Goal: Information Seeking & Learning: Learn about a topic

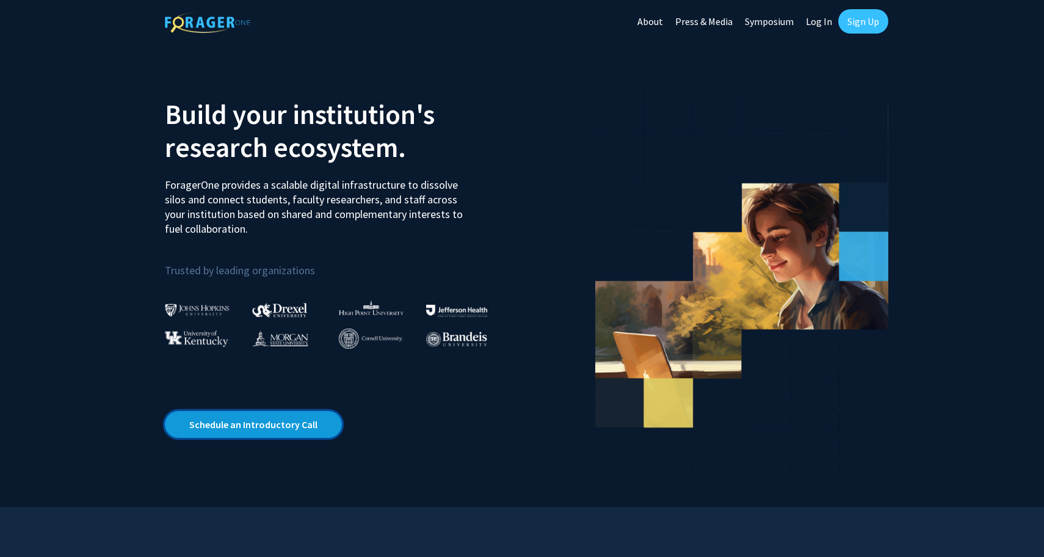
click at [297, 422] on link "Schedule an Introductory Call" at bounding box center [253, 424] width 177 height 27
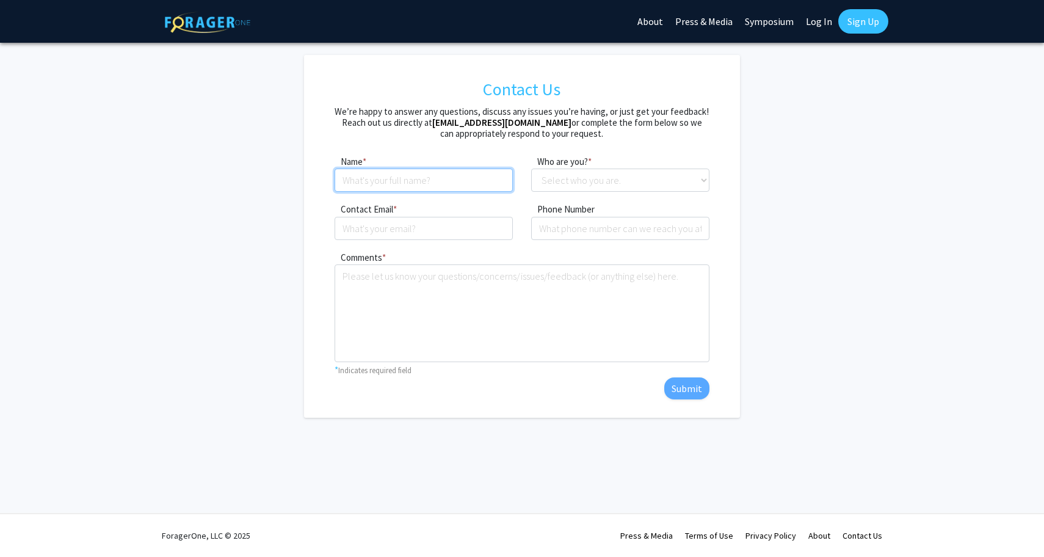
click at [397, 172] on input at bounding box center [424, 180] width 178 height 23
type input "Ty Hefner"
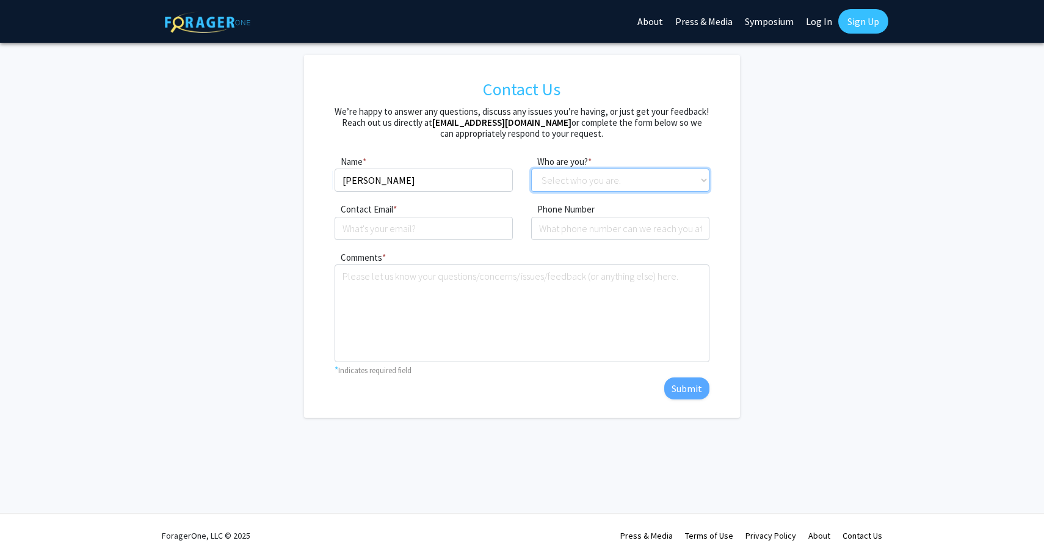
click at [588, 183] on select "Select who you are. Student Faculty Administrator Other" at bounding box center [620, 180] width 178 height 23
select select "student"
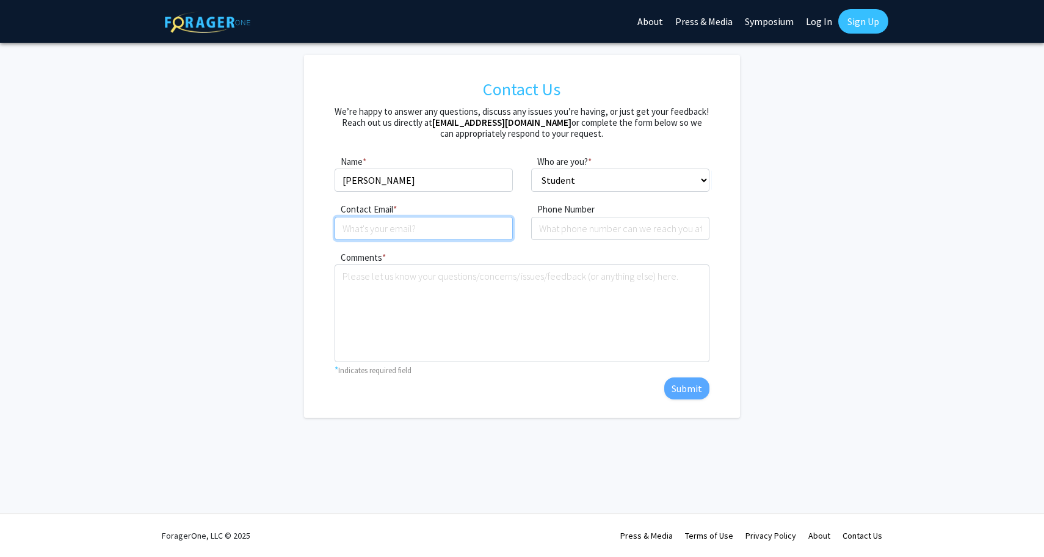
click at [437, 228] on input "Contact Email" at bounding box center [424, 228] width 178 height 23
type input "hefner.ty.d@gmail.com"
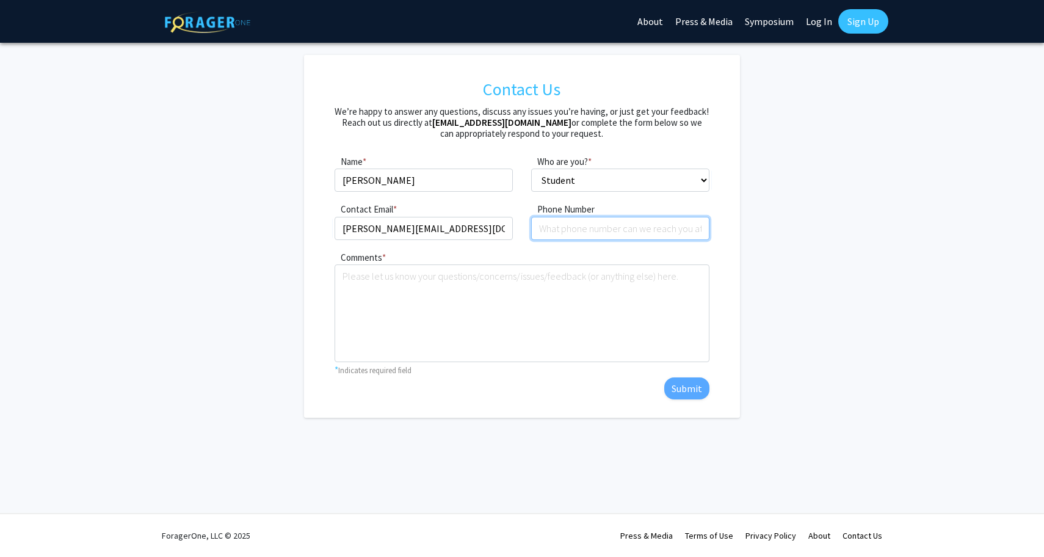
click at [601, 226] on input "tel" at bounding box center [620, 228] width 178 height 23
type input "7576857228"
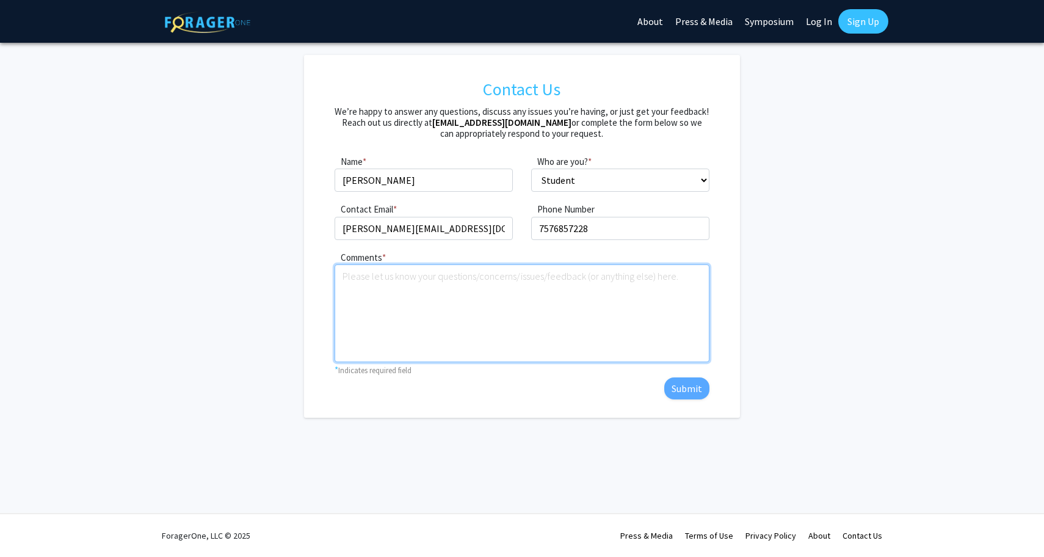
click at [578, 311] on textarea "Comments" at bounding box center [522, 313] width 374 height 98
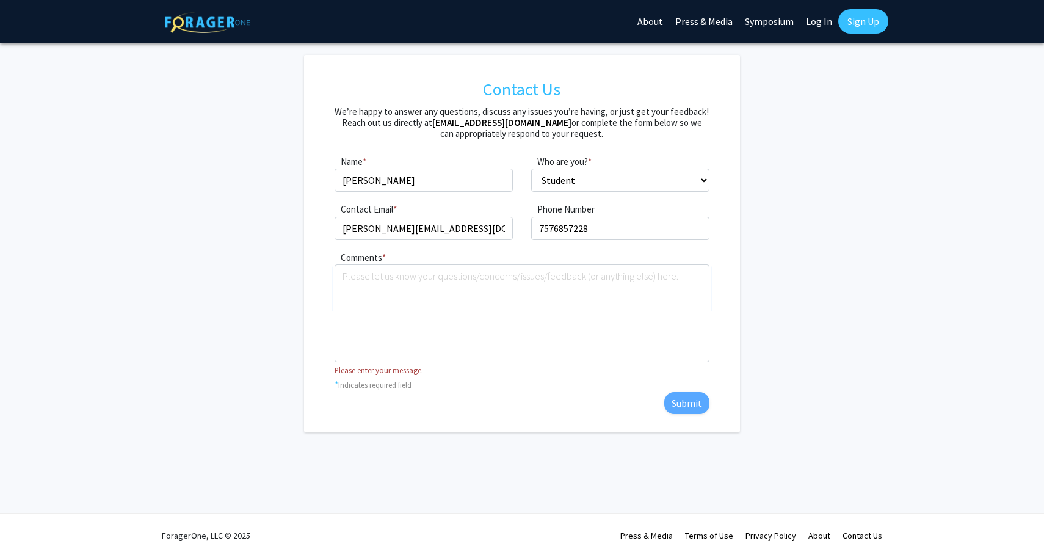
click at [847, 32] on link "Sign Up" at bounding box center [863, 21] width 50 height 24
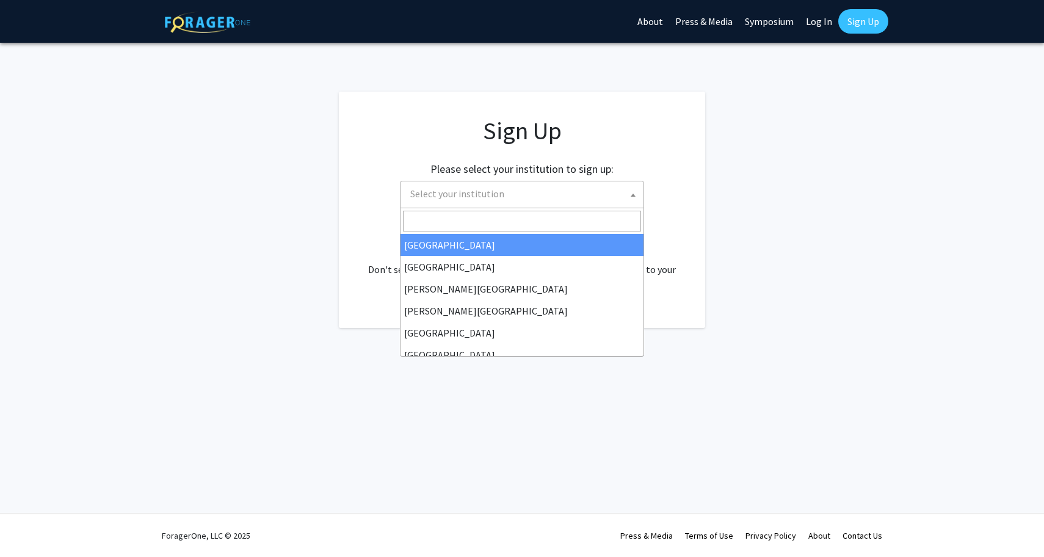
click at [524, 187] on span "Select your institution" at bounding box center [524, 193] width 238 height 25
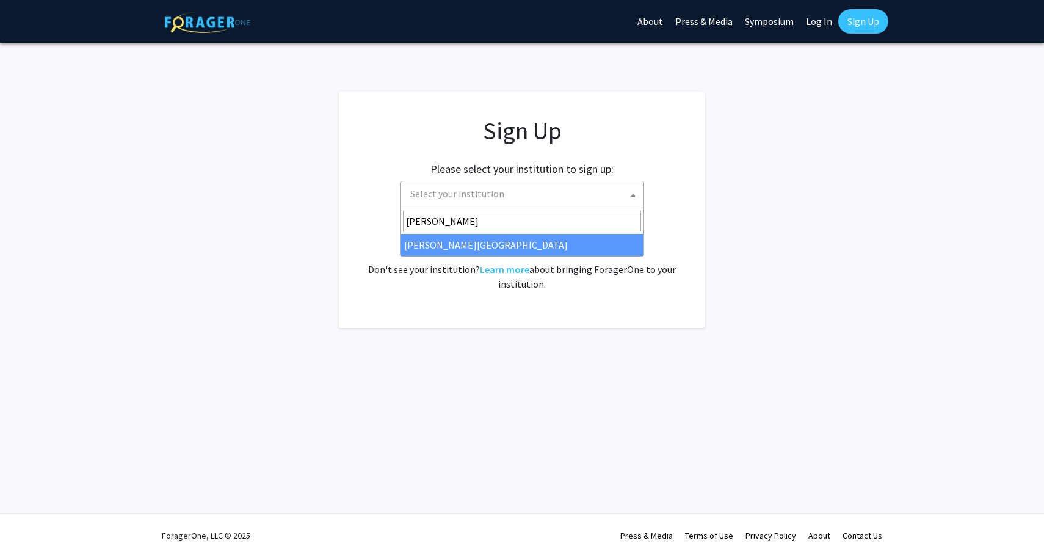
type input "[PERSON_NAME]"
select select "5"
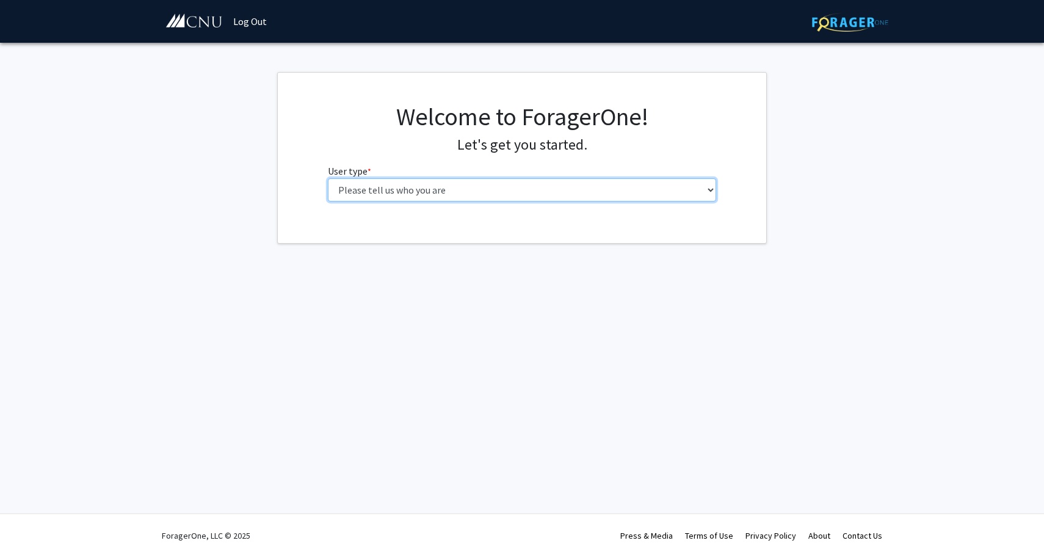
click at [473, 181] on select "Please tell us who you are Undergraduate Student Master's Student Doctoral Cand…" at bounding box center [522, 189] width 389 height 23
select select "1: undergrad"
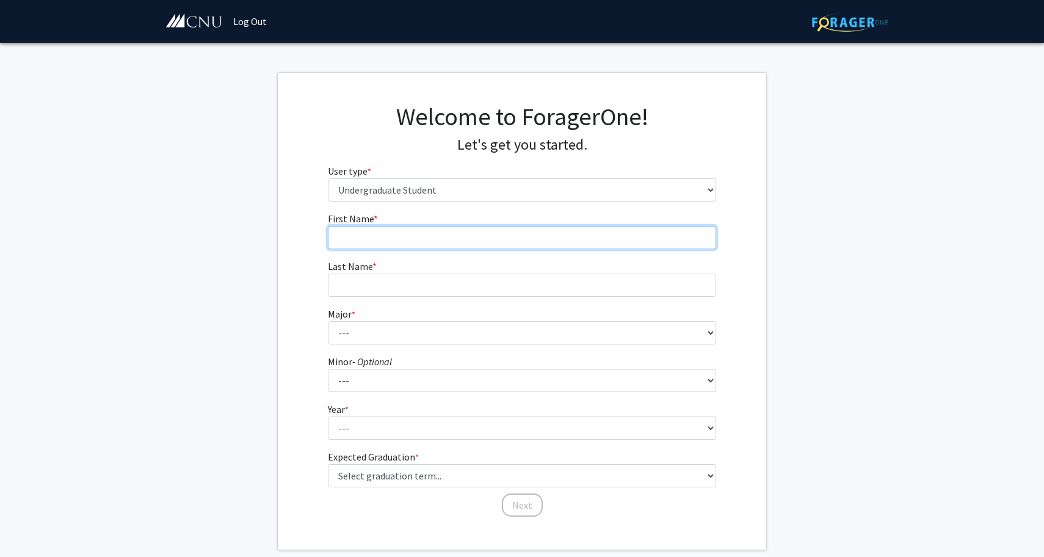
click at [469, 236] on input "First Name * required" at bounding box center [522, 237] width 389 height 23
type input "[PERSON_NAME]"
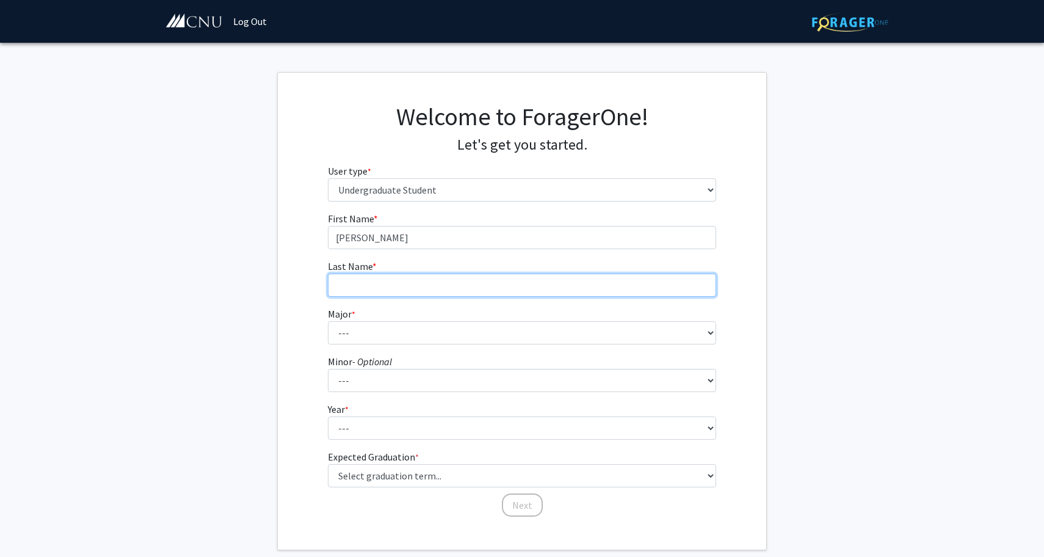
click at [435, 278] on input "Last Name * required" at bounding box center [522, 285] width 389 height 23
type input "[PERSON_NAME]"
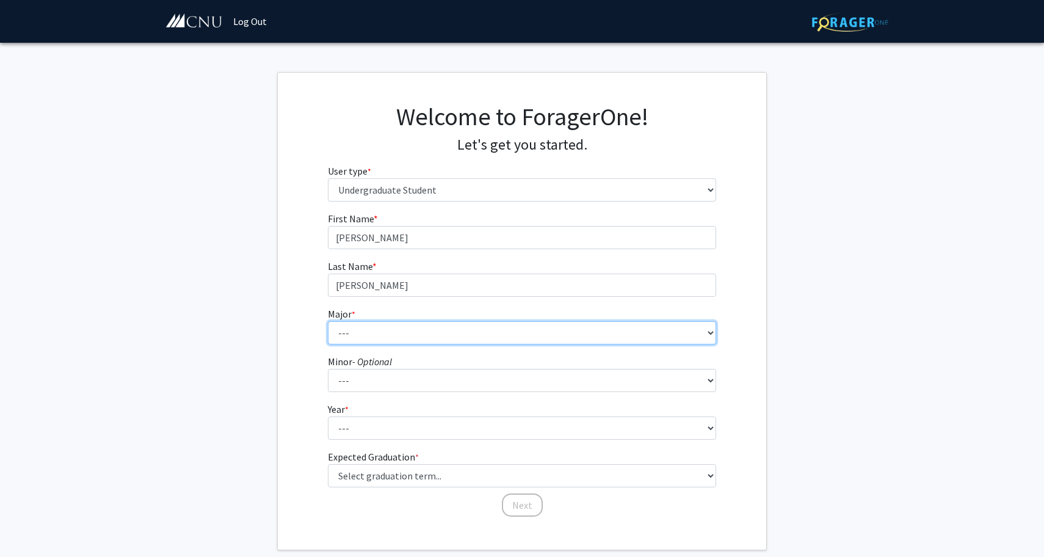
click at [410, 325] on select "--- Accounting Applied Physics Art History Biochemistry Biology Chemistry Class…" at bounding box center [522, 332] width 389 height 23
select select "5: 616"
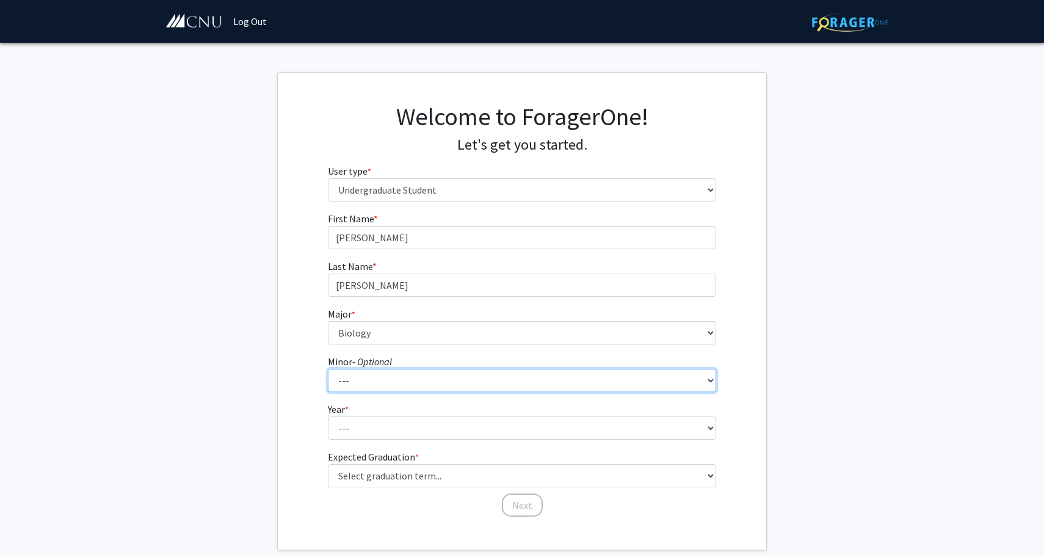
click at [402, 379] on select "--- African American Studies American Studies Anthropology Asian Studies Busine…" at bounding box center [522, 380] width 389 height 23
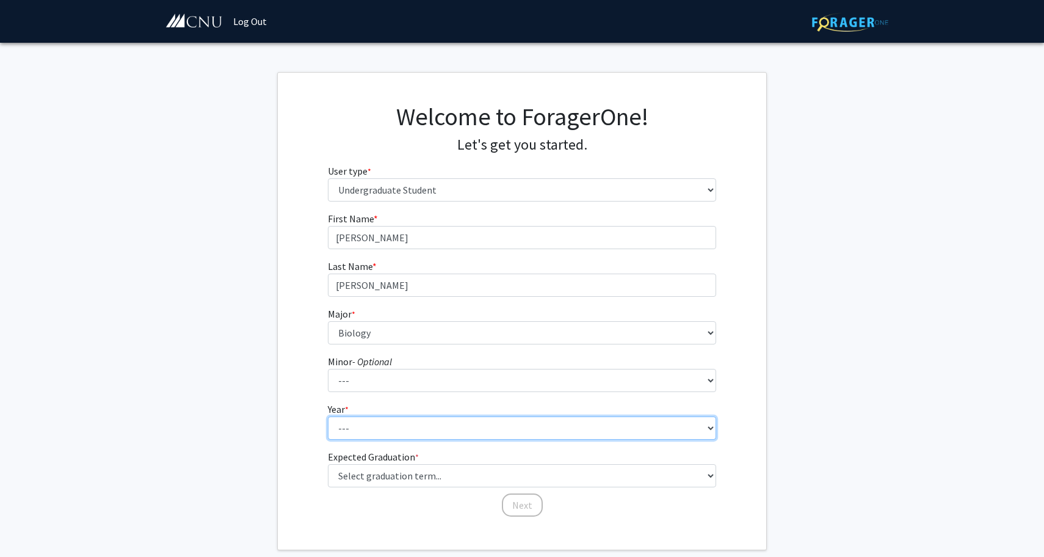
click at [574, 427] on select "--- First-year Sophomore Junior Senior Postbaccalaureate Certificate" at bounding box center [522, 427] width 389 height 23
select select "3: junior"
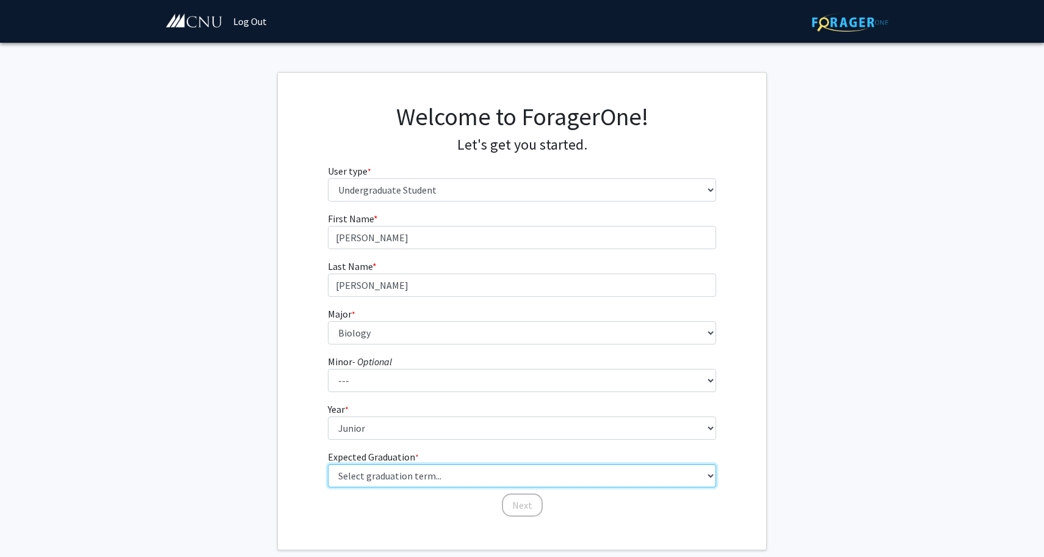
click at [564, 473] on select "Select graduation term... Spring 2025 Summer 2025 Fall 2025 Winter 2025 Spring …" at bounding box center [522, 475] width 389 height 23
select select "9: spring_2027"
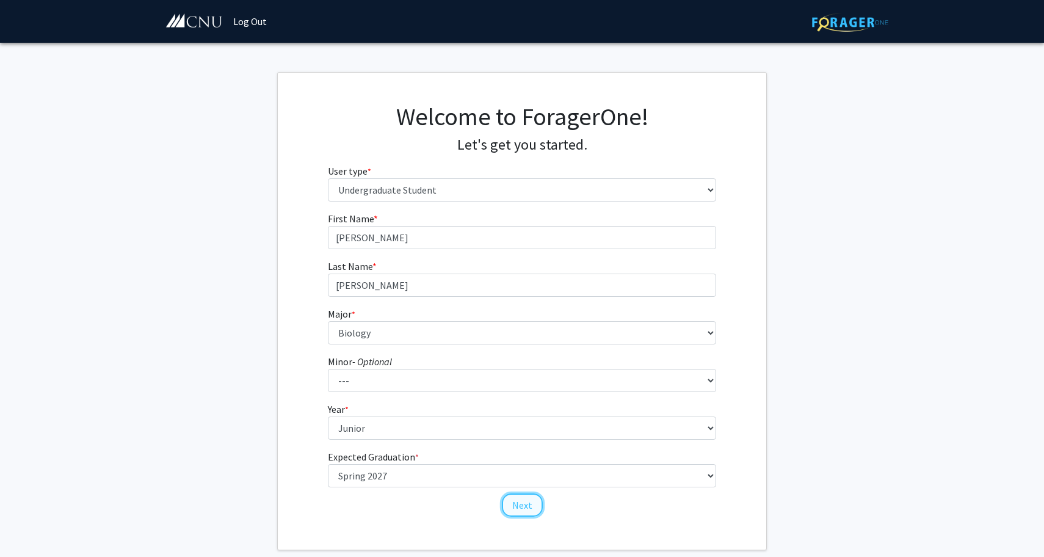
click at [535, 506] on button "Next" at bounding box center [522, 504] width 41 height 23
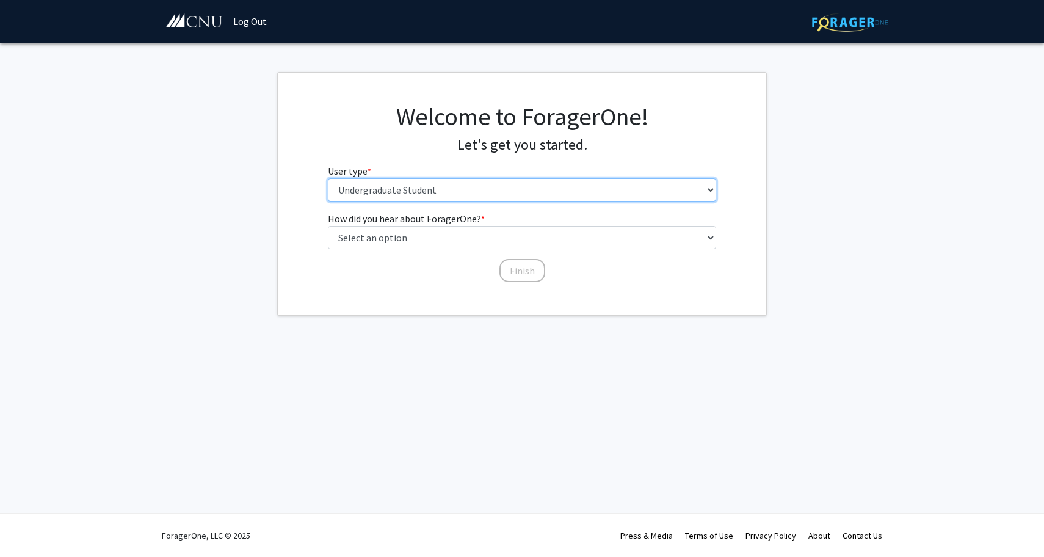
click at [526, 190] on select "Please tell us who you are Undergraduate Student Master's Student Doctoral Cand…" at bounding box center [522, 189] width 389 height 23
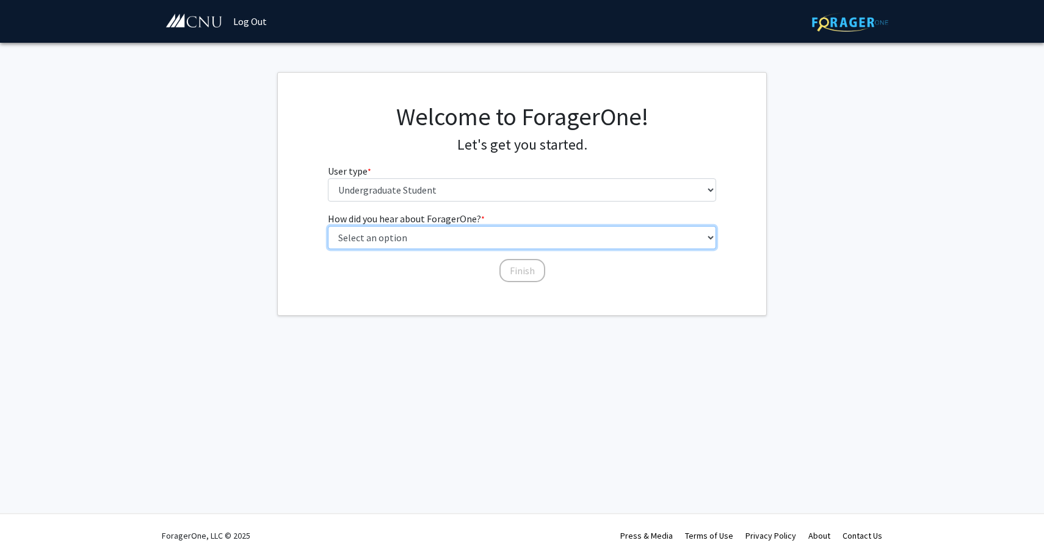
click at [509, 245] on select "Select an option Peer/student recommendation Faculty/staff recommendation Unive…" at bounding box center [522, 237] width 389 height 23
select select "3: university_website"
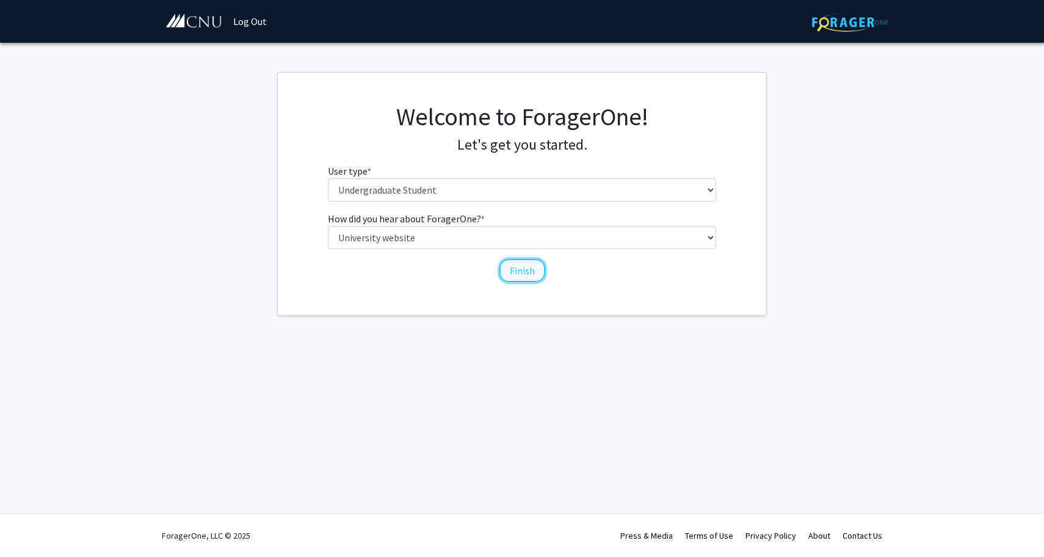
click at [518, 274] on button "Finish" at bounding box center [522, 270] width 46 height 23
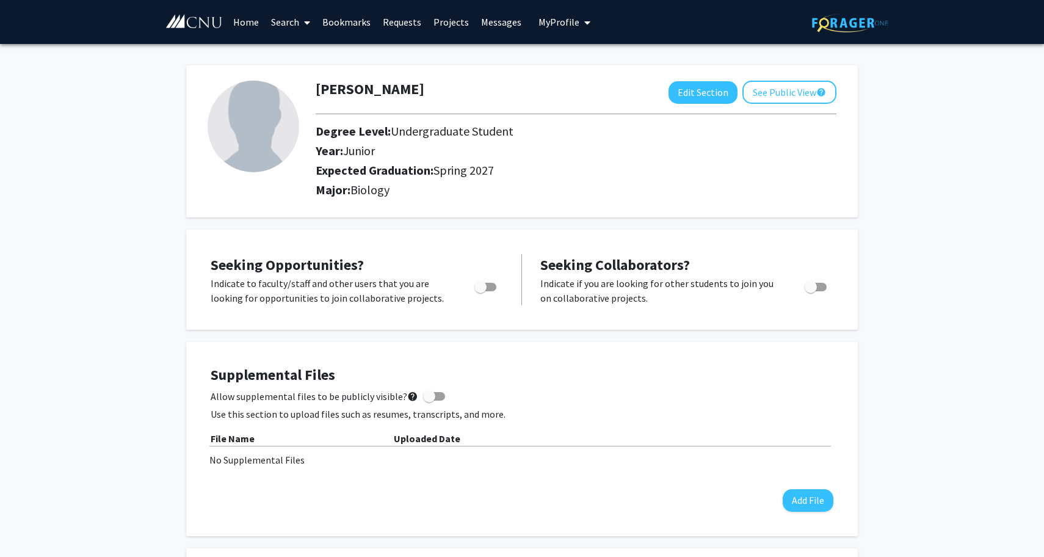
click at [280, 20] on link "Search" at bounding box center [290, 22] width 51 height 43
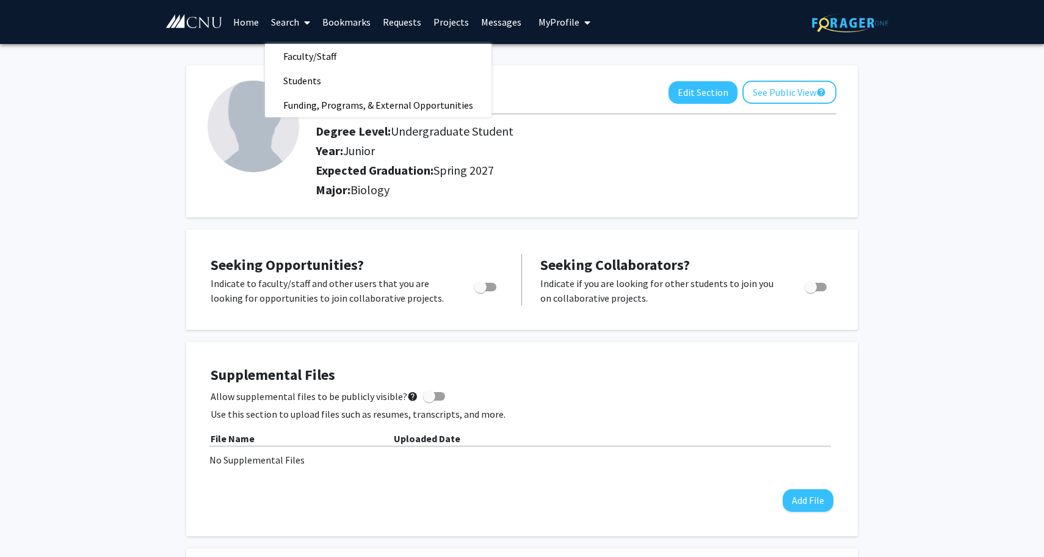
click at [385, 137] on h2 "Degree Level: Undergraduate Student" at bounding box center [552, 131] width 472 height 15
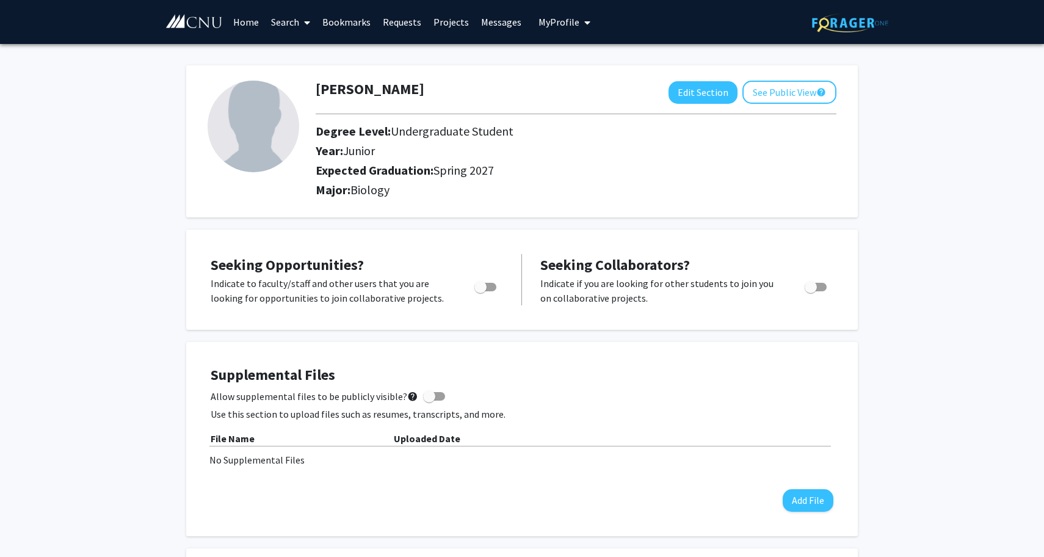
click at [252, 20] on link "Home" at bounding box center [246, 22] width 38 height 43
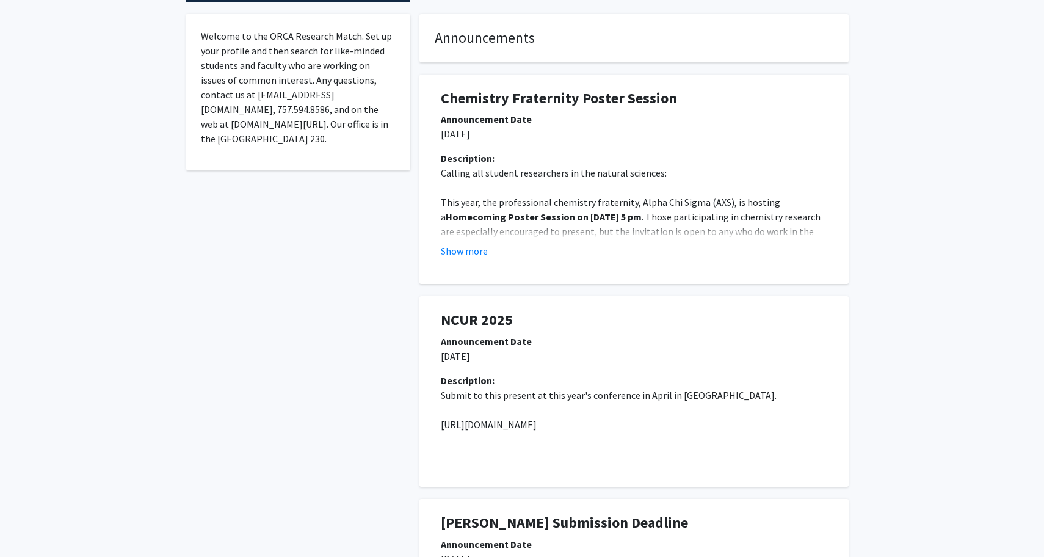
scroll to position [211, 0]
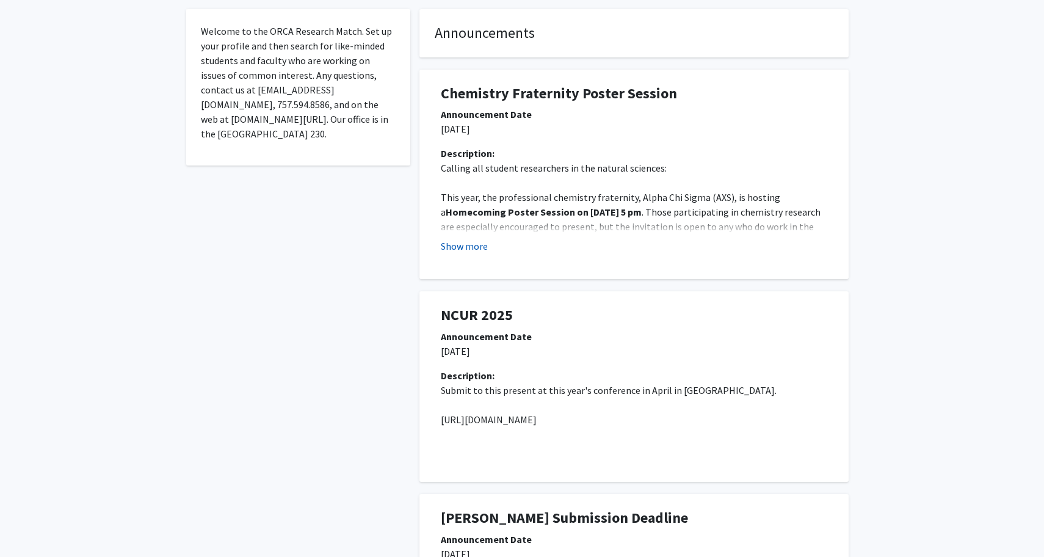
click at [485, 247] on button "Show more" at bounding box center [464, 246] width 47 height 15
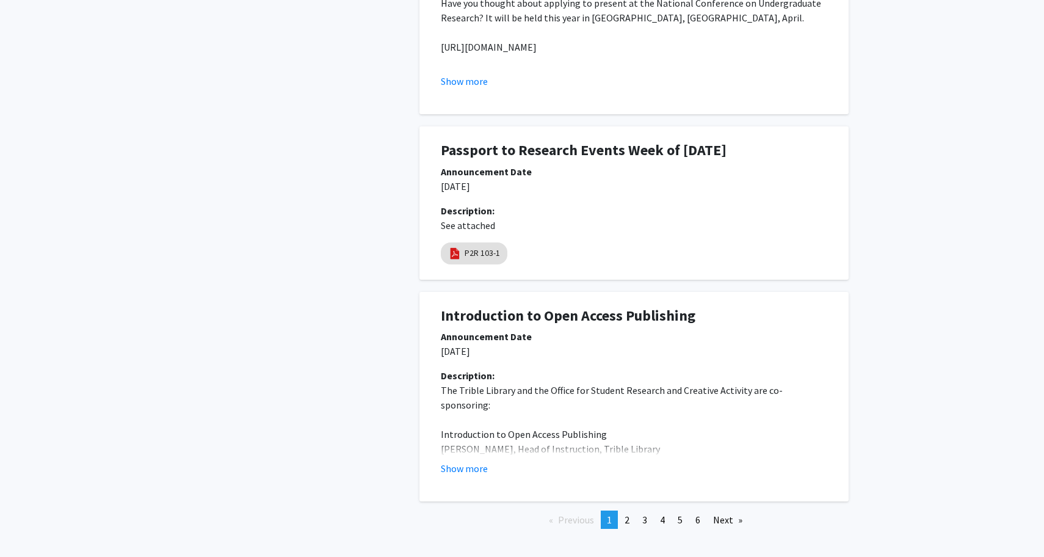
scroll to position [1916, 0]
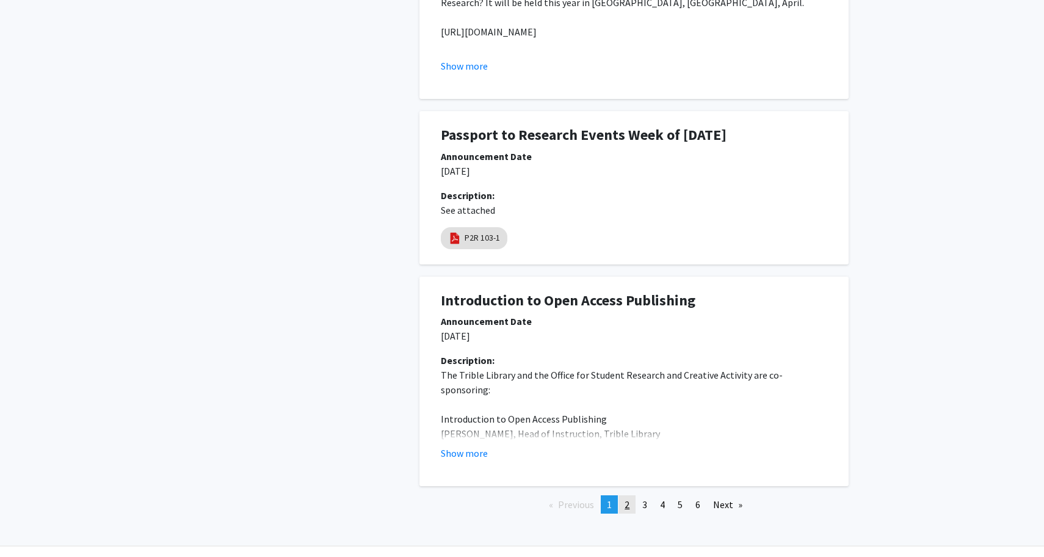
click at [625, 498] on span "2" at bounding box center [627, 504] width 5 height 12
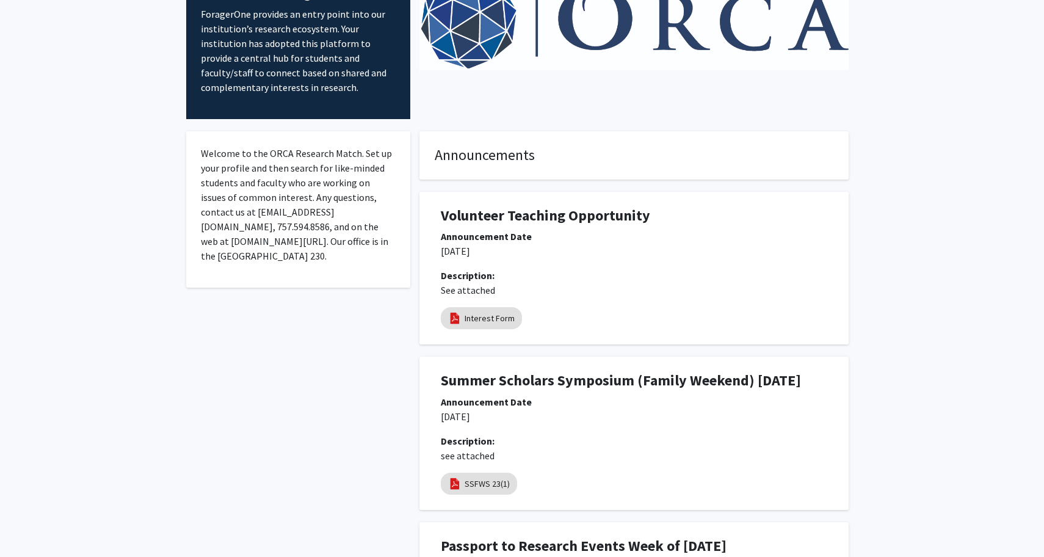
scroll to position [0, 0]
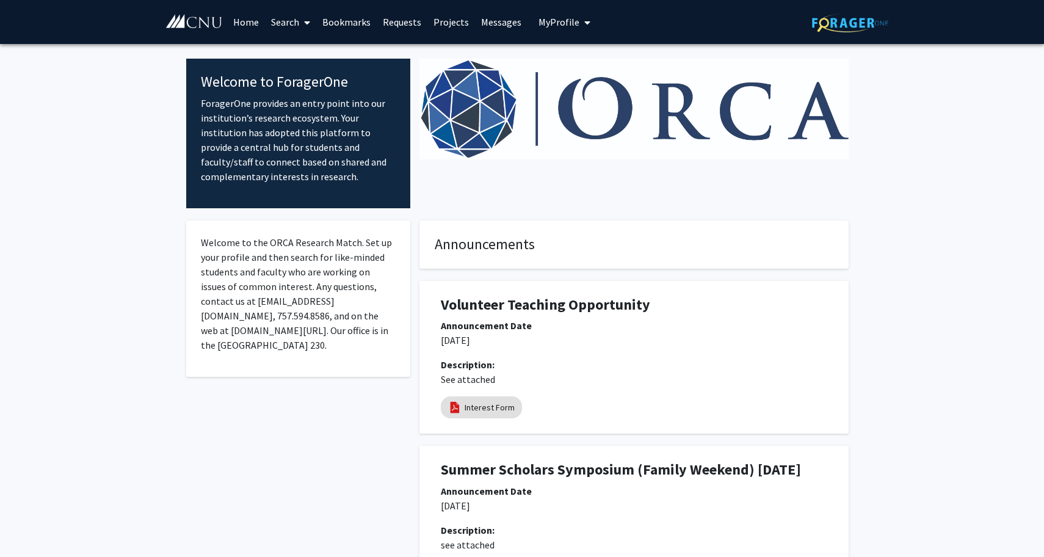
click at [487, 421] on div "Volunteer Teaching Opportunity Announcement Date [DATE] Description: See attach…" at bounding box center [634, 357] width 411 height 153
click at [487, 413] on link "Interest Form" at bounding box center [490, 407] width 50 height 13
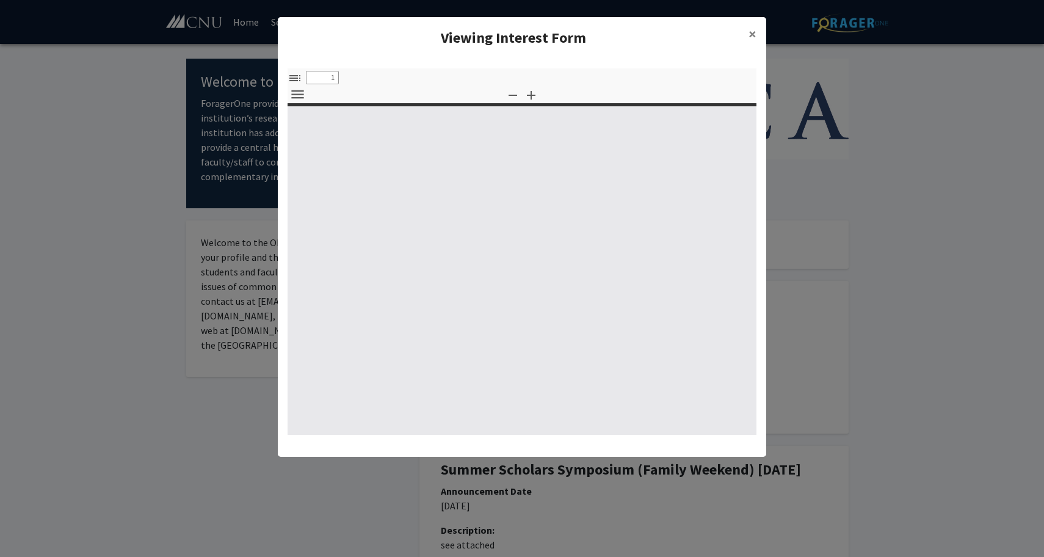
select select "custom"
type input "0"
select select "custom"
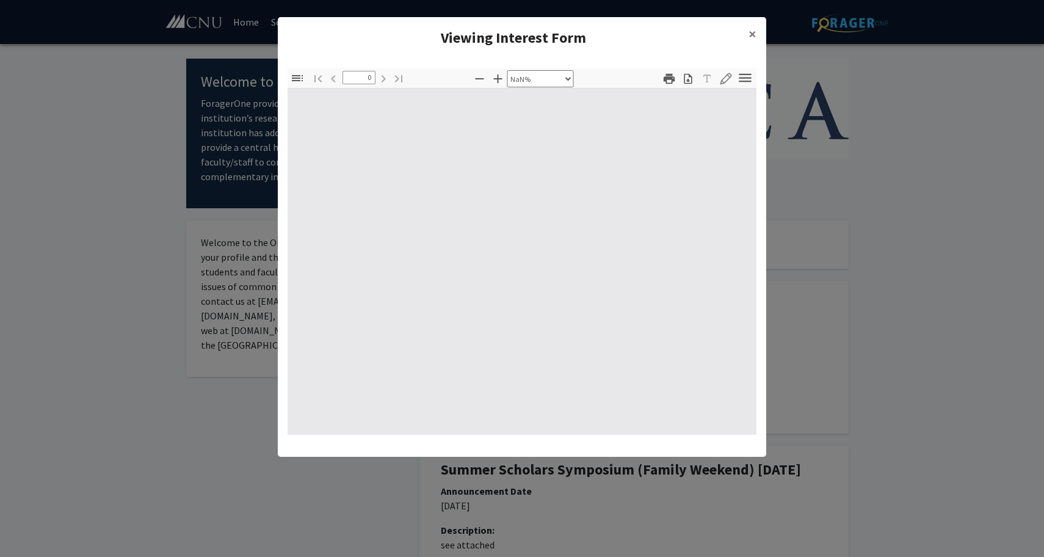
type input "1"
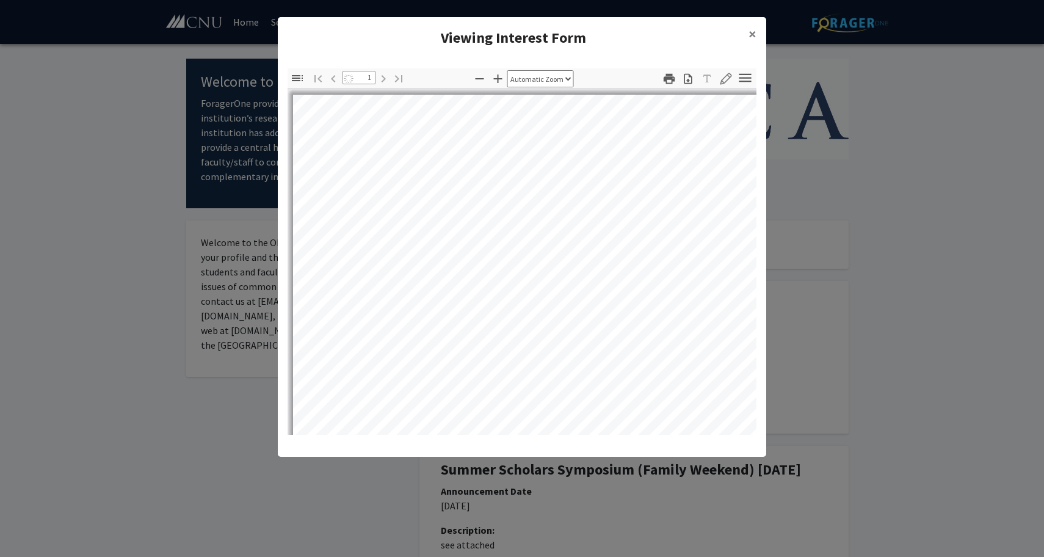
select select "auto"
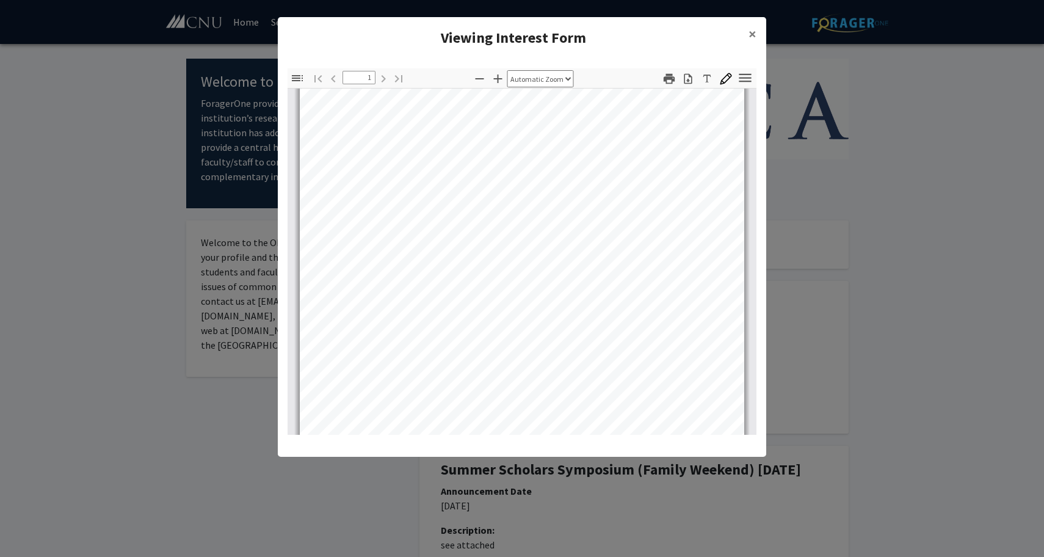
scroll to position [241, 0]
click at [754, 33] on span "×" at bounding box center [753, 33] width 8 height 19
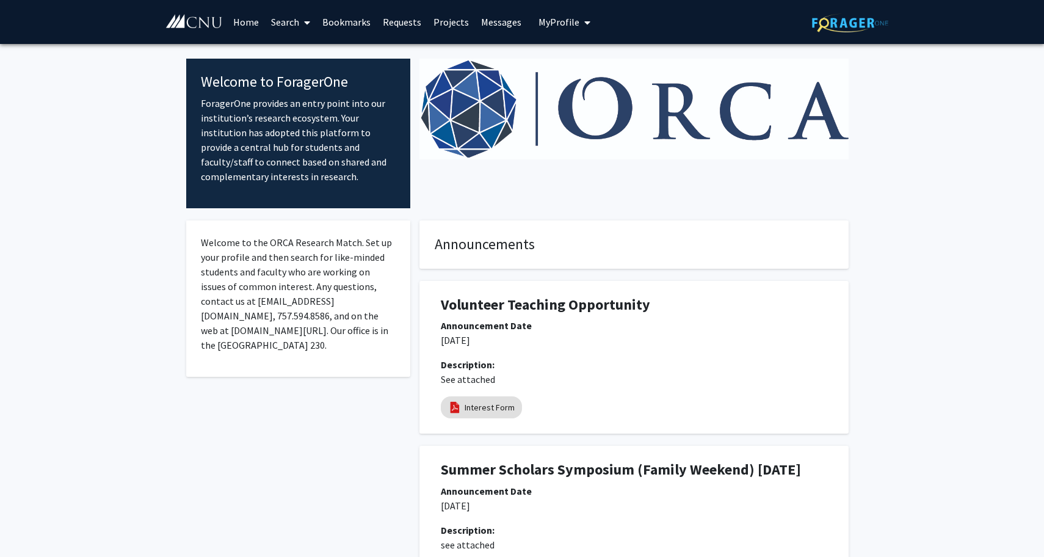
click at [448, 23] on link "Projects" at bounding box center [451, 22] width 48 height 43
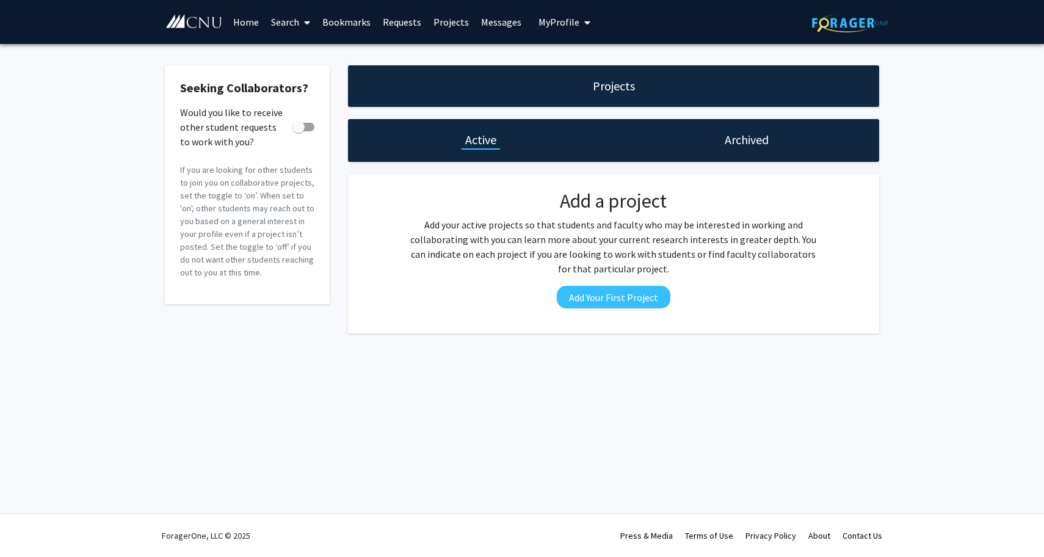
click at [250, 21] on link "Home" at bounding box center [246, 22] width 38 height 43
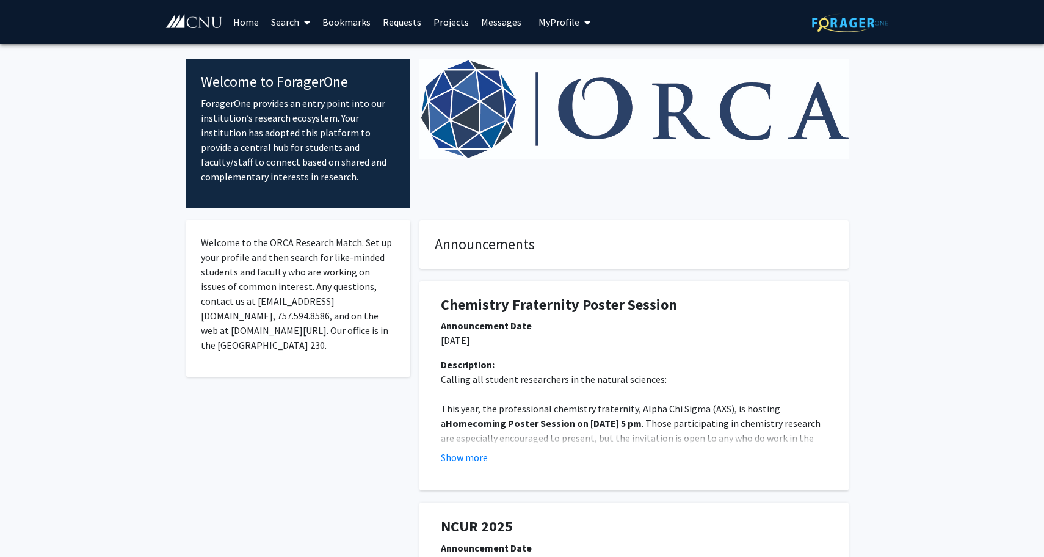
click at [302, 20] on span at bounding box center [304, 22] width 11 height 43
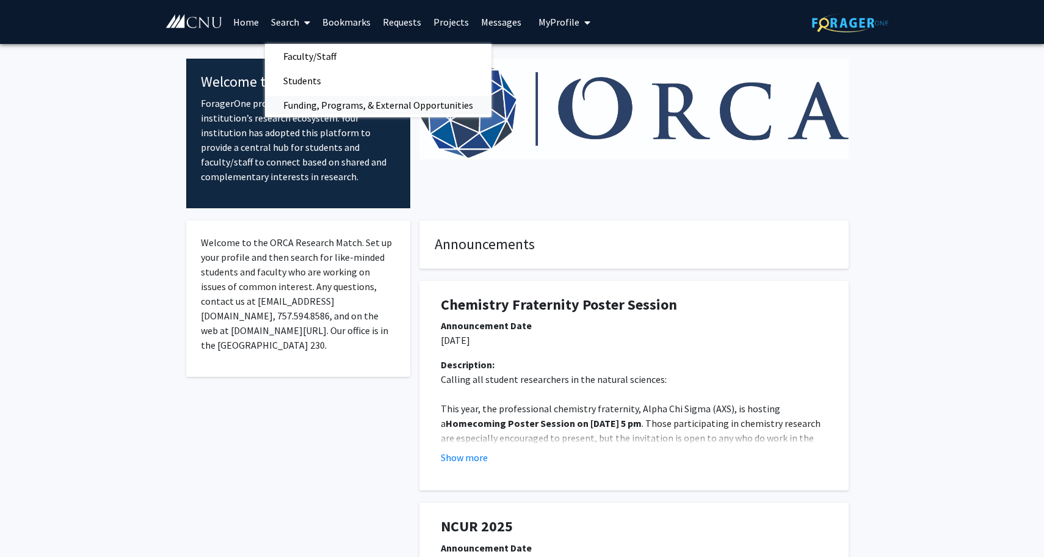
click at [361, 108] on span "Funding, Programs, & External Opportunities" at bounding box center [378, 105] width 227 height 24
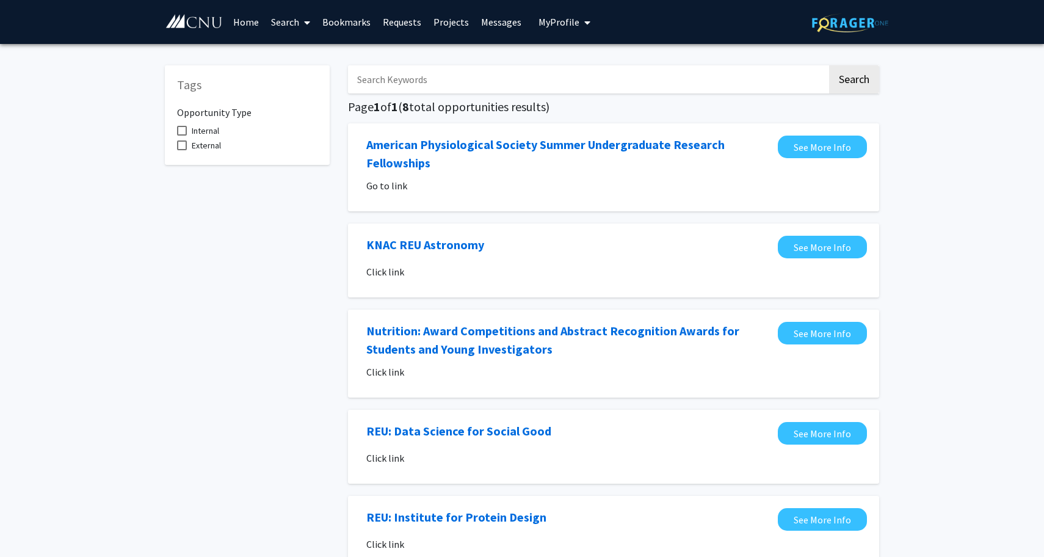
click at [297, 27] on link "Search" at bounding box center [290, 22] width 51 height 43
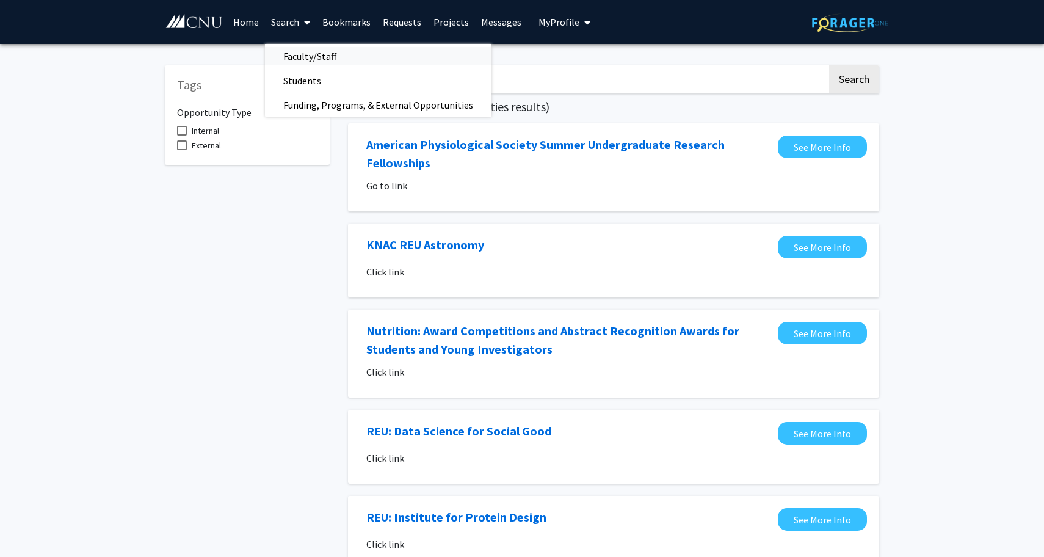
click at [318, 56] on span "Faculty/Staff" at bounding box center [310, 56] width 90 height 24
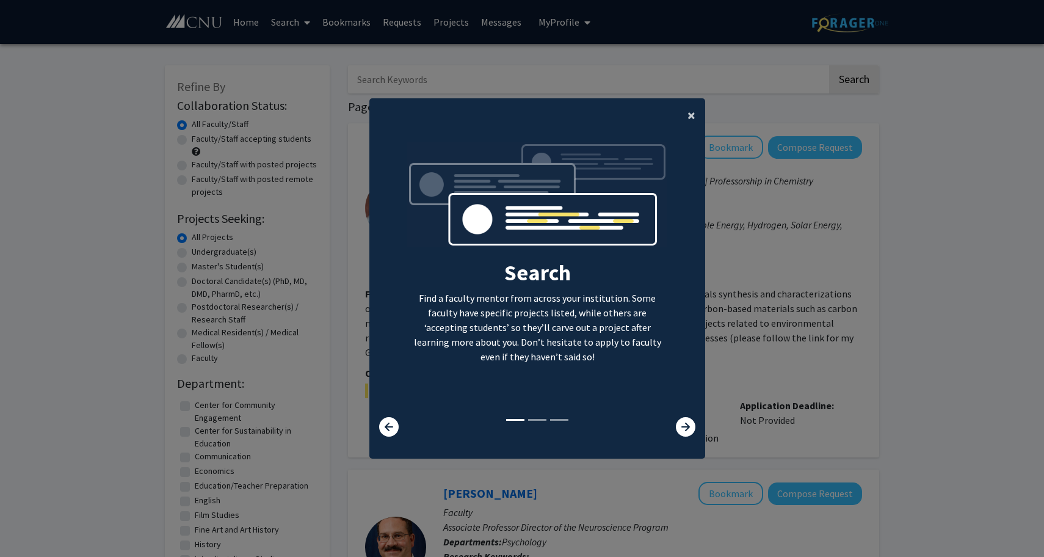
click at [691, 121] on span "×" at bounding box center [692, 115] width 8 height 19
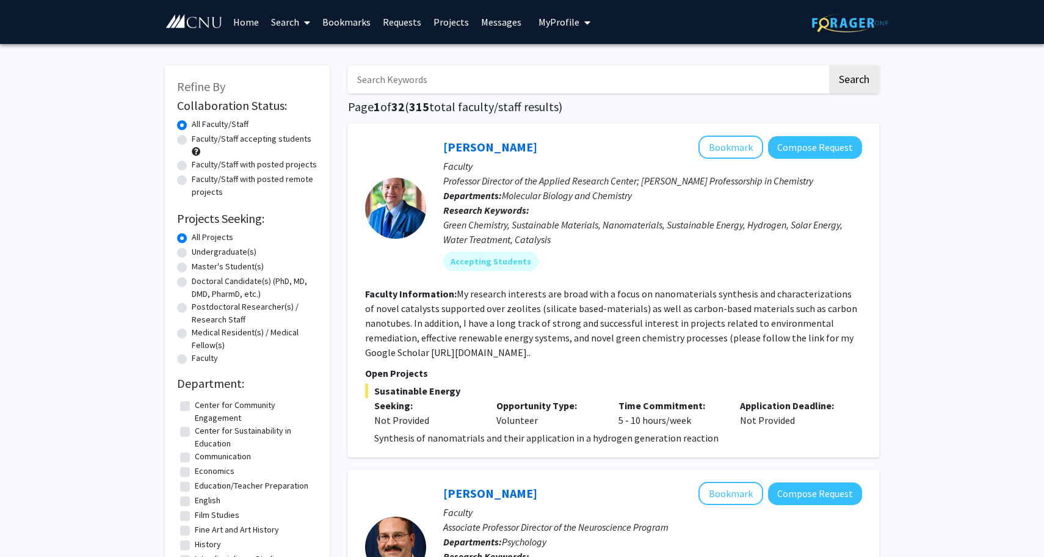
click at [513, 82] on input "Search Keywords" at bounding box center [587, 79] width 479 height 28
click at [829, 65] on button "Search" at bounding box center [854, 79] width 50 height 28
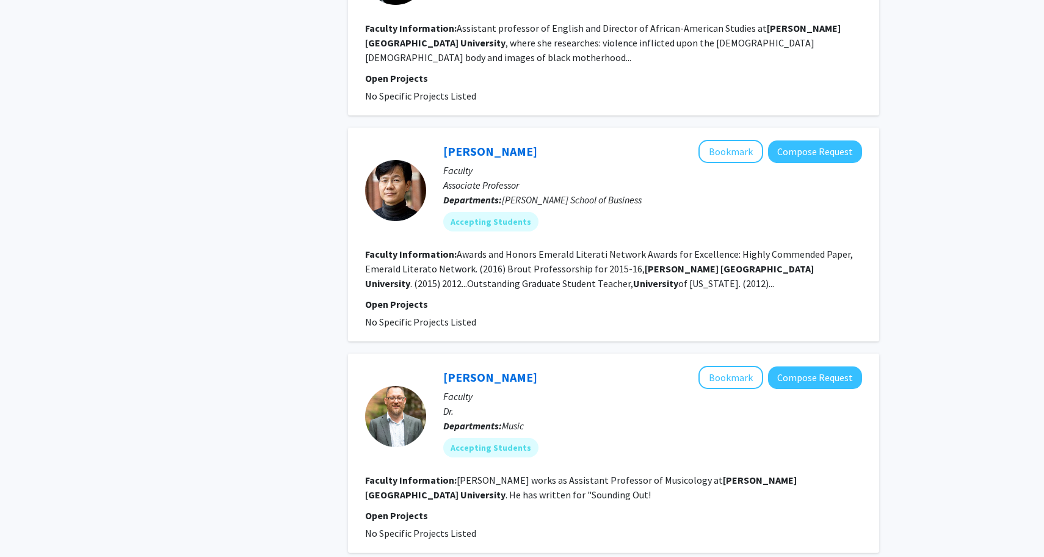
scroll to position [1950, 0]
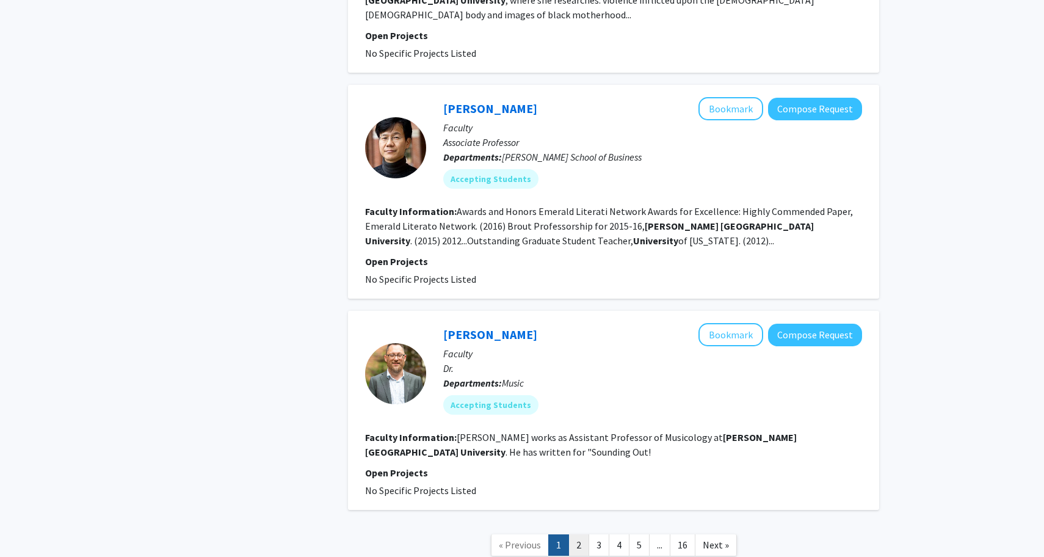
click at [584, 534] on link "2" at bounding box center [578, 544] width 21 height 21
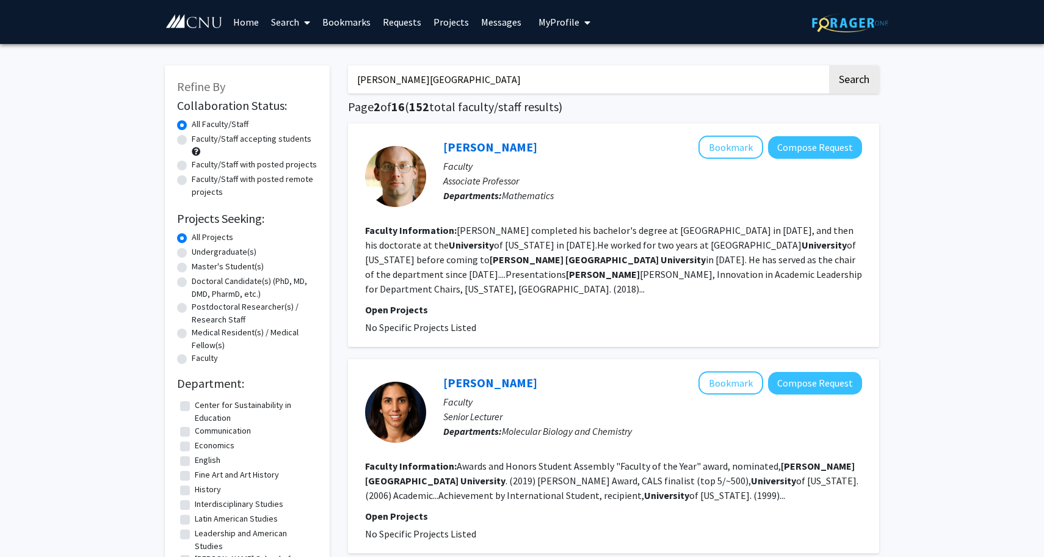
click at [509, 80] on input "[PERSON_NAME][GEOGRAPHIC_DATA]" at bounding box center [587, 79] width 479 height 28
type input "[PERSON_NAME] university science"
click at [829, 65] on button "Search" at bounding box center [854, 79] width 50 height 28
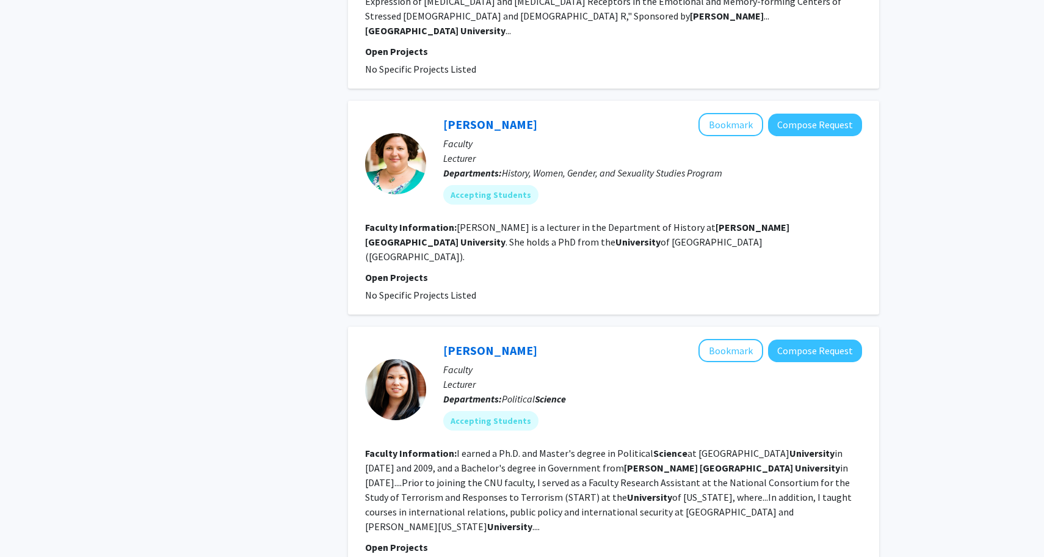
scroll to position [2063, 0]
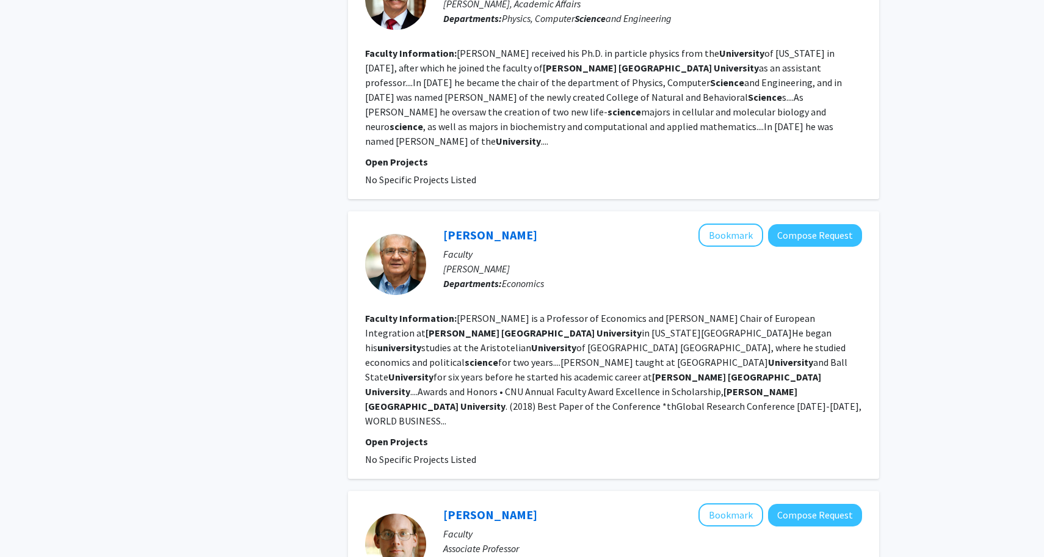
scroll to position [2176, 0]
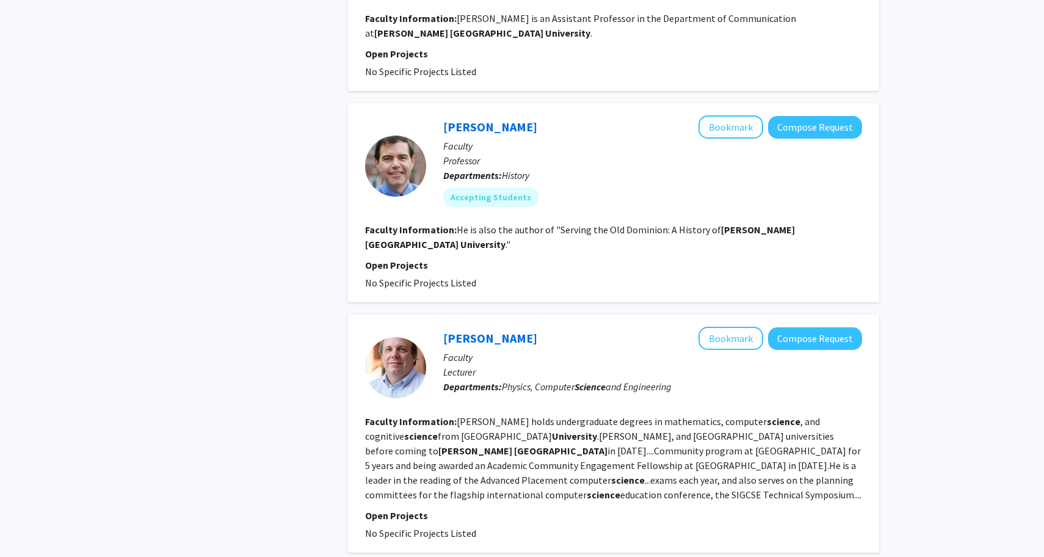
scroll to position [2007, 0]
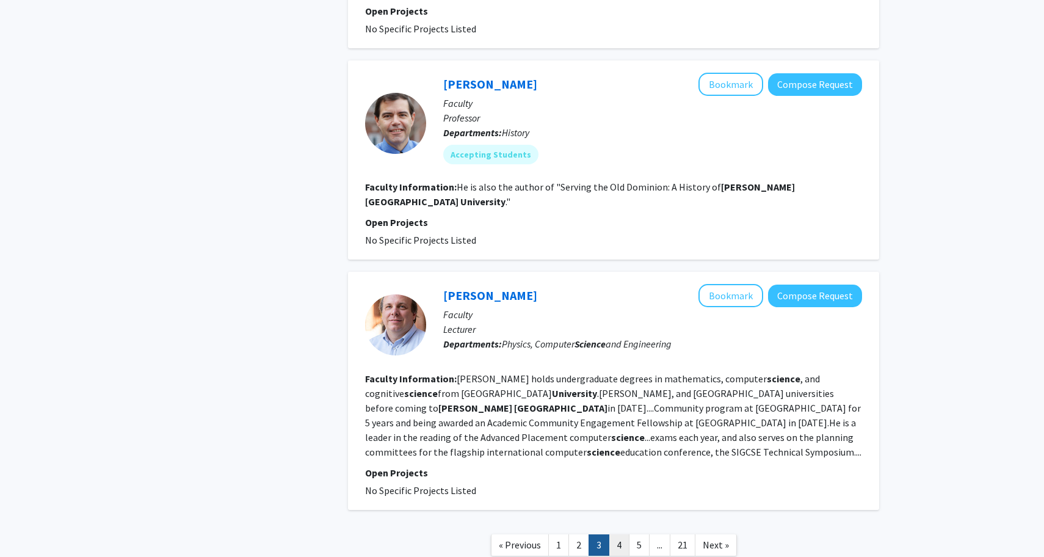
click at [615, 534] on link "4" at bounding box center [619, 544] width 21 height 21
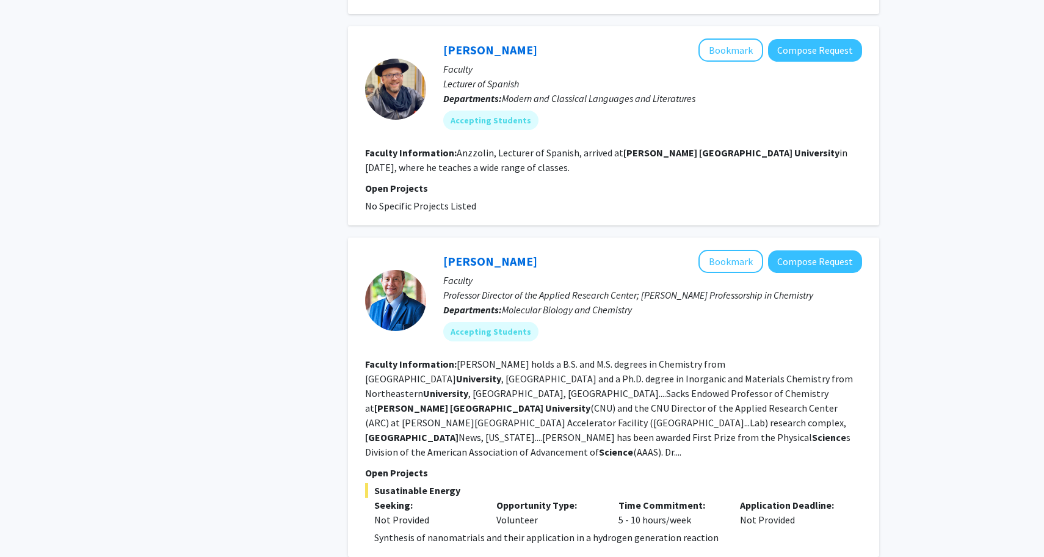
scroll to position [1780, 0]
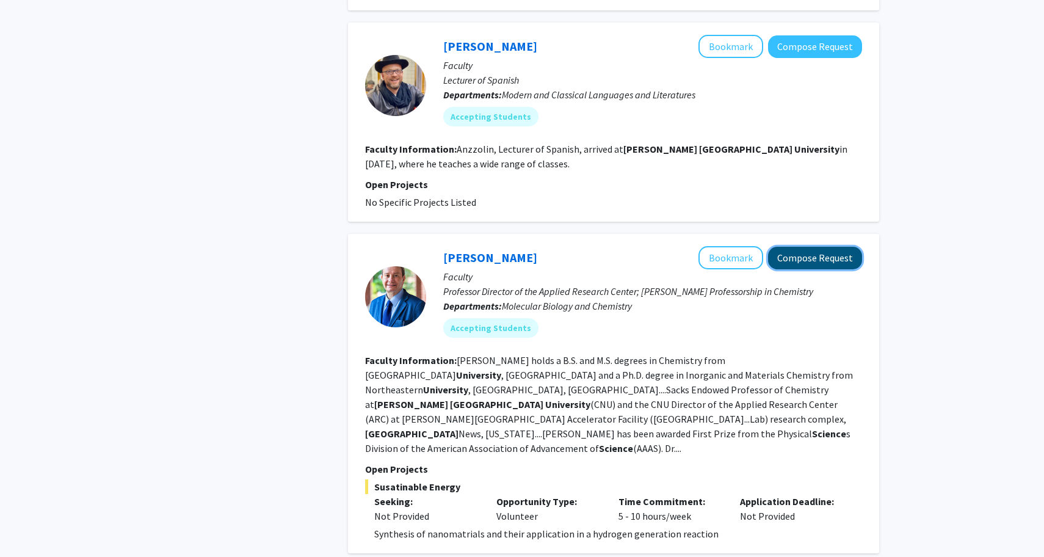
click at [821, 247] on button "Compose Request" at bounding box center [815, 258] width 94 height 23
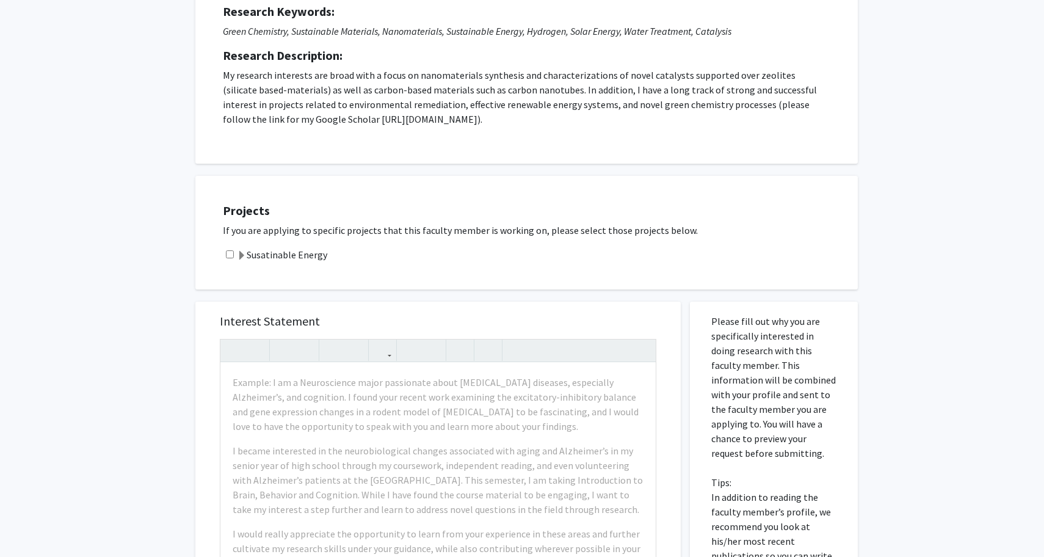
scroll to position [170, 0]
click at [233, 252] on input "checkbox" at bounding box center [230, 253] width 8 height 8
checkbox input "true"
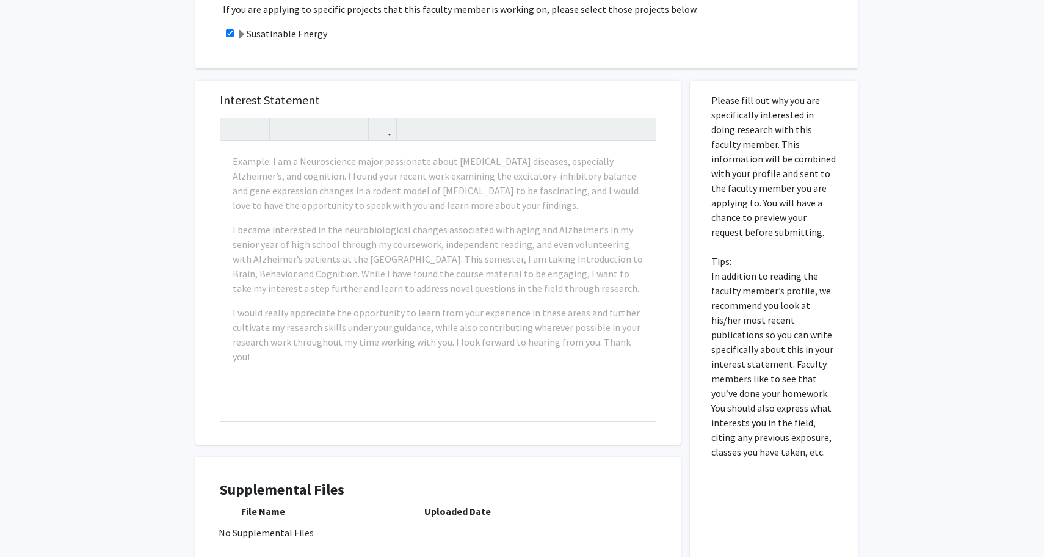
scroll to position [388, 0]
click at [493, 87] on div "Interest Statement Example: I am a Neuroscience major passionate about [MEDICAL…" at bounding box center [438, 264] width 461 height 364
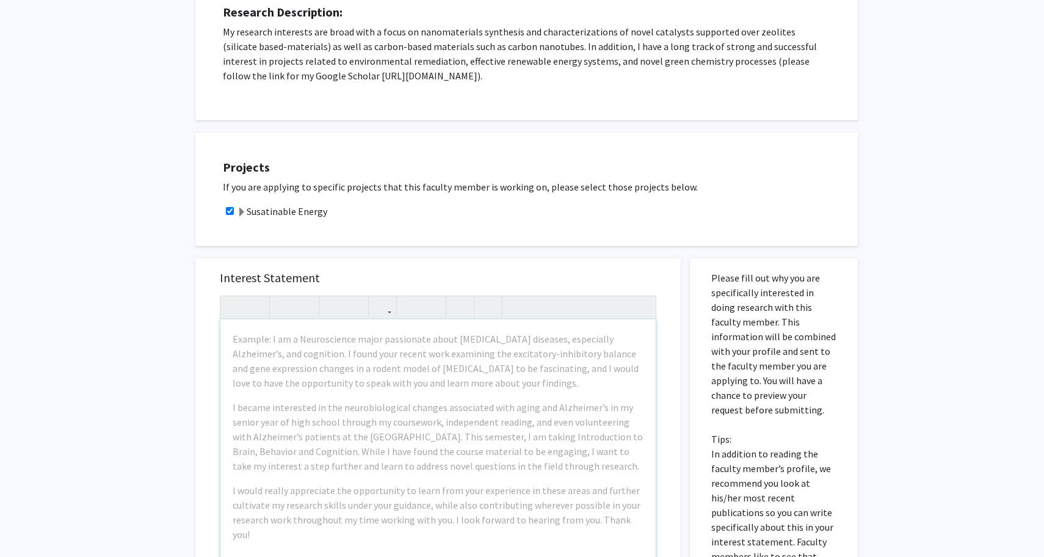
scroll to position [89, 0]
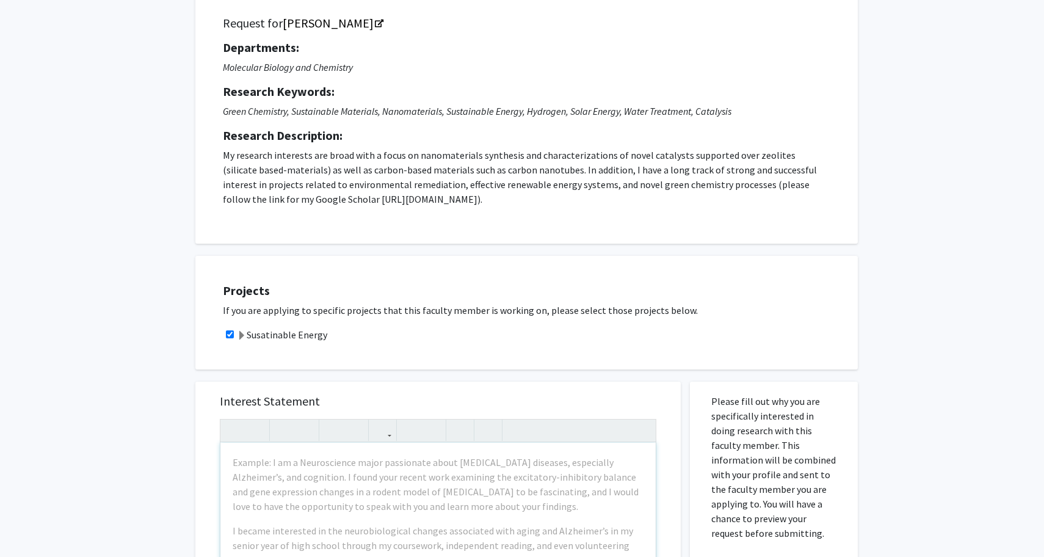
click at [614, 184] on p "My research interests are broad with a focus on nanomaterials synthesis and cha…" at bounding box center [527, 177] width 608 height 59
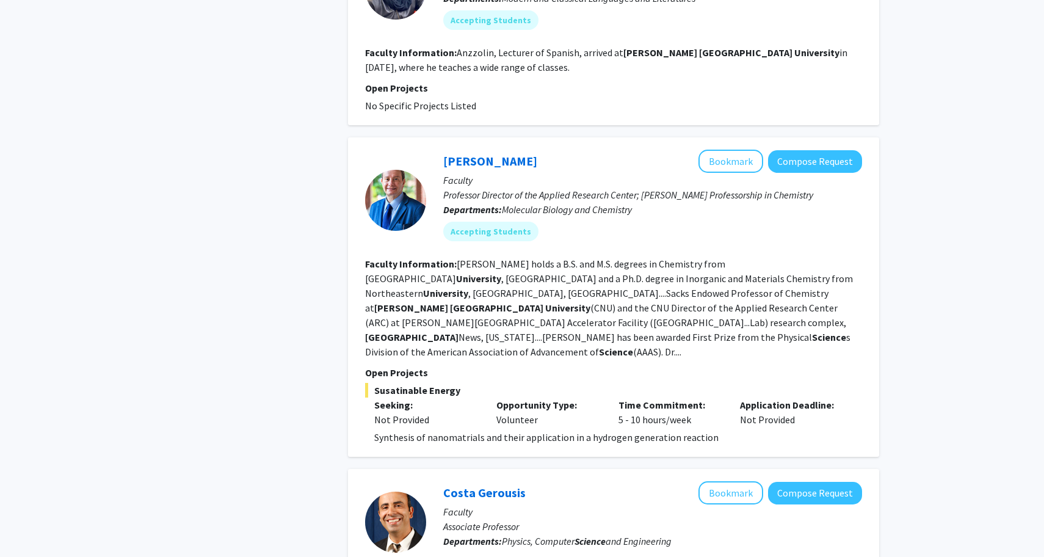
scroll to position [1876, 0]
click at [727, 150] on button "Bookmark" at bounding box center [731, 161] width 65 height 23
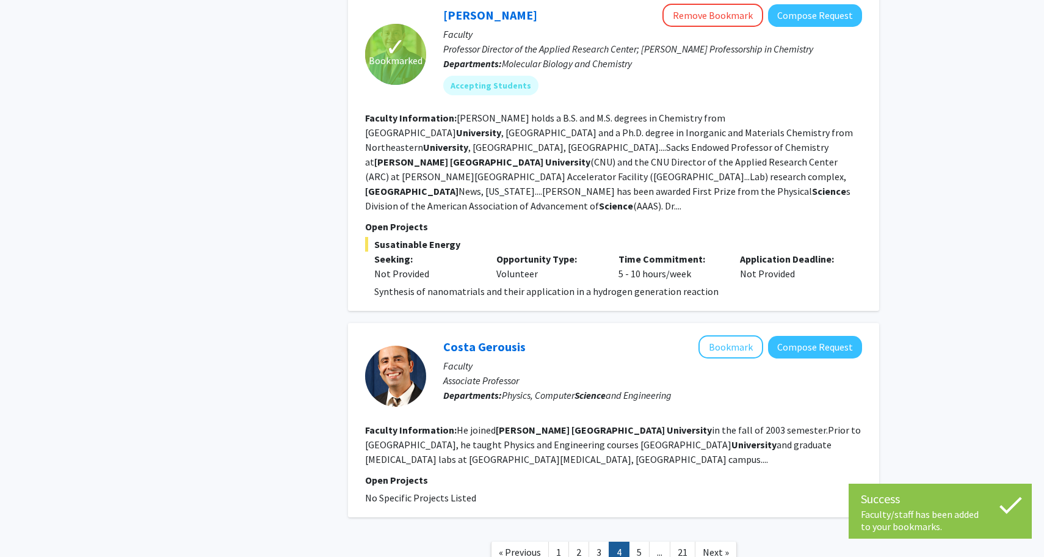
scroll to position [2030, 0]
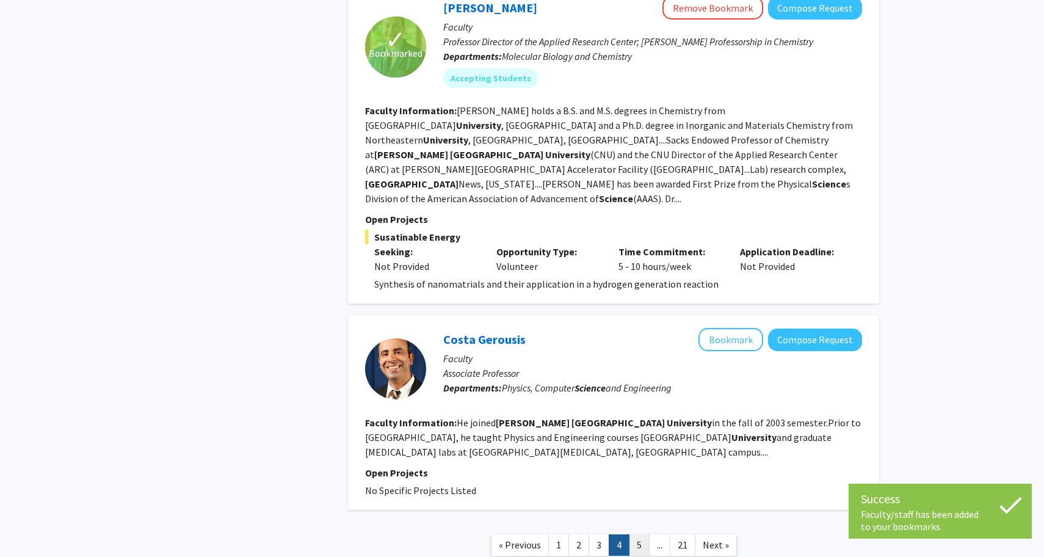
click at [636, 534] on link "5" at bounding box center [639, 544] width 21 height 21
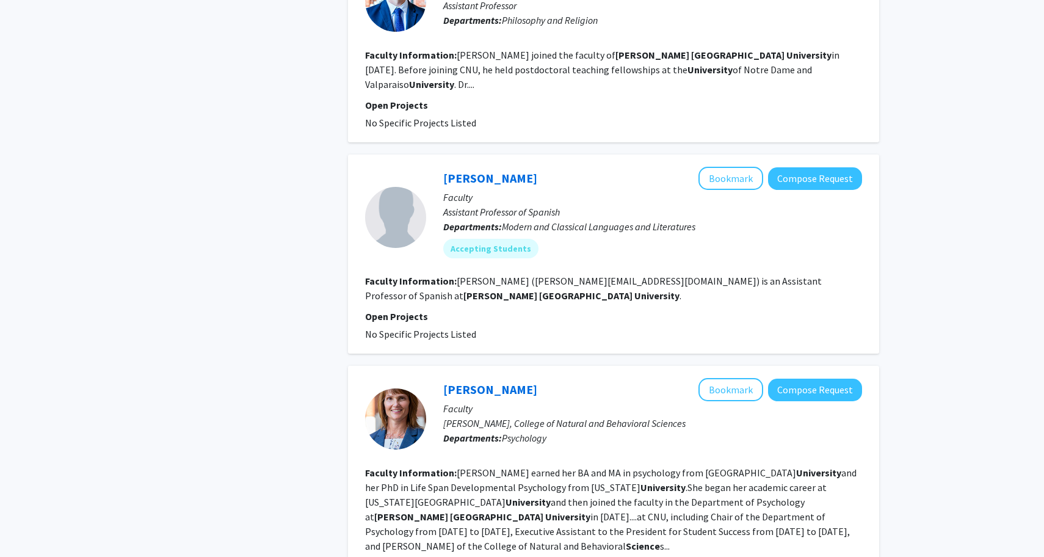
scroll to position [1992, 0]
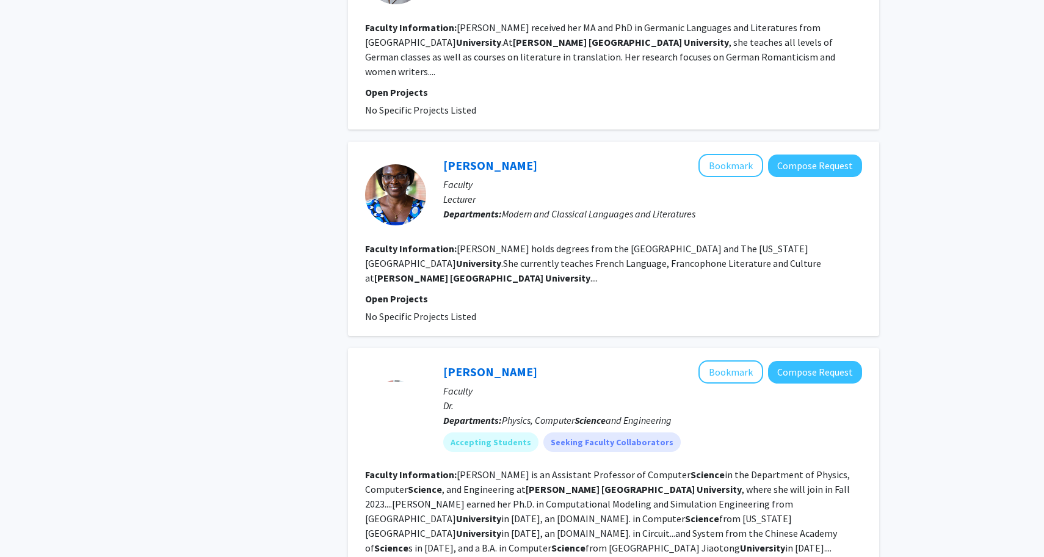
scroll to position [2002, 0]
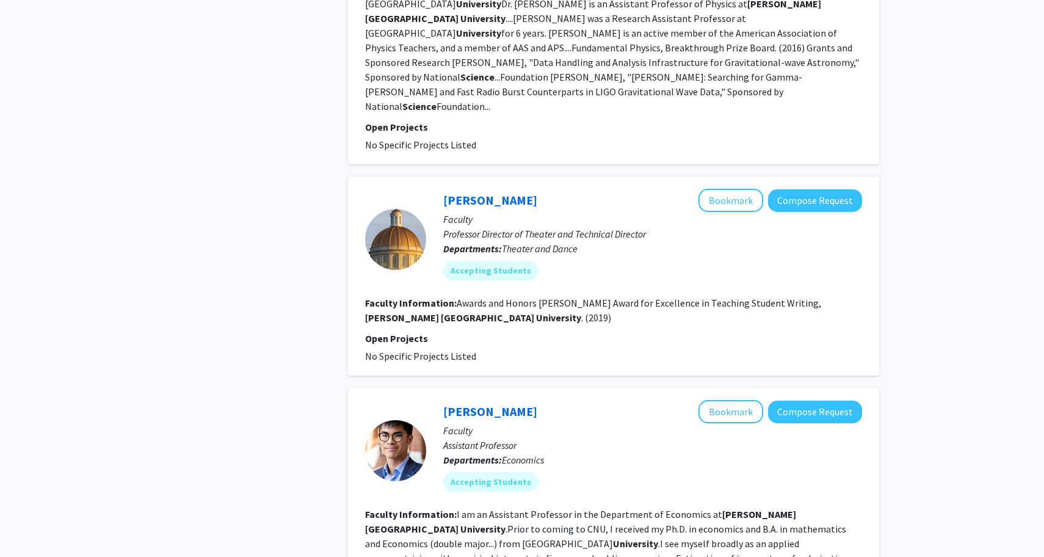
scroll to position [2111, 0]
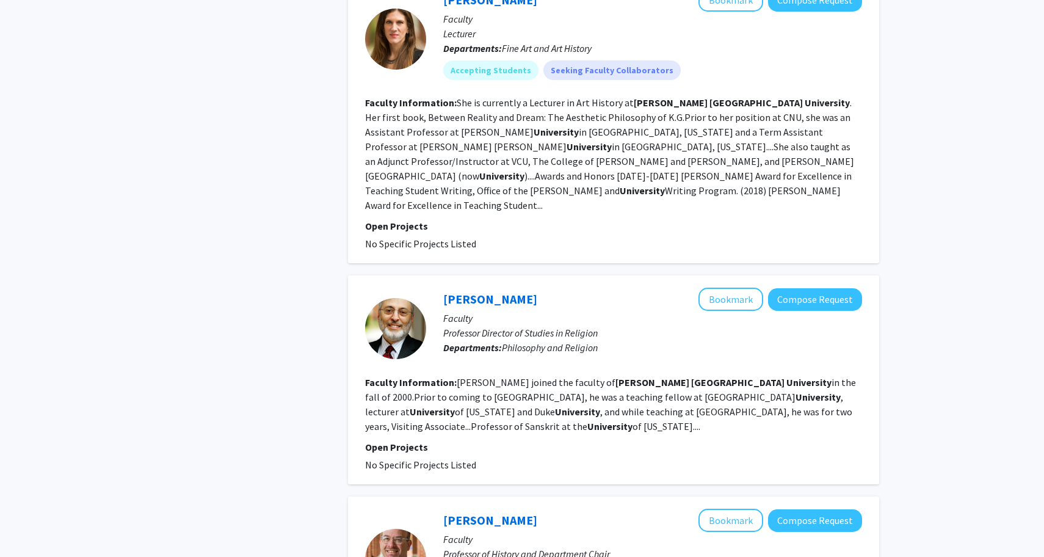
scroll to position [2125, 0]
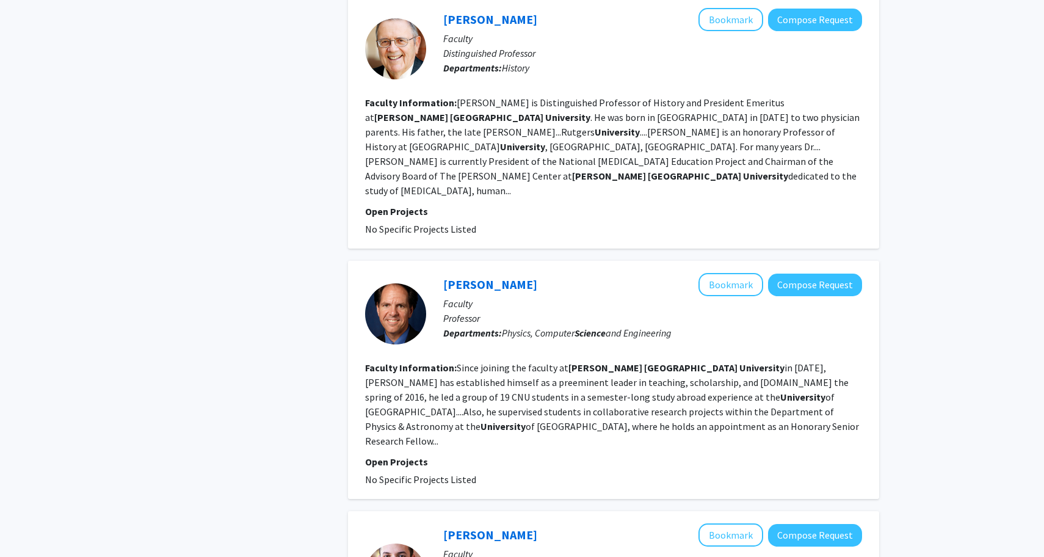
scroll to position [2060, 0]
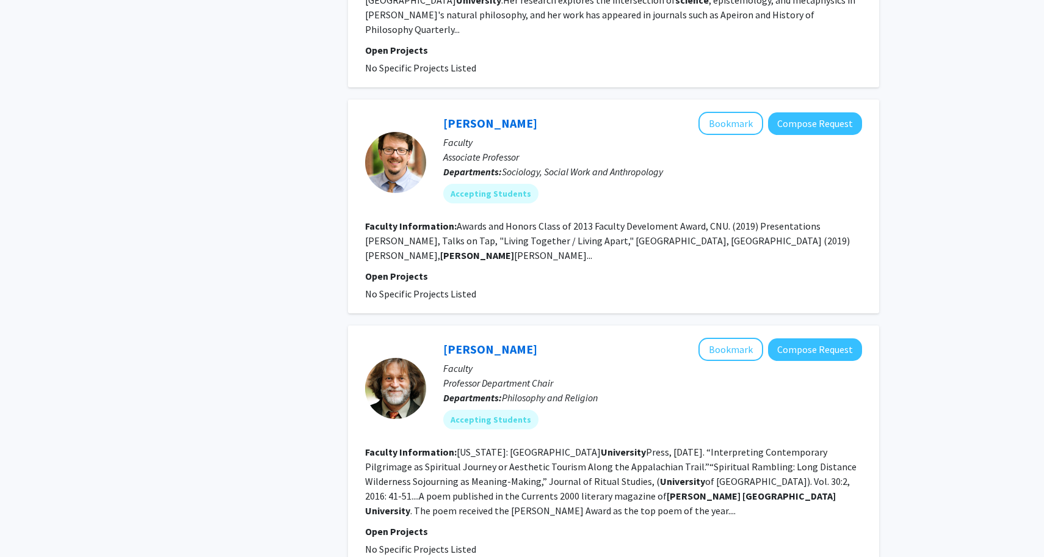
scroll to position [2042, 0]
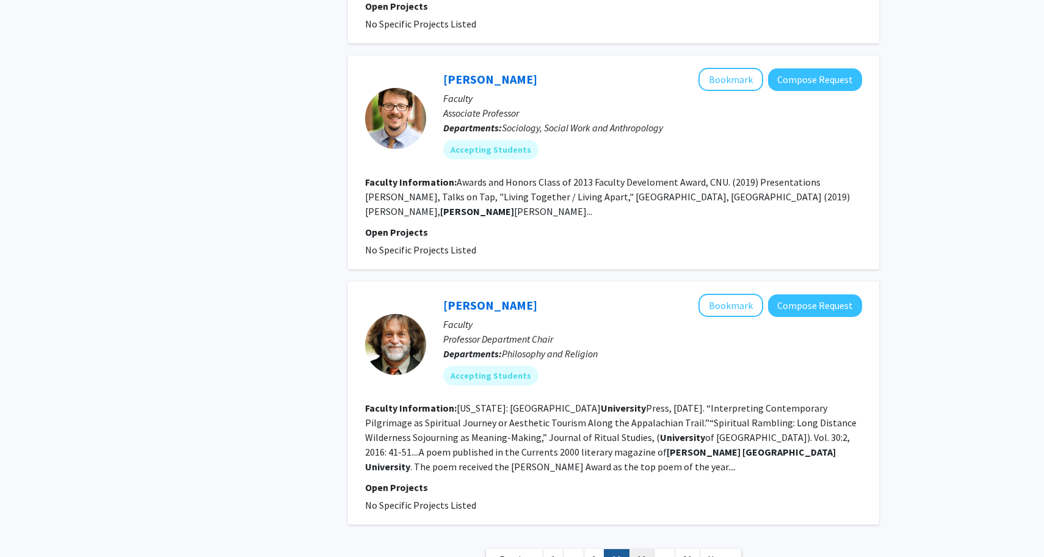
click at [640, 549] on link "11" at bounding box center [642, 559] width 26 height 21
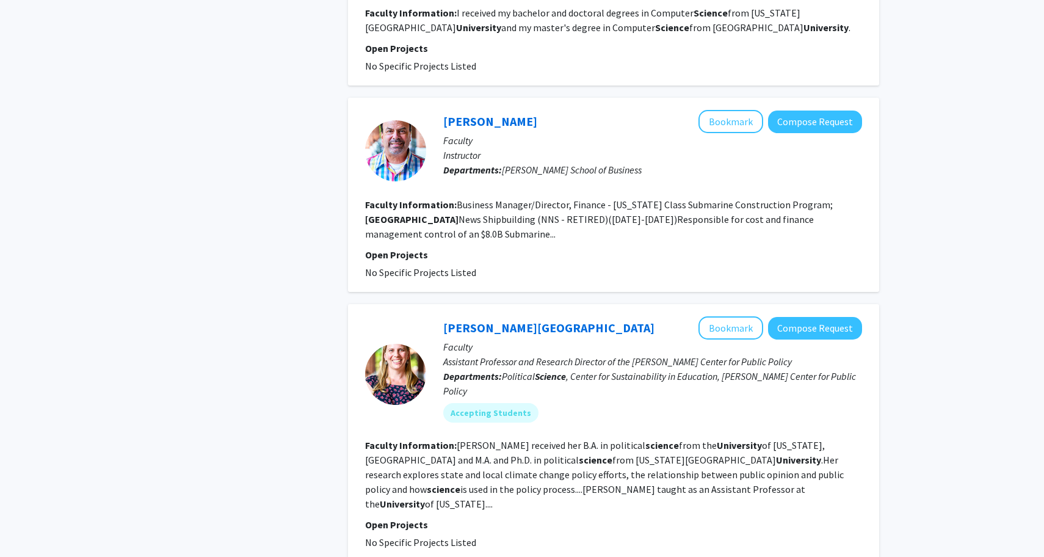
scroll to position [2007, 0]
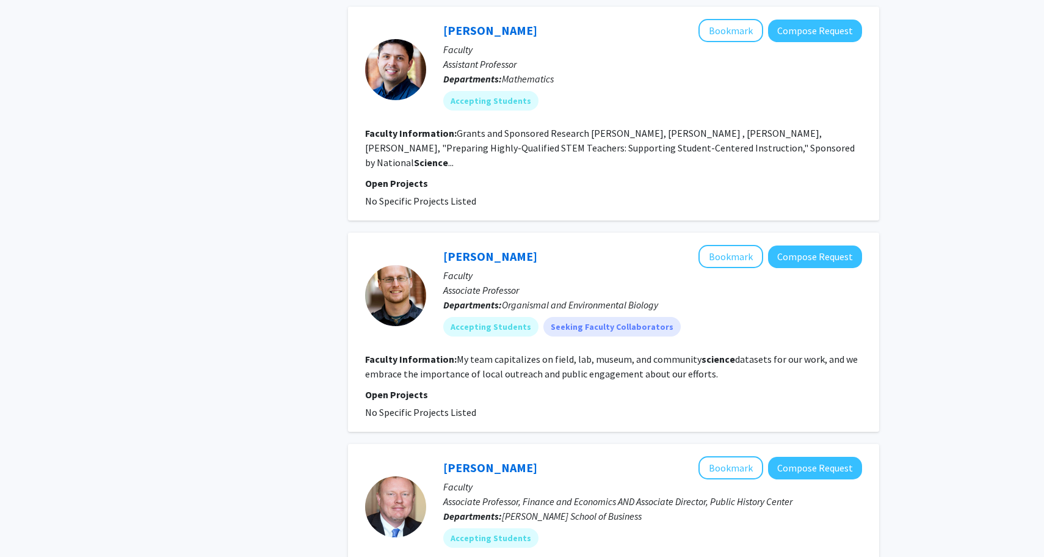
scroll to position [1846, 0]
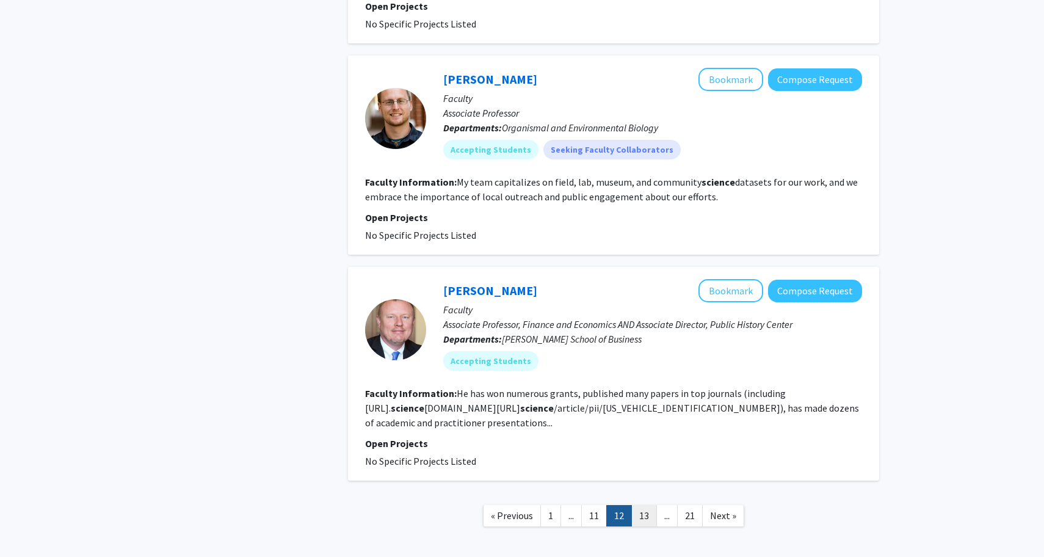
click at [644, 505] on link "13" at bounding box center [644, 515] width 26 height 21
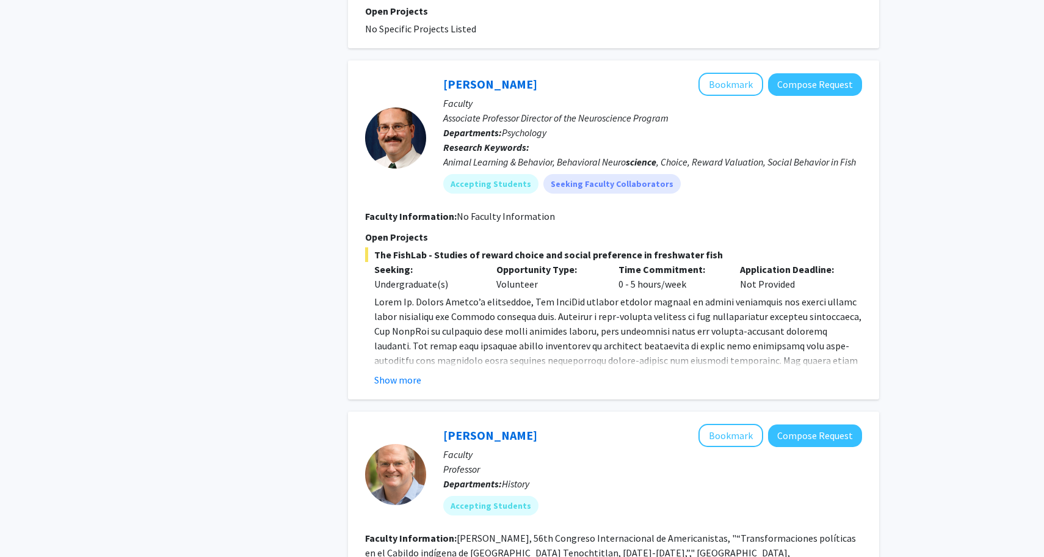
scroll to position [739, 0]
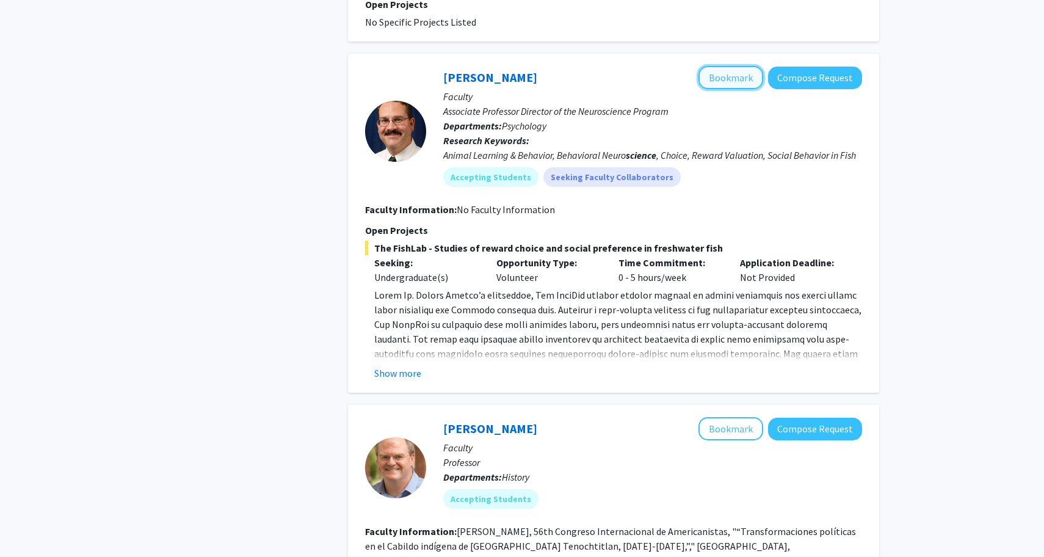
click at [739, 66] on button "Bookmark" at bounding box center [731, 77] width 65 height 23
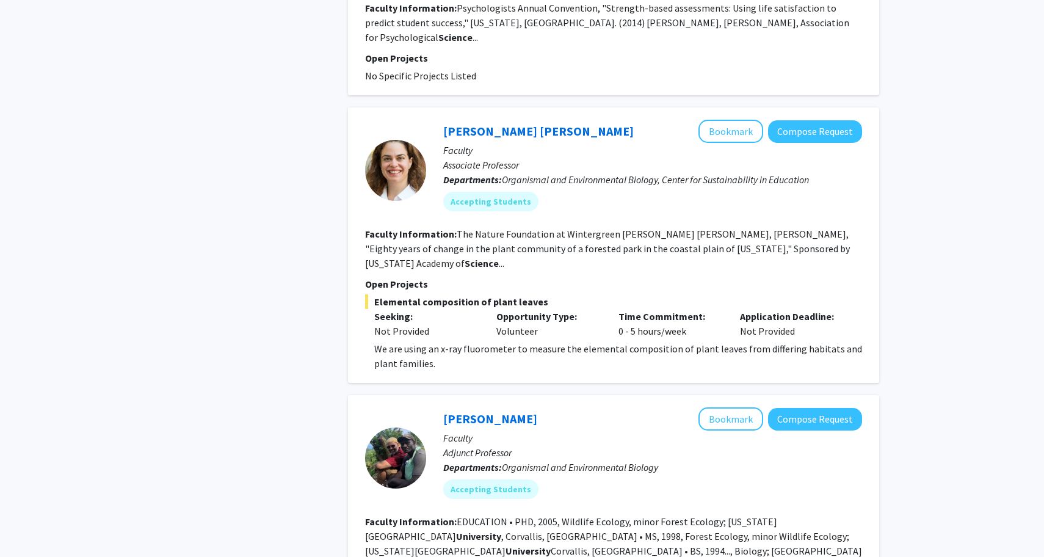
scroll to position [1929, 0]
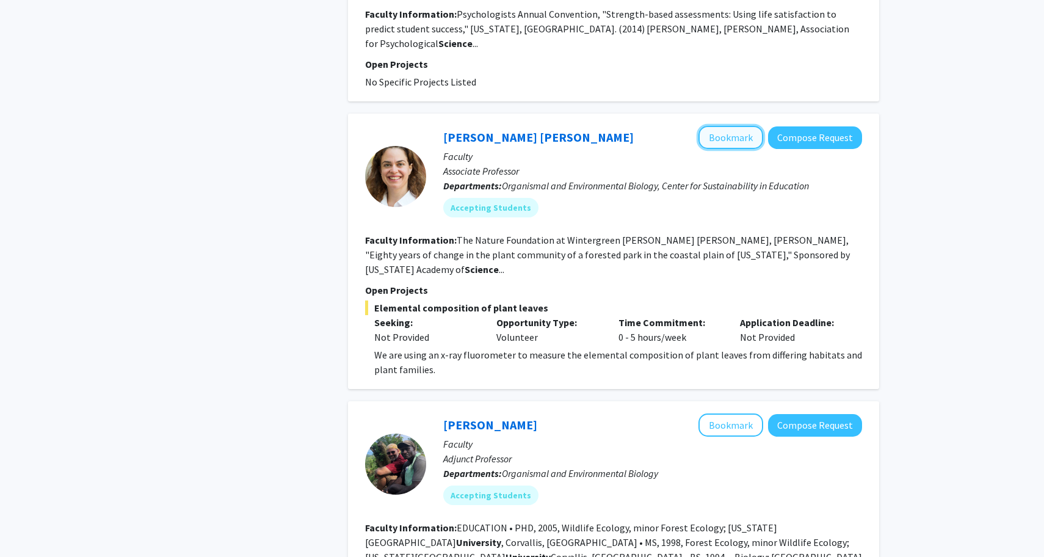
click at [725, 126] on button "Bookmark" at bounding box center [731, 137] width 65 height 23
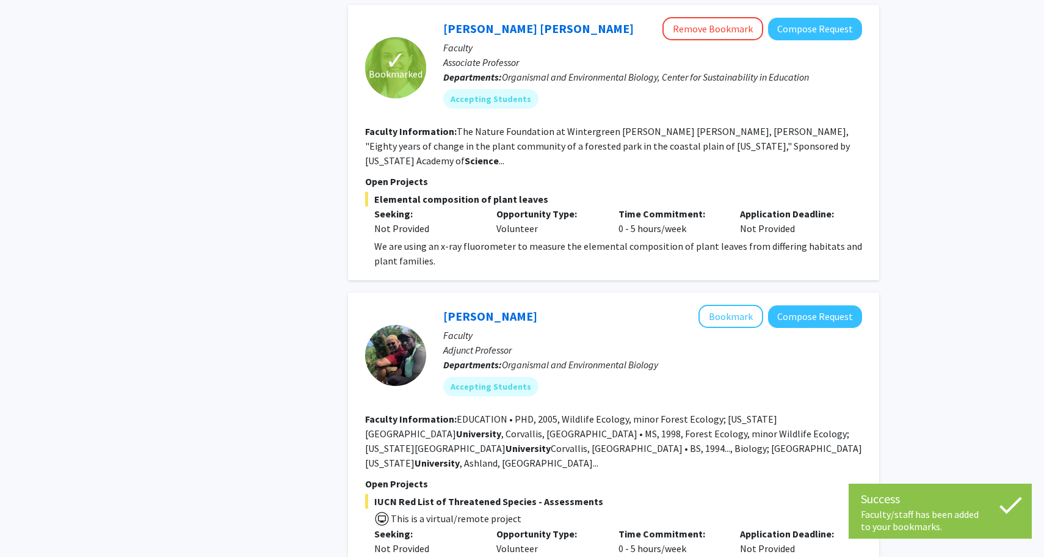
scroll to position [2040, 0]
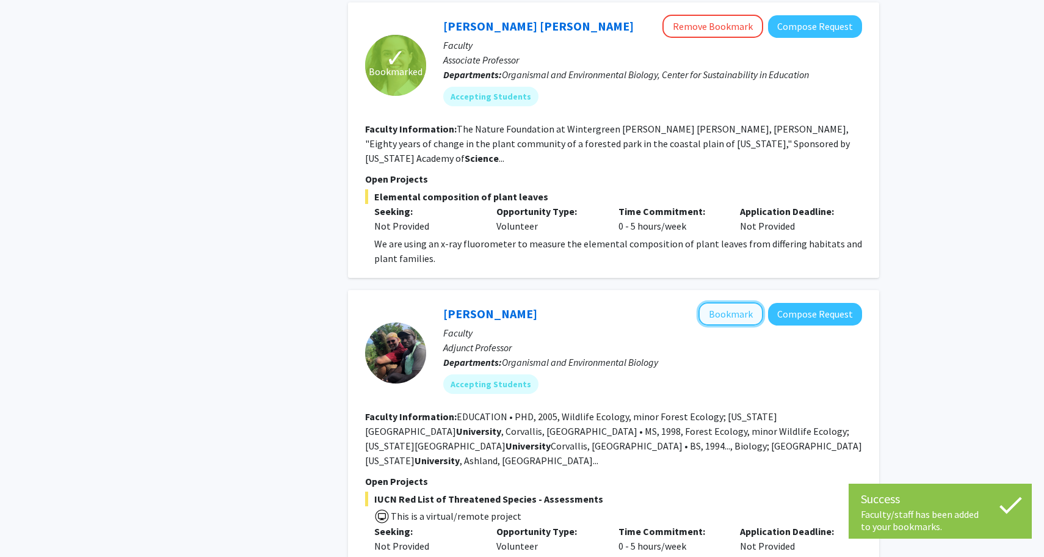
click at [717, 302] on button "Bookmark" at bounding box center [731, 313] width 65 height 23
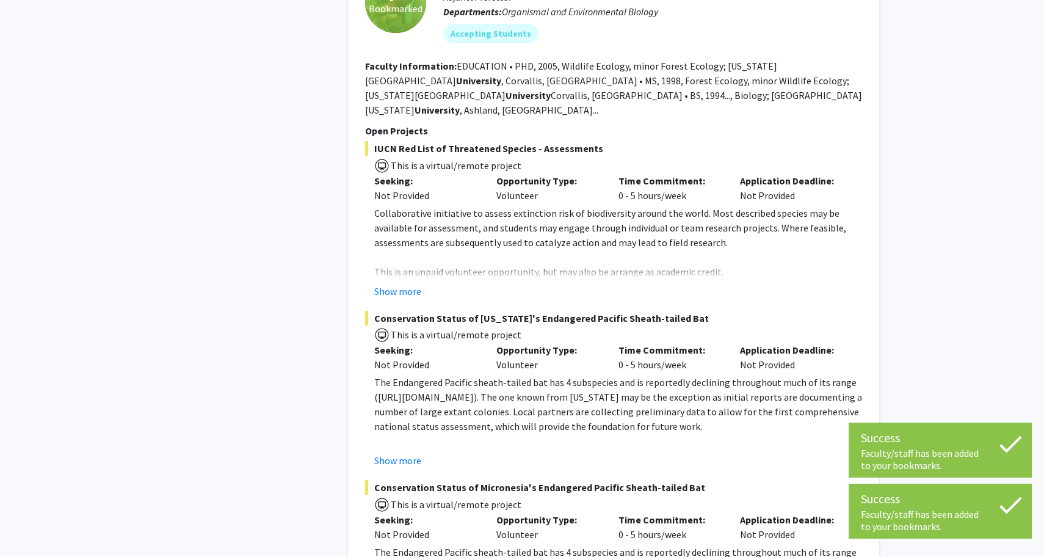
scroll to position [2530, 0]
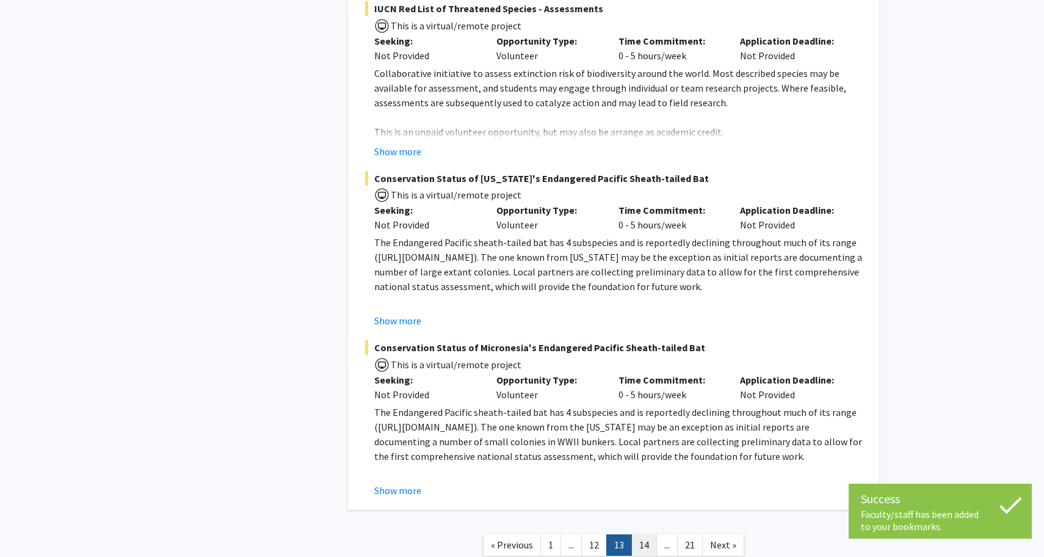
click at [650, 534] on link "14" at bounding box center [644, 544] width 26 height 21
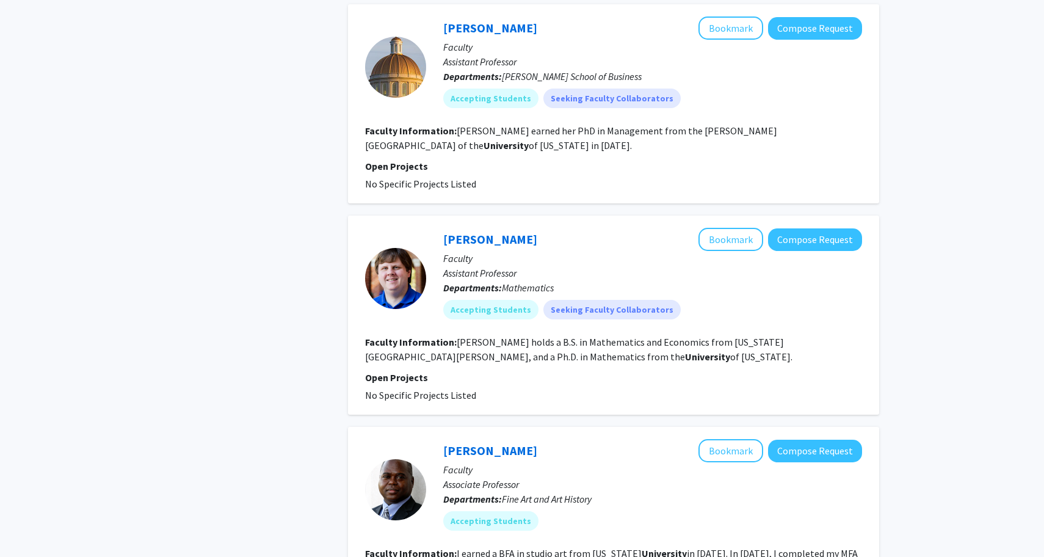
scroll to position [2077, 0]
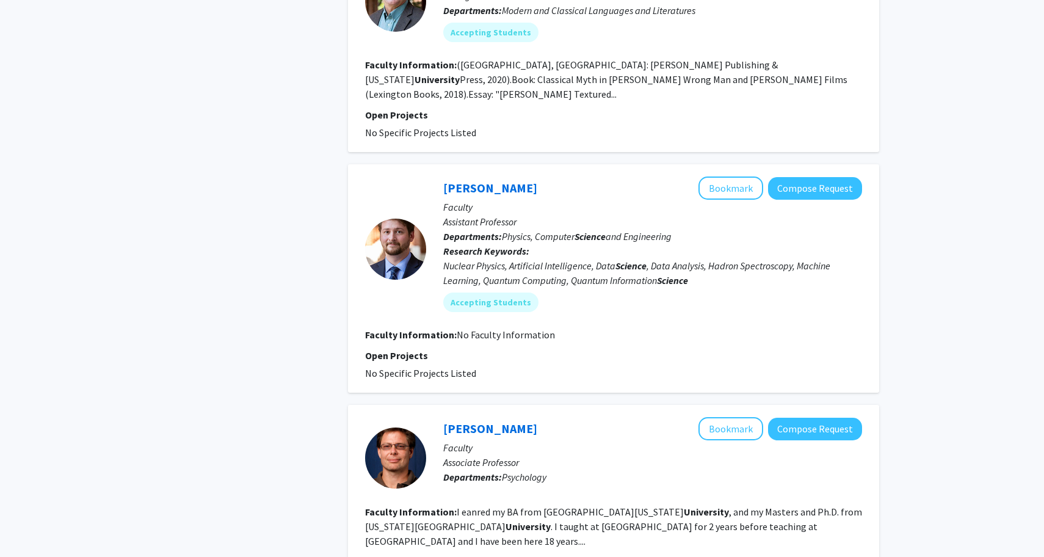
scroll to position [1787, 0]
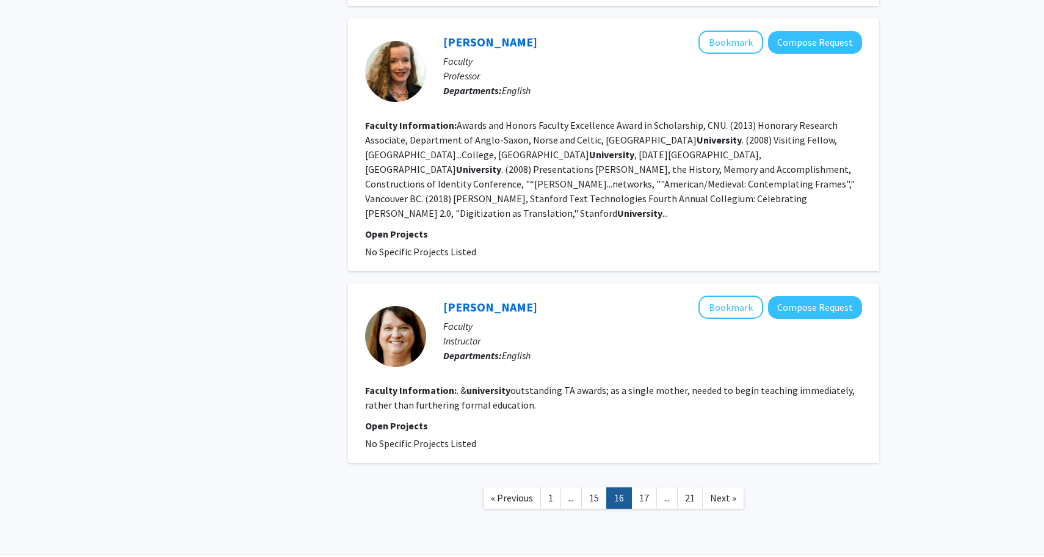
scroll to position [1743, 0]
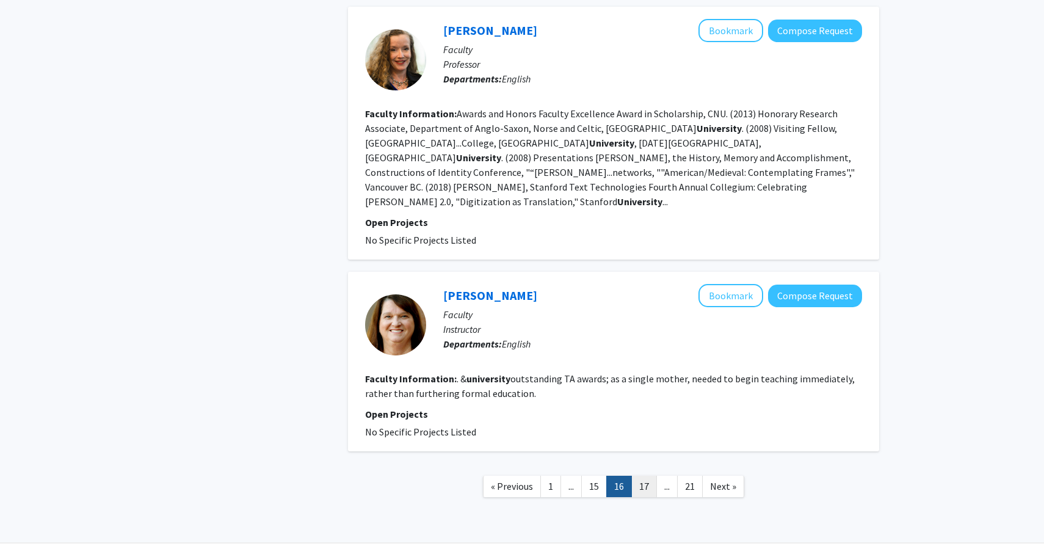
click at [639, 476] on link "17" at bounding box center [644, 486] width 26 height 21
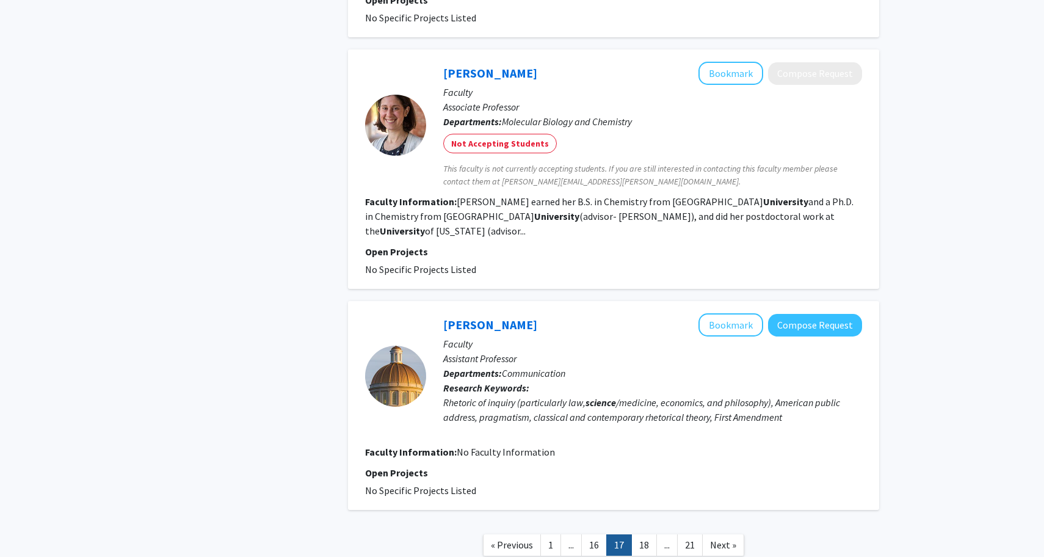
scroll to position [1696, 0]
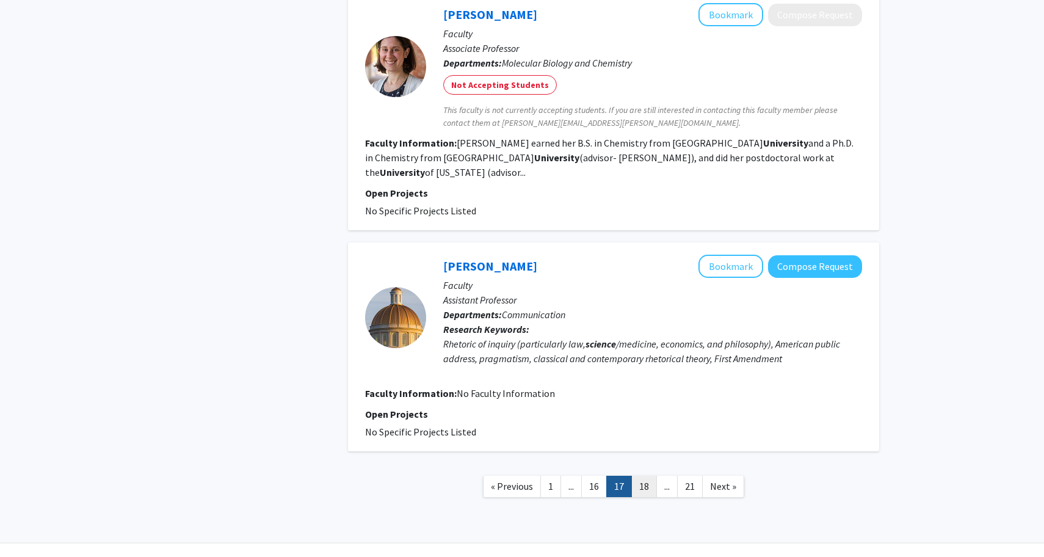
click at [647, 476] on link "18" at bounding box center [644, 486] width 26 height 21
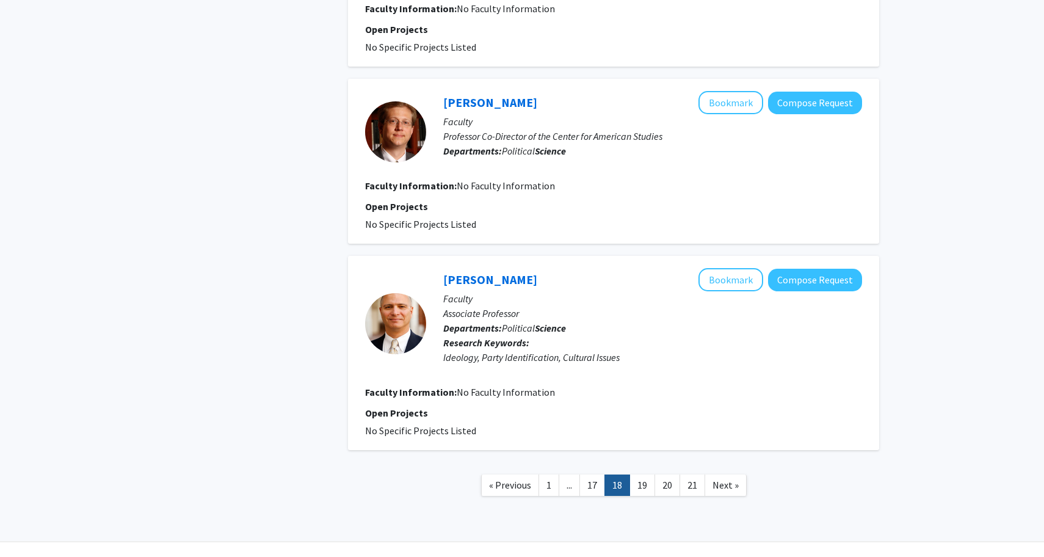
scroll to position [1541, 0]
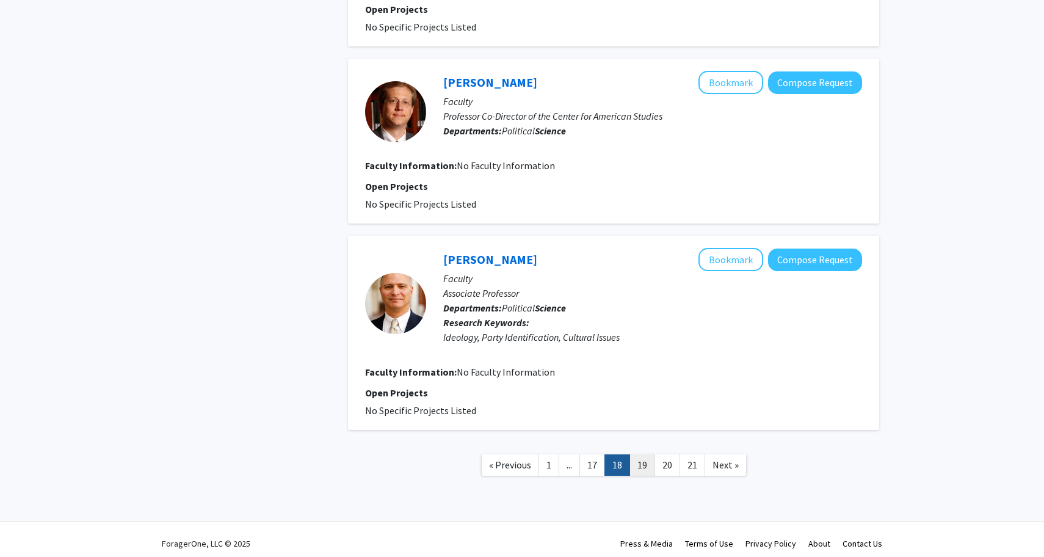
click at [648, 465] on link "19" at bounding box center [643, 464] width 26 height 21
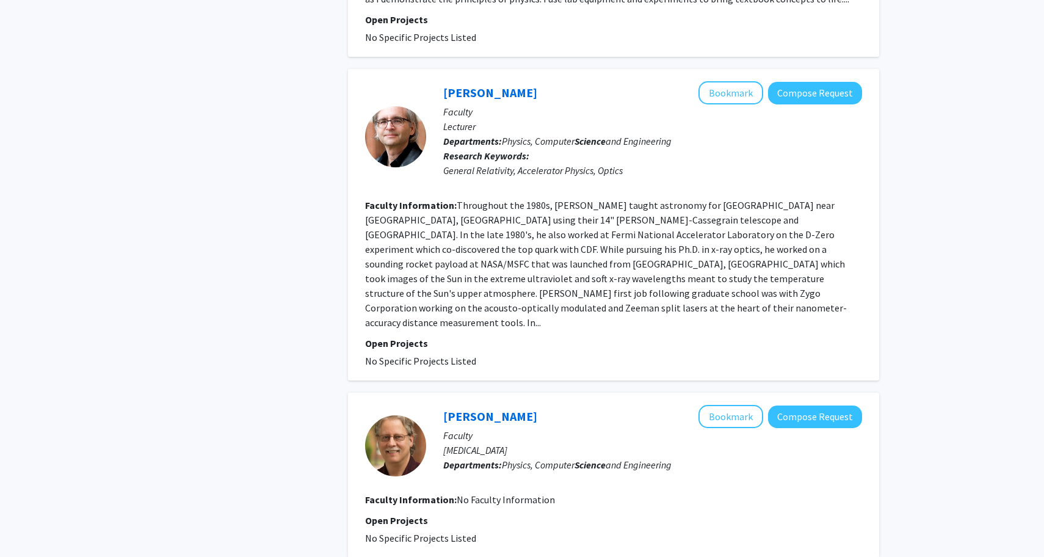
scroll to position [1694, 0]
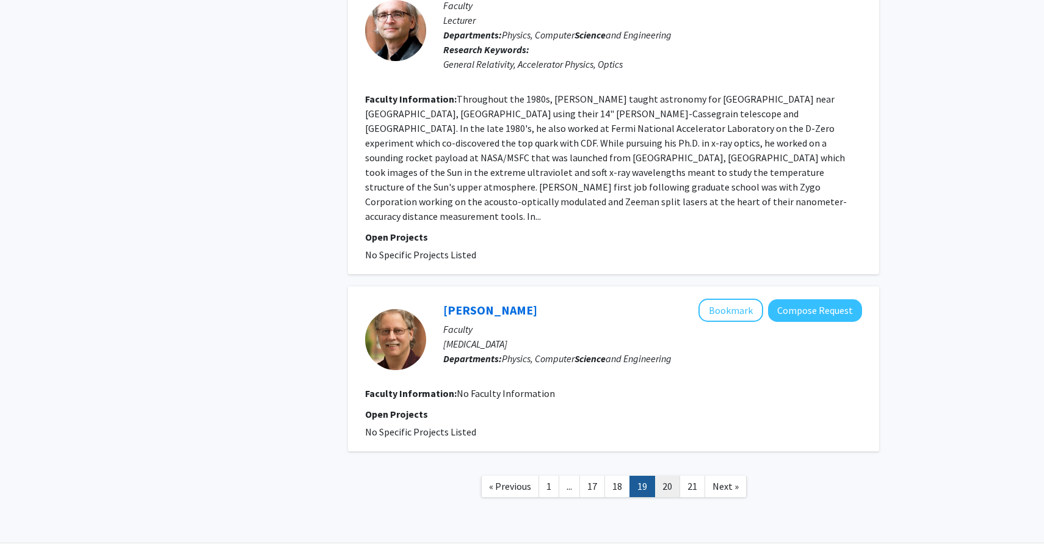
click at [667, 476] on link "20" at bounding box center [668, 486] width 26 height 21
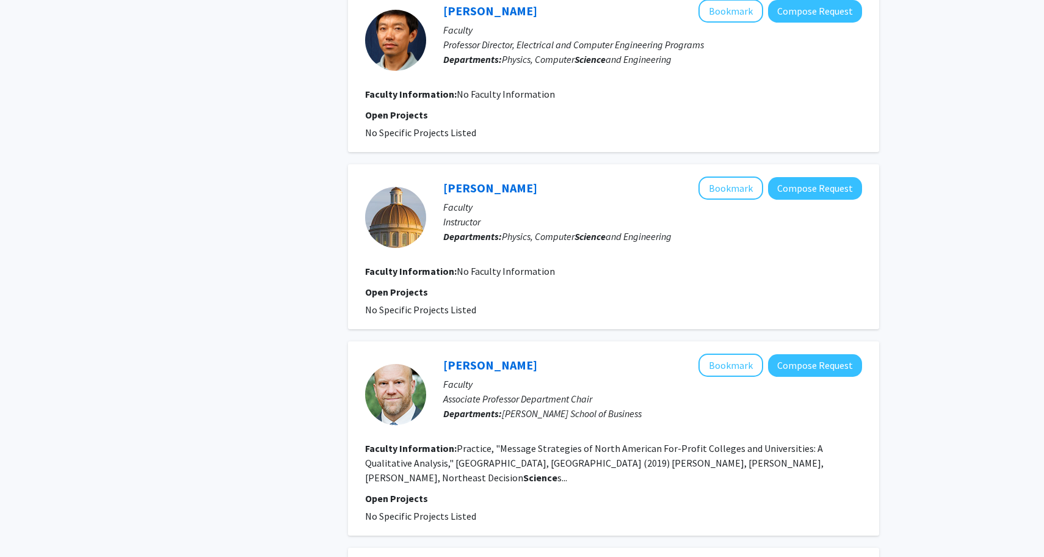
scroll to position [1592, 0]
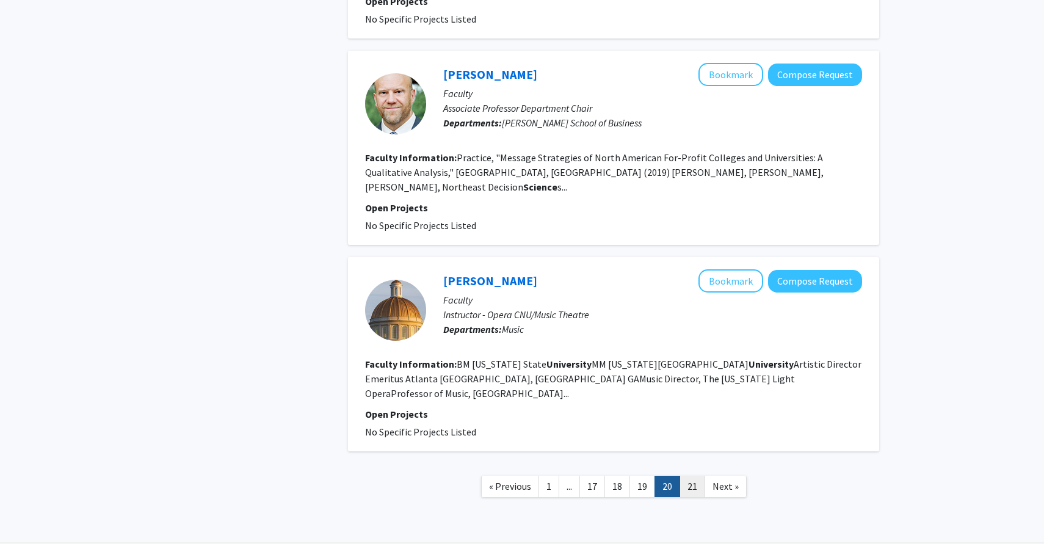
click at [696, 476] on link "21" at bounding box center [693, 486] width 26 height 21
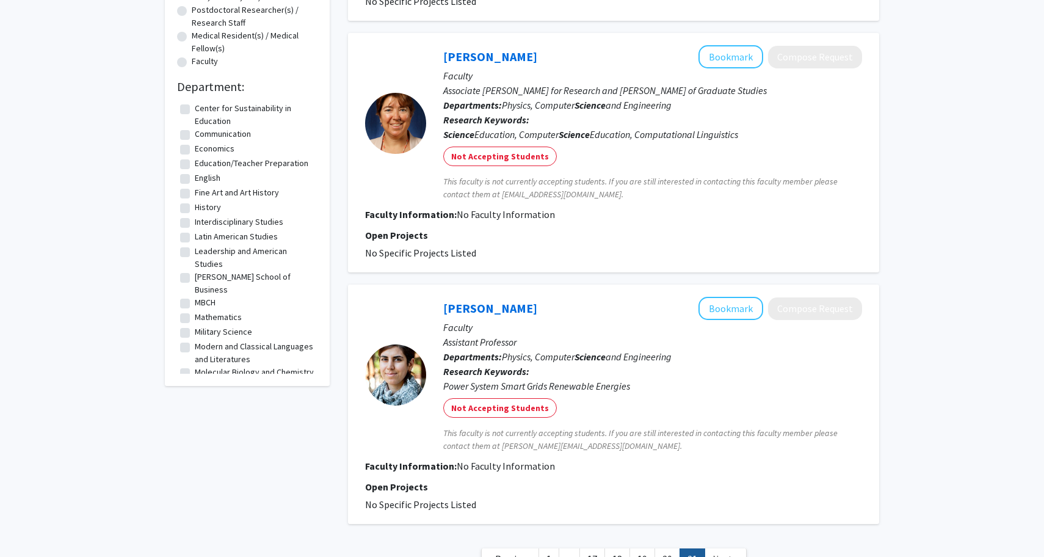
scroll to position [384, 0]
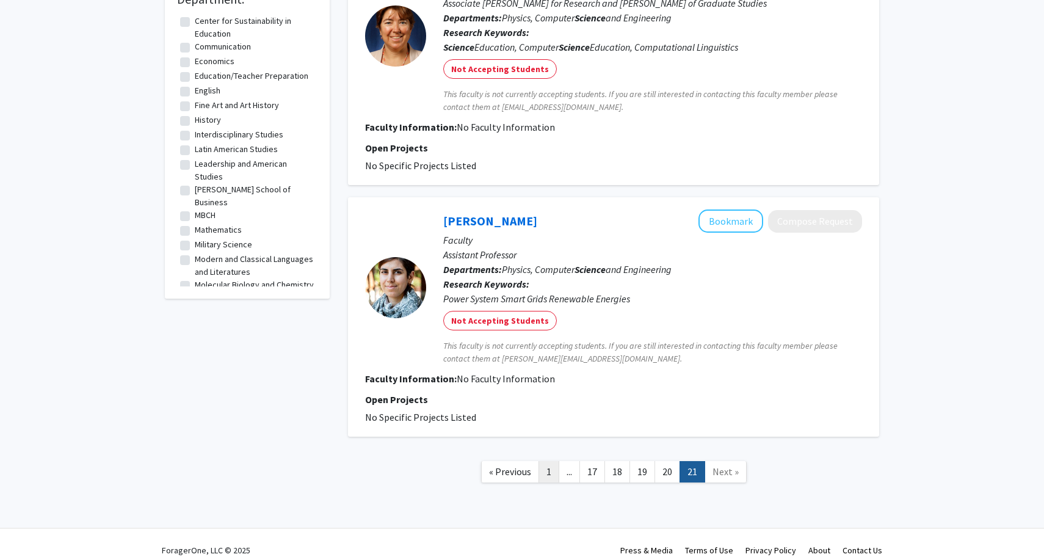
click at [554, 466] on link "1" at bounding box center [549, 471] width 21 height 21
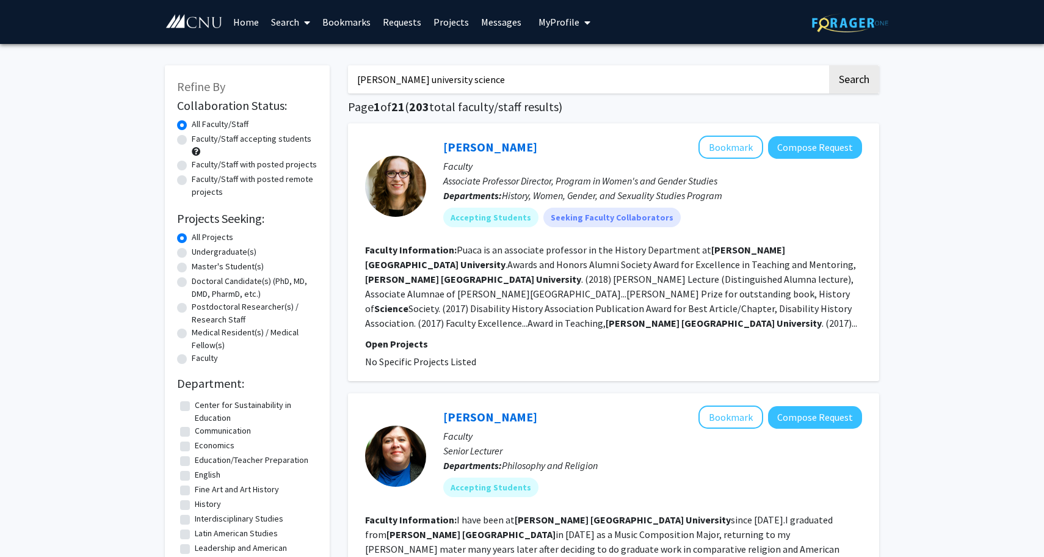
click at [539, 89] on input "[PERSON_NAME] university science" at bounding box center [587, 79] width 479 height 28
click at [829, 65] on button "Search" at bounding box center [854, 79] width 50 height 28
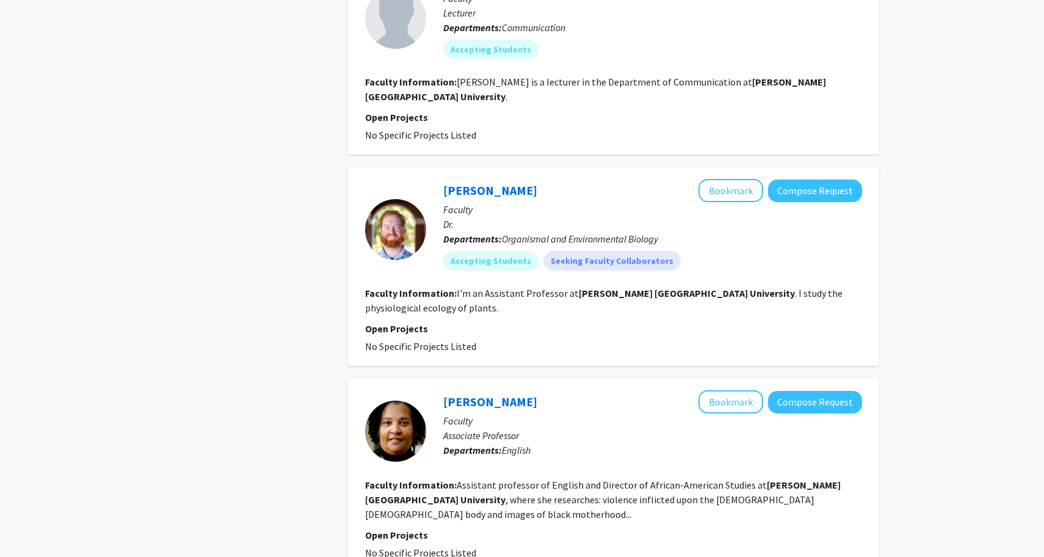
scroll to position [1950, 0]
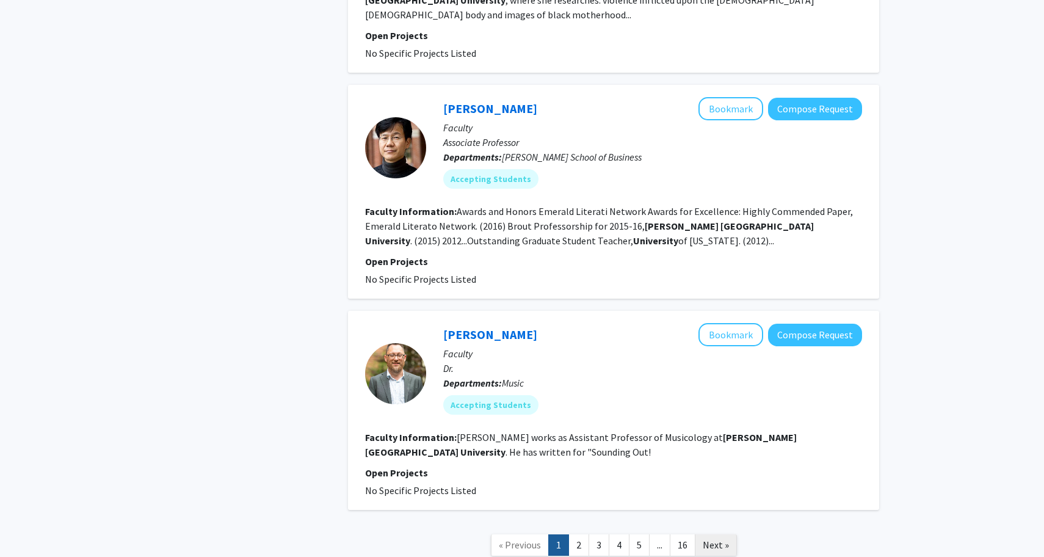
click at [714, 539] on span "Next »" at bounding box center [716, 545] width 26 height 12
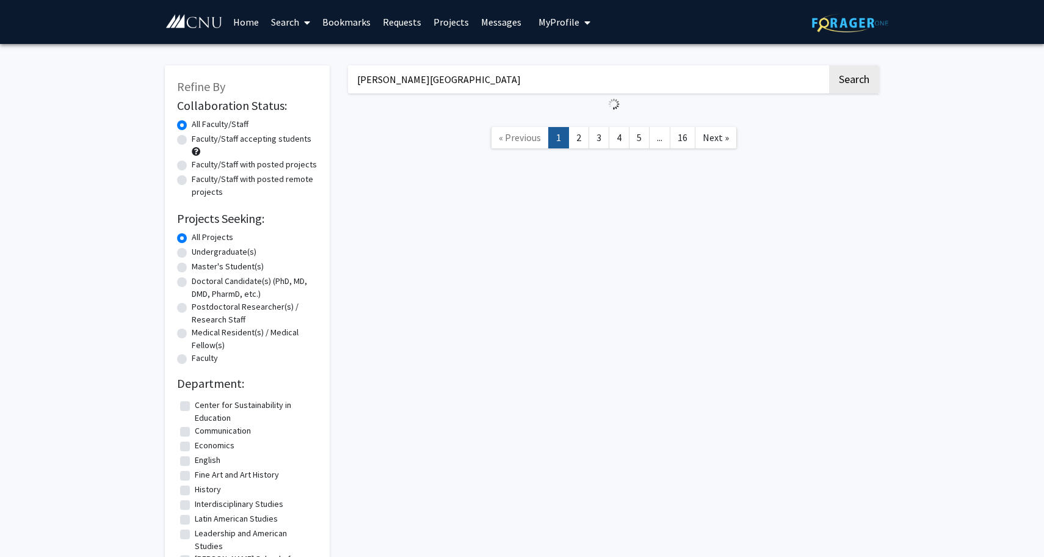
click at [714, 459] on div "[PERSON_NAME][GEOGRAPHIC_DATA] Search « Previous 1 2 3 4 5 ... 16 Next »" at bounding box center [614, 368] width 550 height 630
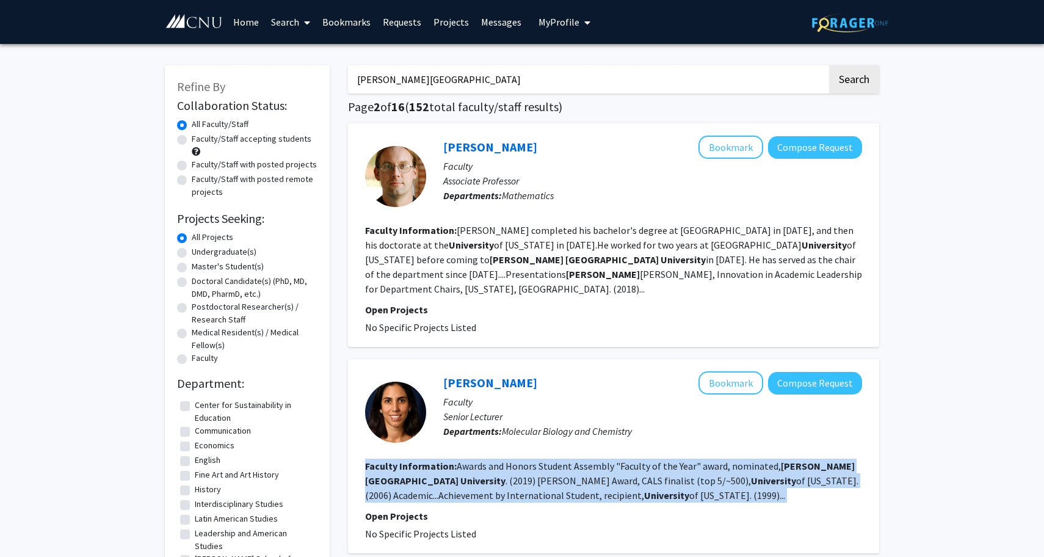
click at [714, 459] on section "Faculty Information: Awards and Honors Student Assembly "Faculty of the Year" a…" at bounding box center [613, 481] width 497 height 44
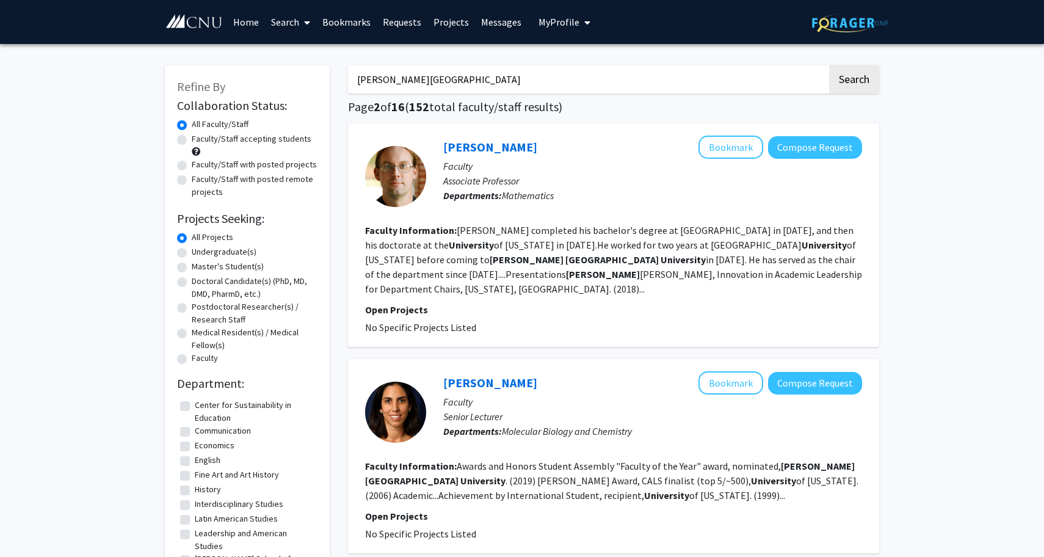
click at [706, 432] on div "[PERSON_NAME] Bookmark Compose Request Faculty Senior Lecturer Departments: Mol…" at bounding box center [644, 411] width 436 height 81
click at [507, 78] on input "[PERSON_NAME][GEOGRAPHIC_DATA]" at bounding box center [587, 79] width 479 height 28
type input "[PERSON_NAME] university biology"
click at [829, 65] on button "Search" at bounding box center [854, 79] width 50 height 28
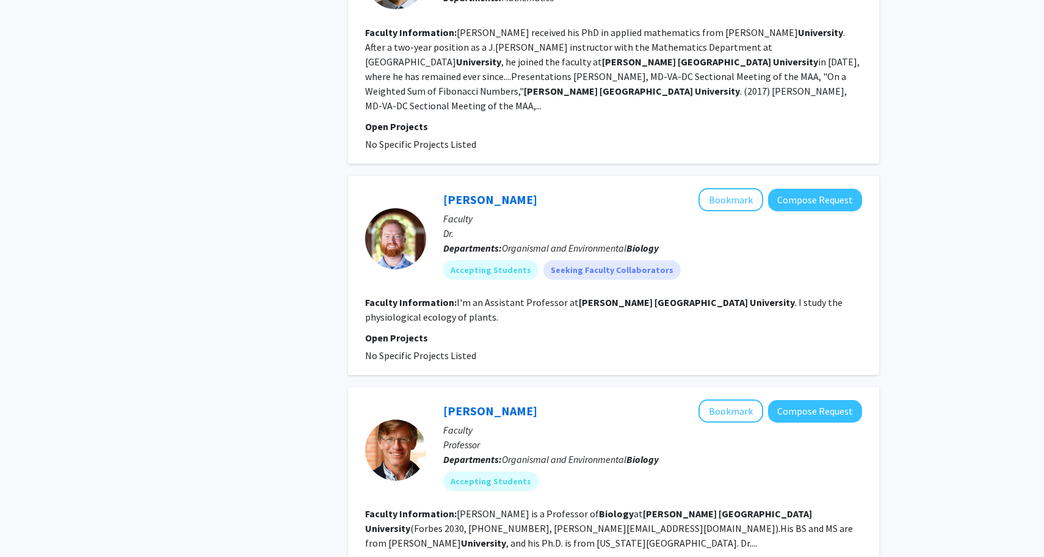
scroll to position [2038, 0]
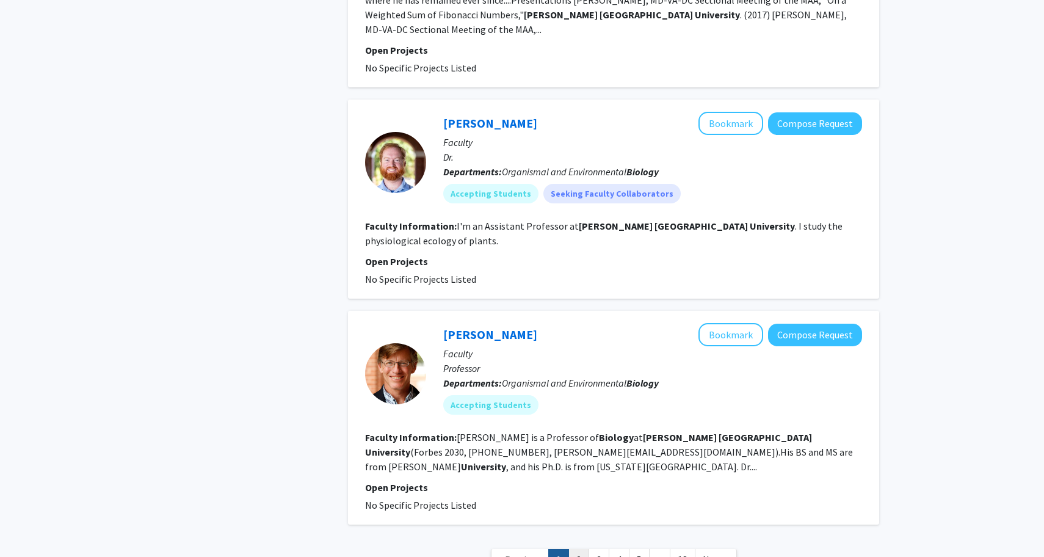
click at [580, 549] on link "2" at bounding box center [578, 559] width 21 height 21
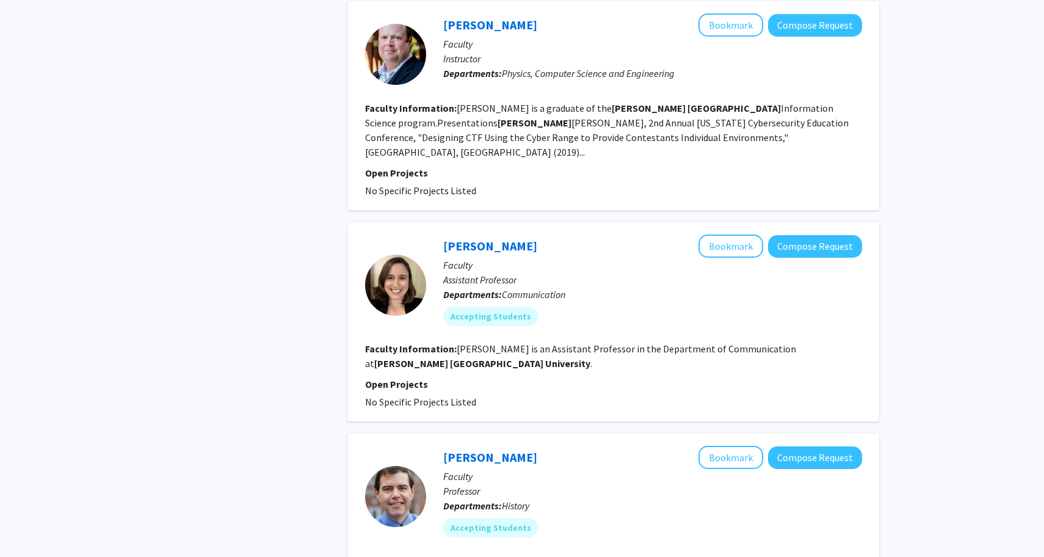
scroll to position [1880, 0]
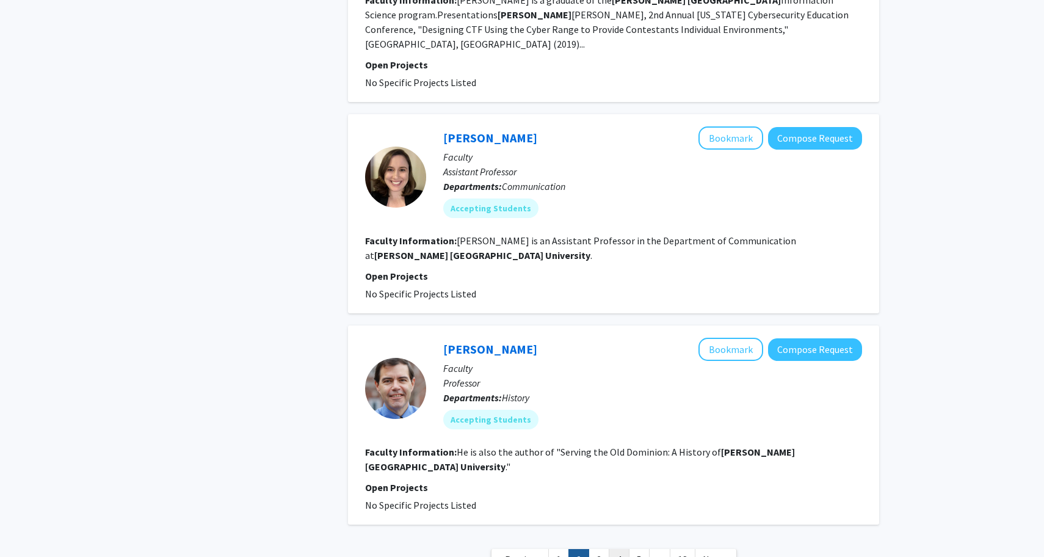
click at [609, 549] on link "4" at bounding box center [619, 559] width 21 height 21
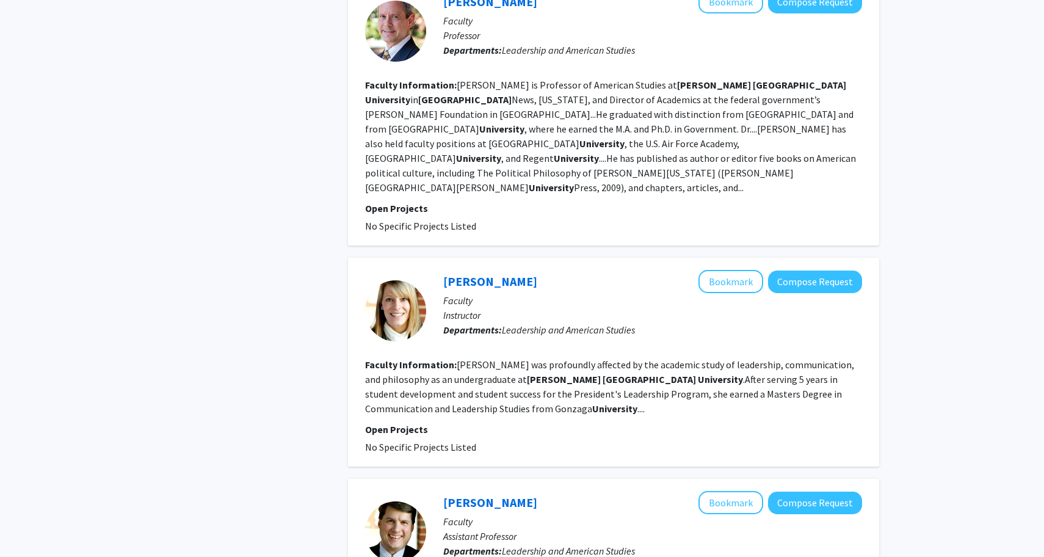
scroll to position [2027, 0]
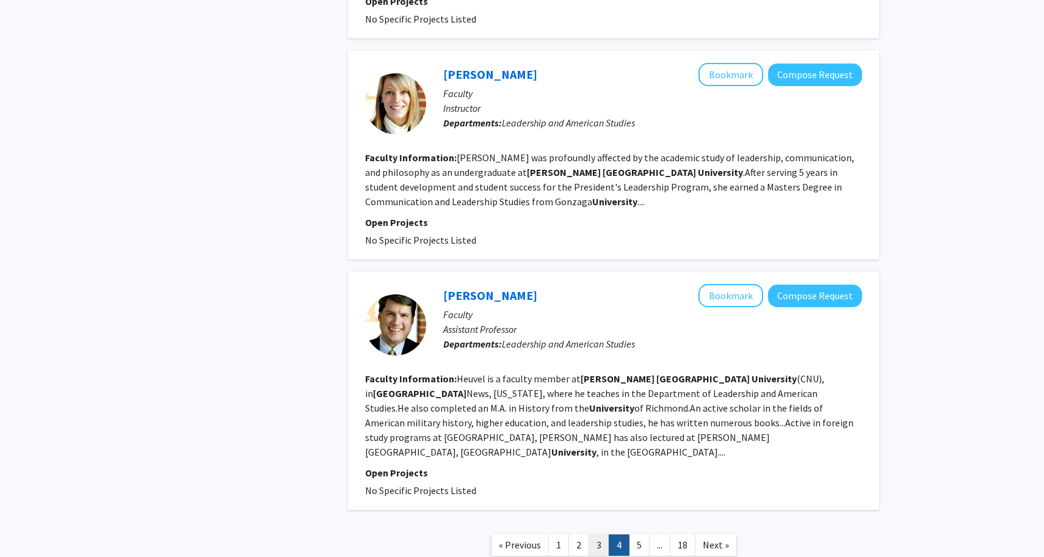
click at [600, 534] on link "3" at bounding box center [599, 544] width 21 height 21
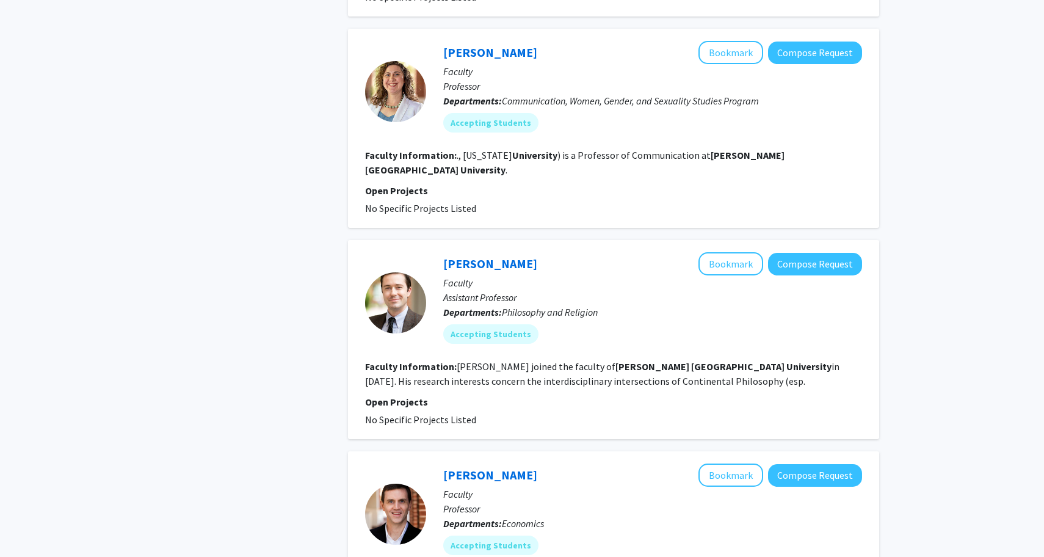
scroll to position [1983, 0]
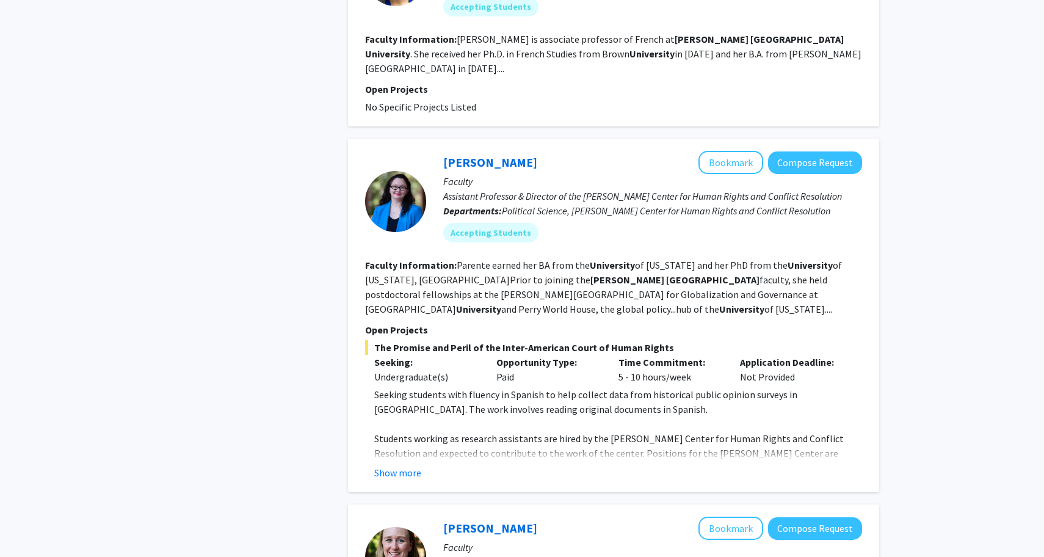
scroll to position [2064, 0]
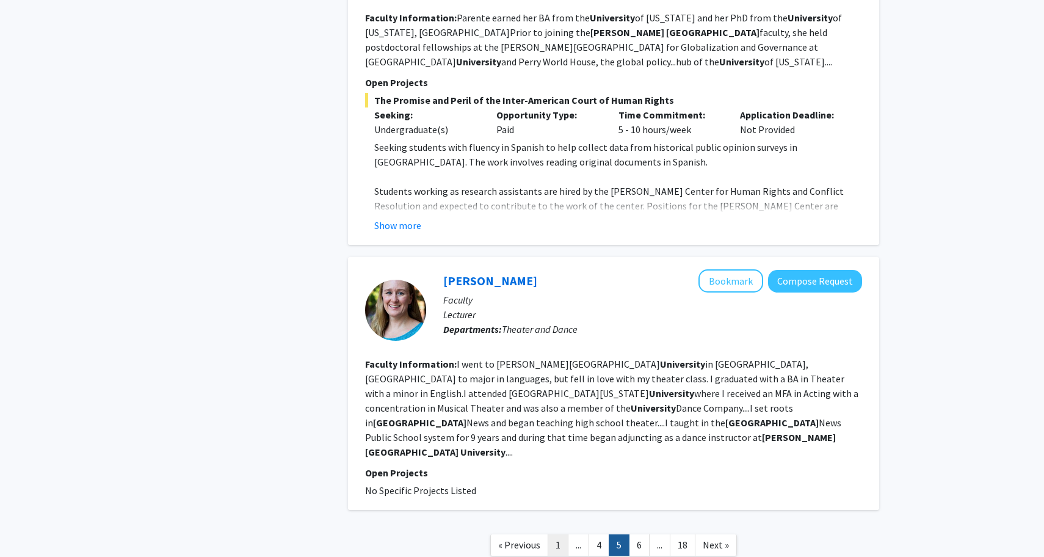
click at [562, 534] on link "1" at bounding box center [558, 544] width 21 height 21
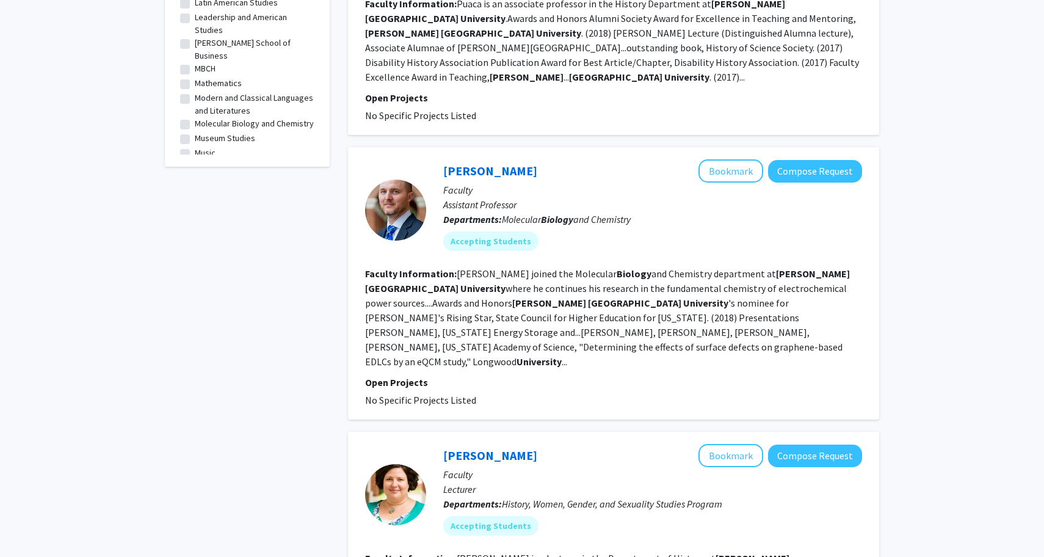
scroll to position [518, 0]
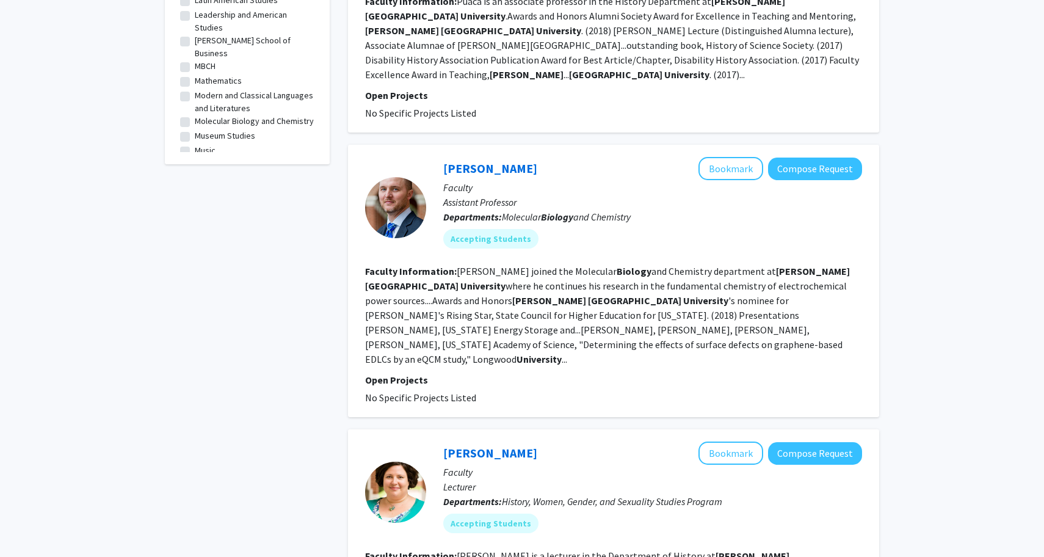
drag, startPoint x: 366, startPoint y: 346, endPoint x: 470, endPoint y: 346, distance: 103.8
click at [470, 390] on fg-project-list "No Specific Projects Listed" at bounding box center [613, 397] width 497 height 15
click at [539, 495] on span "History, Women, Gender, and Sexuality Studies Program" at bounding box center [612, 501] width 220 height 12
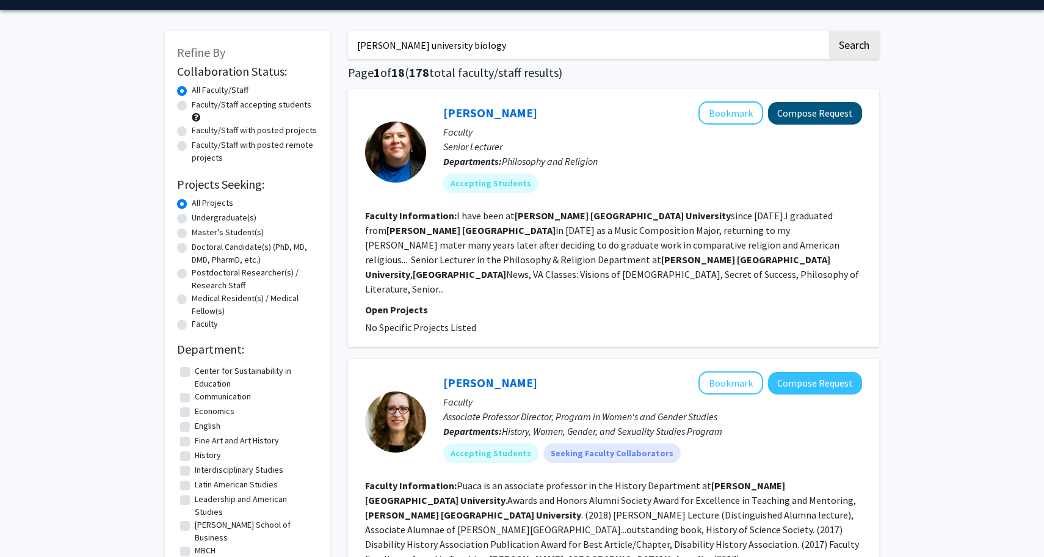
scroll to position [0, 0]
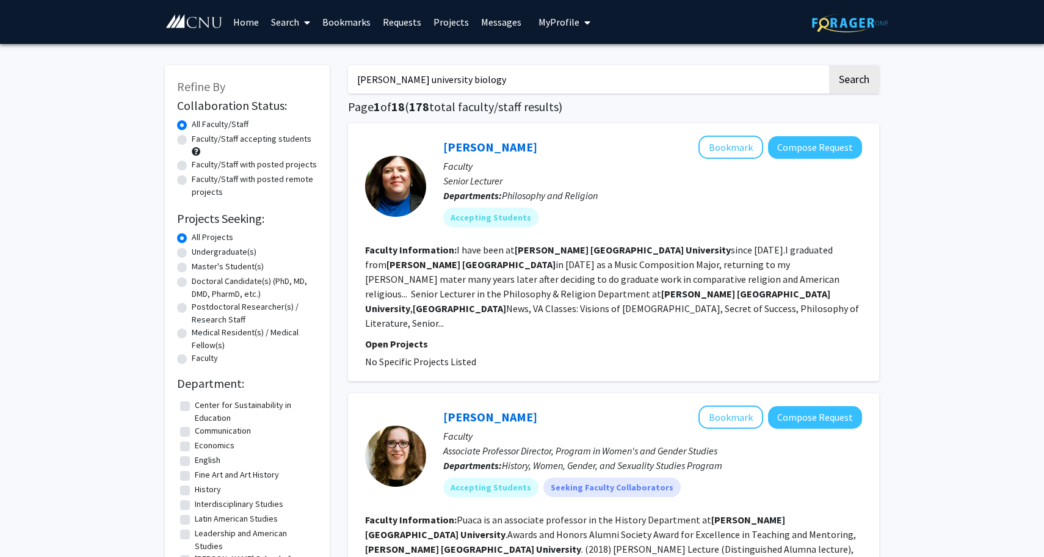
click at [330, 25] on link "Bookmarks" at bounding box center [346, 22] width 60 height 43
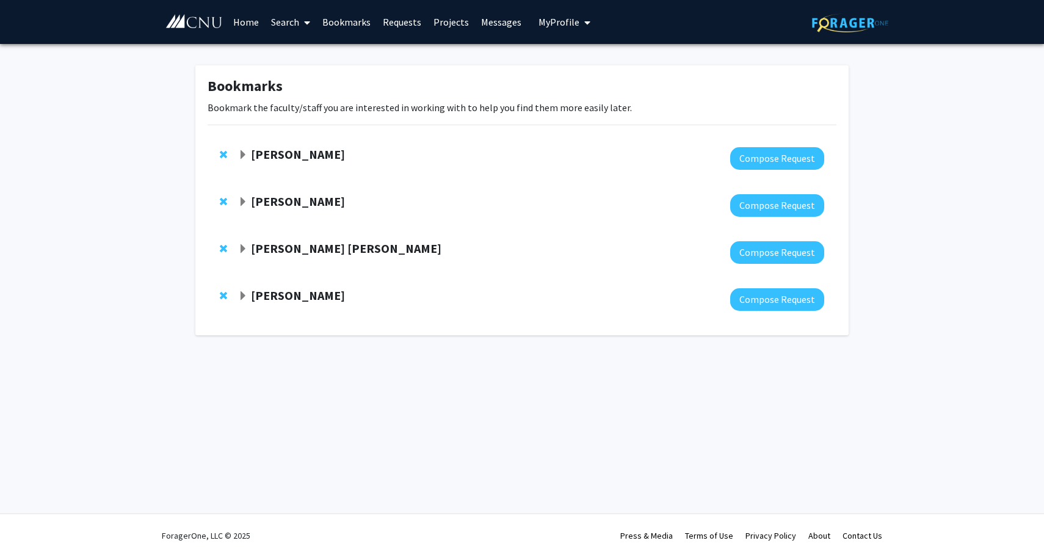
click at [250, 151] on div "[PERSON_NAME]" at bounding box center [370, 154] width 264 height 15
click at [247, 151] on span "Expand Tarek Abdel-Fattah Bookmark" at bounding box center [243, 155] width 10 height 10
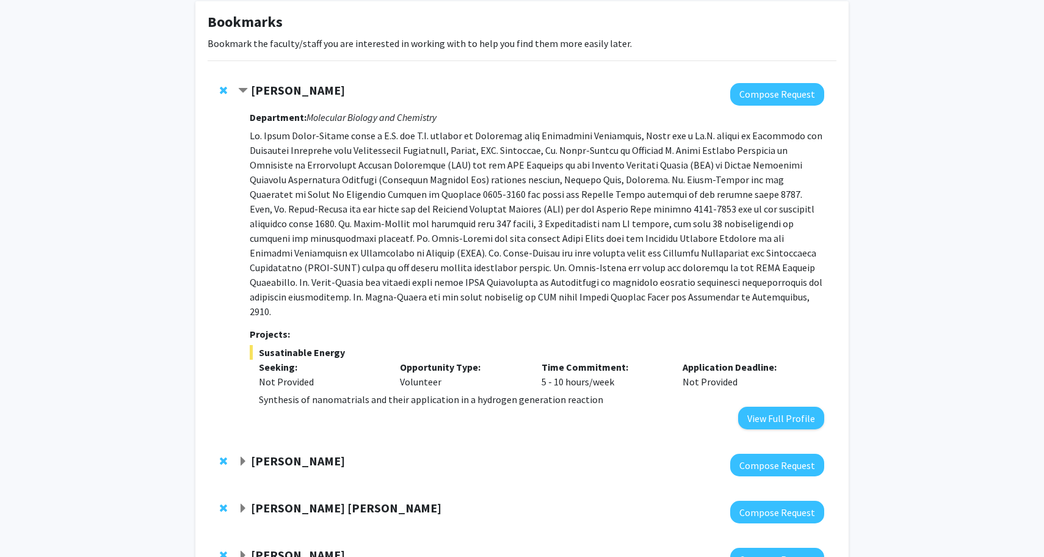
scroll to position [68, 0]
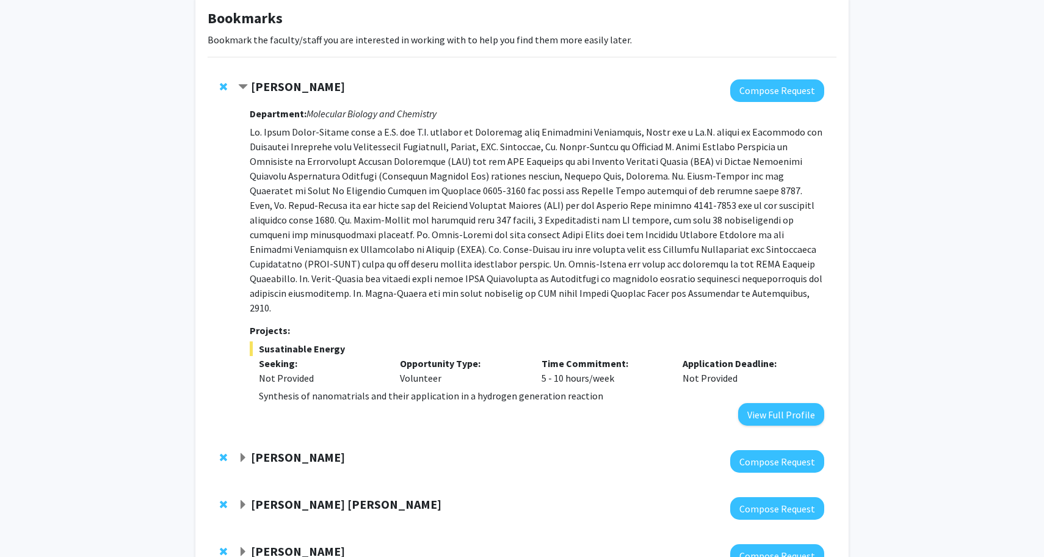
click at [291, 84] on strong "[PERSON_NAME]" at bounding box center [298, 86] width 94 height 15
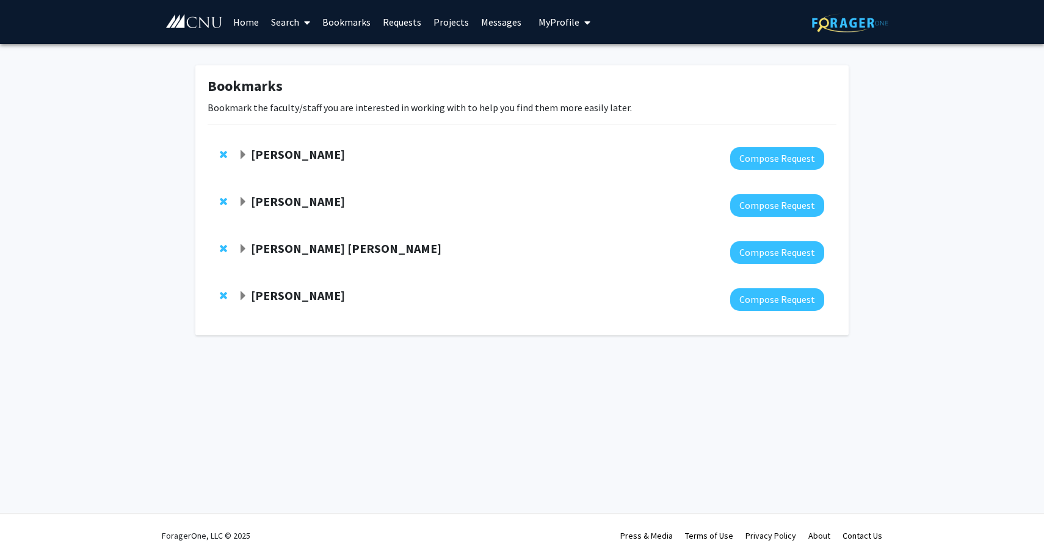
click at [271, 200] on strong "[PERSON_NAME]" at bounding box center [298, 201] width 94 height 15
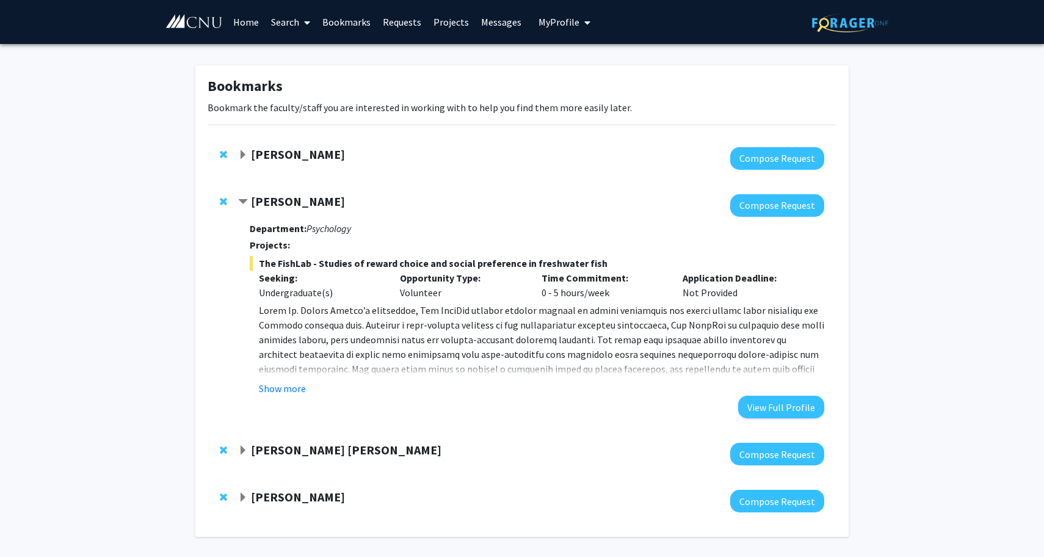
click at [288, 447] on strong "[PERSON_NAME] [PERSON_NAME]" at bounding box center [346, 449] width 191 height 15
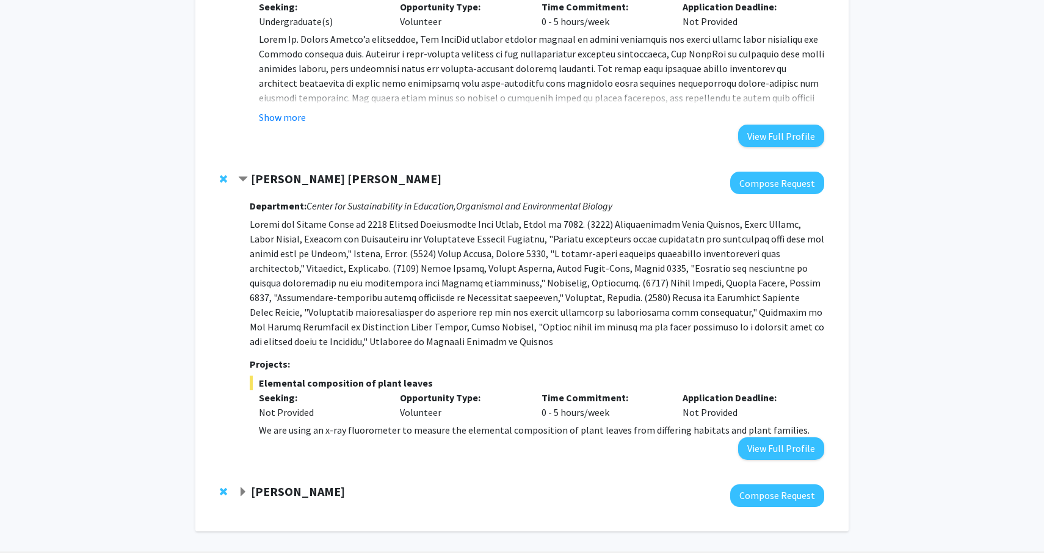
scroll to position [269, 0]
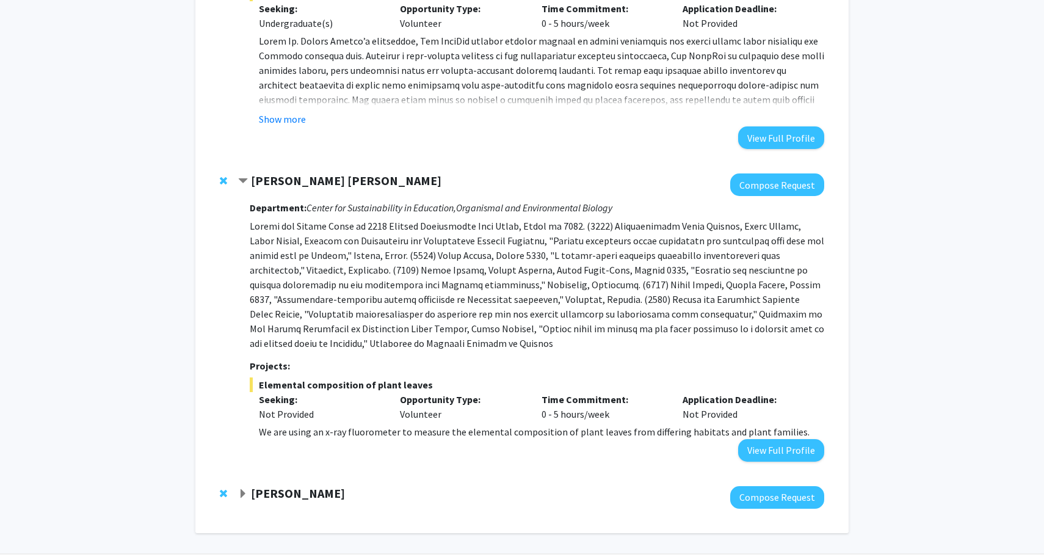
click at [280, 176] on strong "[PERSON_NAME] [PERSON_NAME]" at bounding box center [346, 180] width 191 height 15
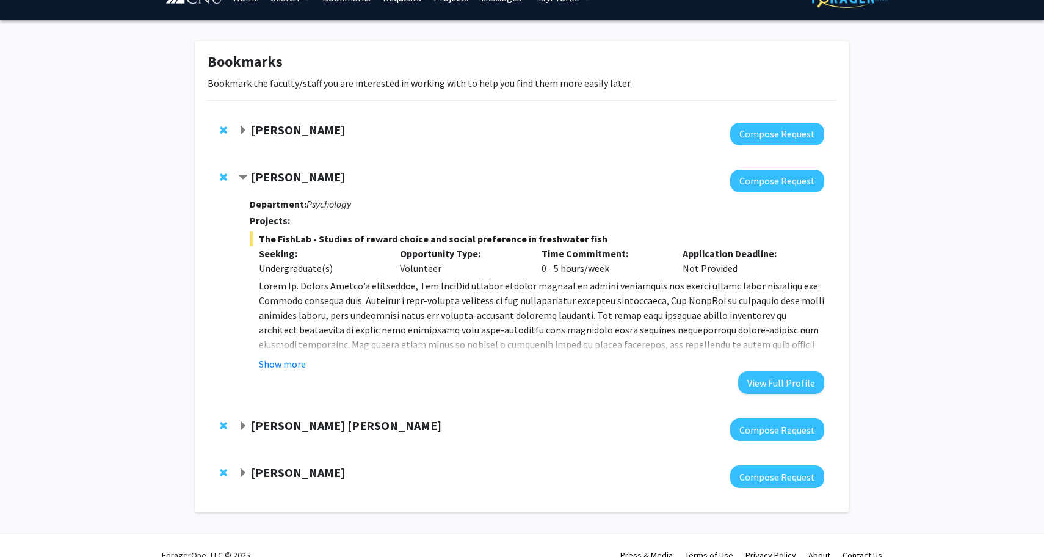
scroll to position [12, 0]
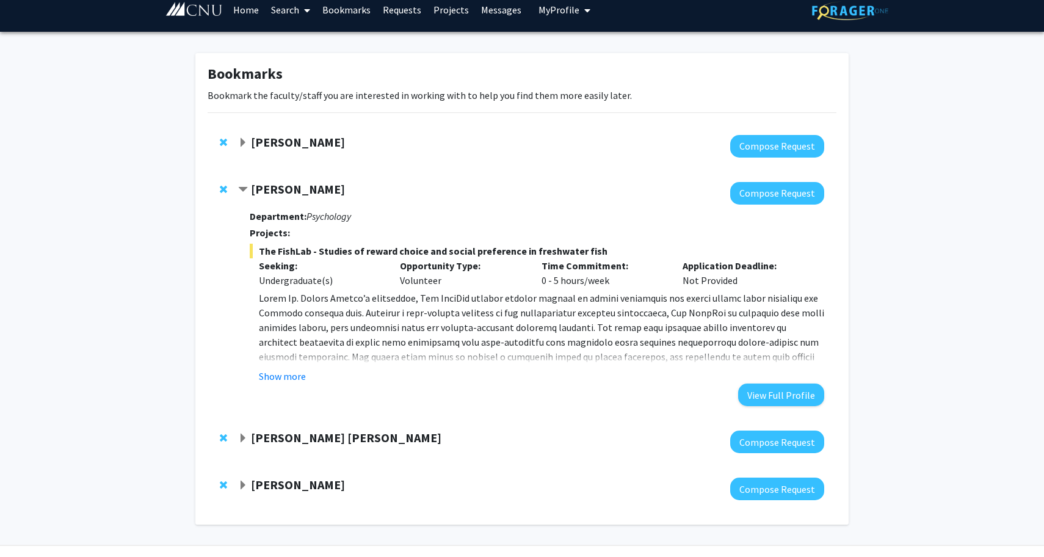
click at [256, 184] on strong "[PERSON_NAME]" at bounding box center [298, 188] width 94 height 15
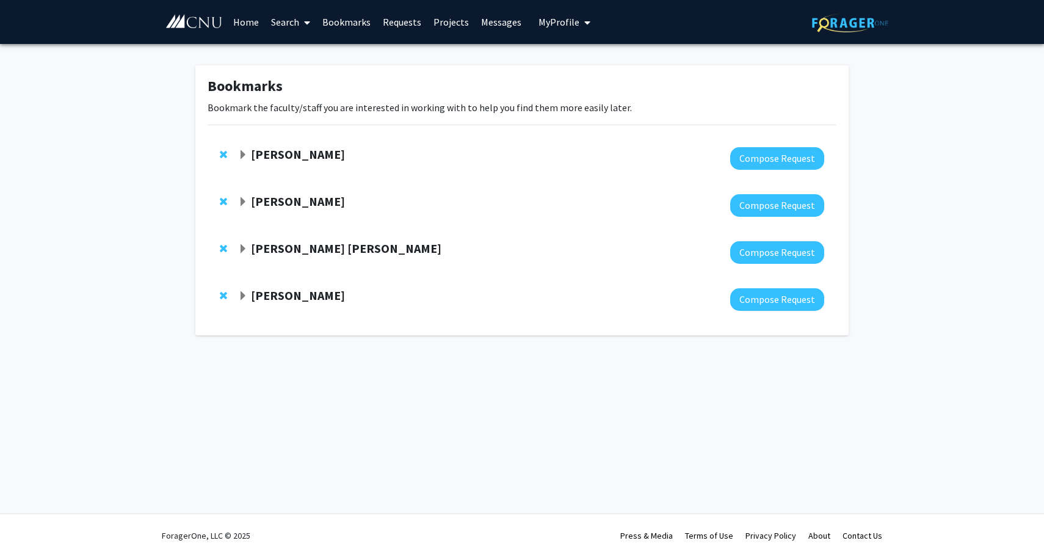
click at [442, 25] on link "Projects" at bounding box center [451, 22] width 48 height 43
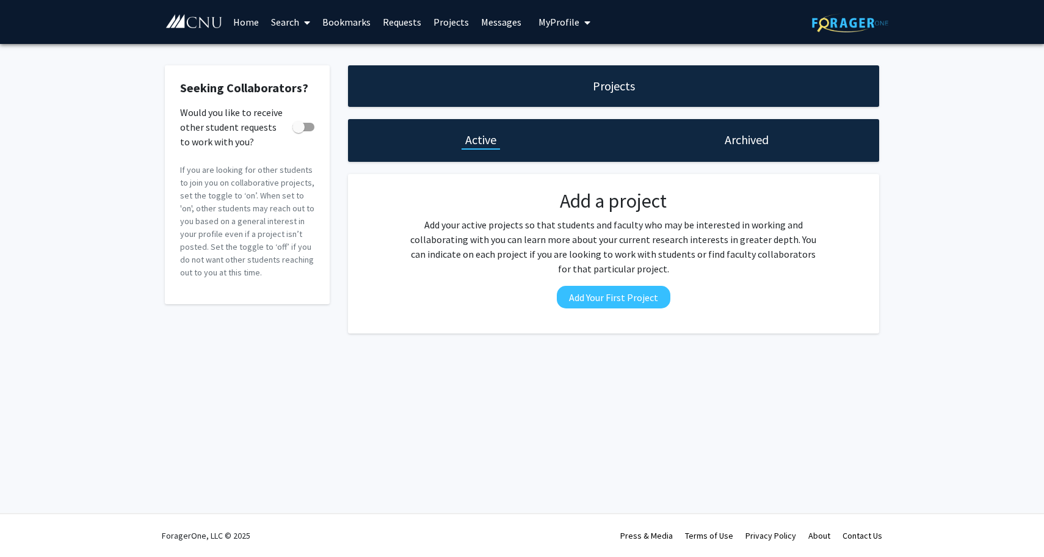
click at [725, 140] on h1 "Archived" at bounding box center [747, 139] width 44 height 17
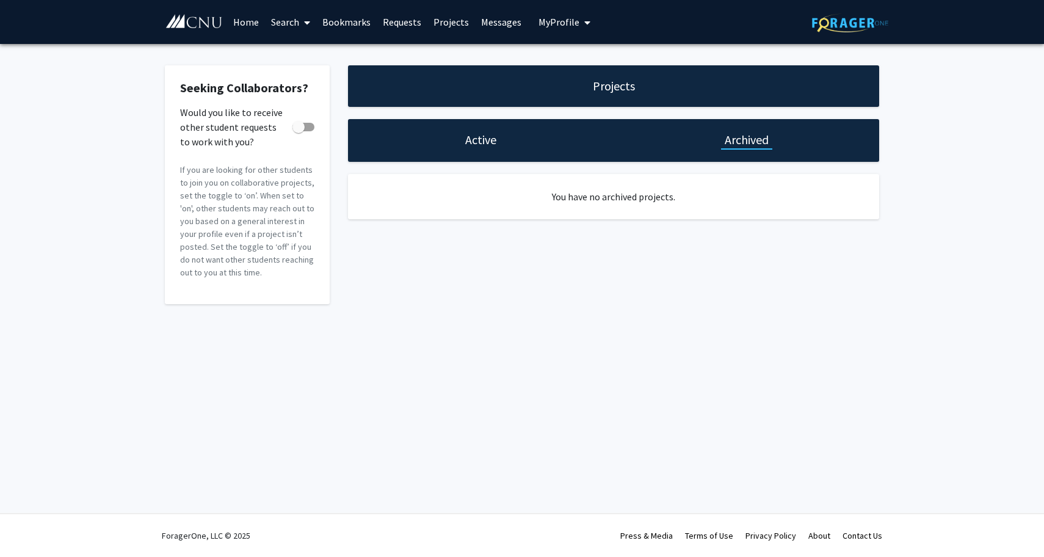
click at [523, 149] on div "Active" at bounding box center [481, 140] width 266 height 43
click at [476, 147] on h1 "Active" at bounding box center [480, 139] width 31 height 17
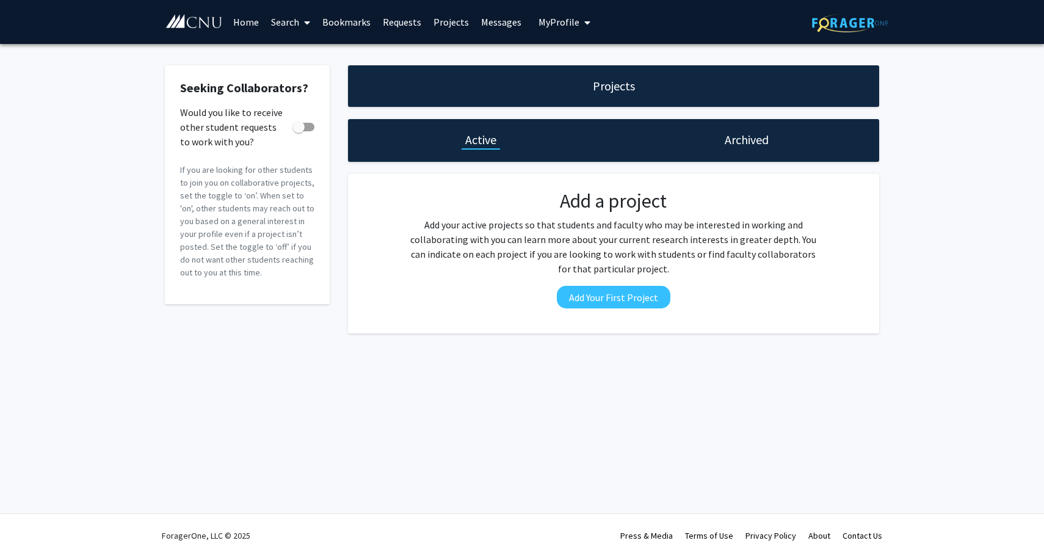
click at [512, 98] on div "Projects" at bounding box center [613, 86] width 531 height 42
click at [336, 27] on link "Bookmarks" at bounding box center [346, 22] width 60 height 43
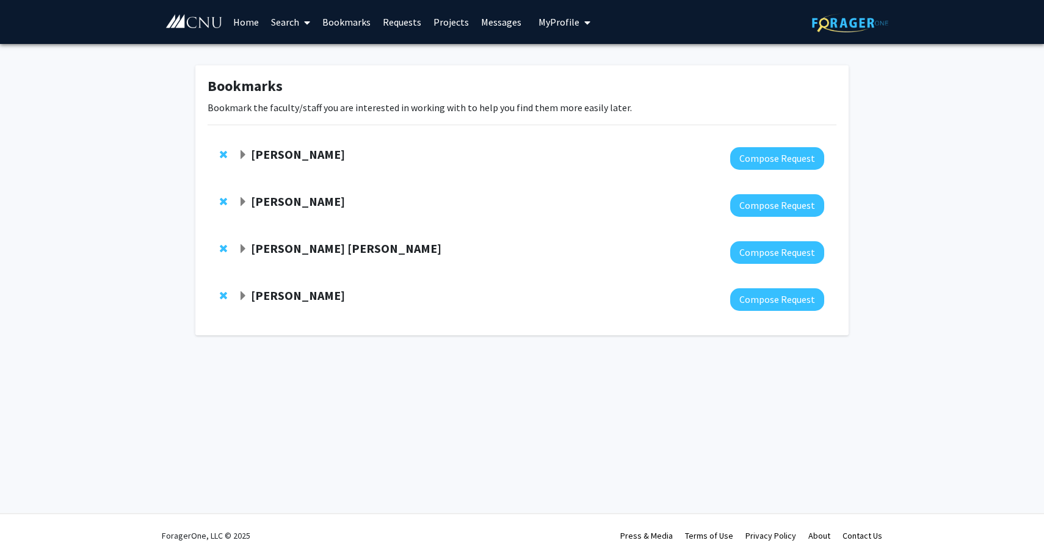
click at [324, 153] on strong "[PERSON_NAME]" at bounding box center [298, 154] width 94 height 15
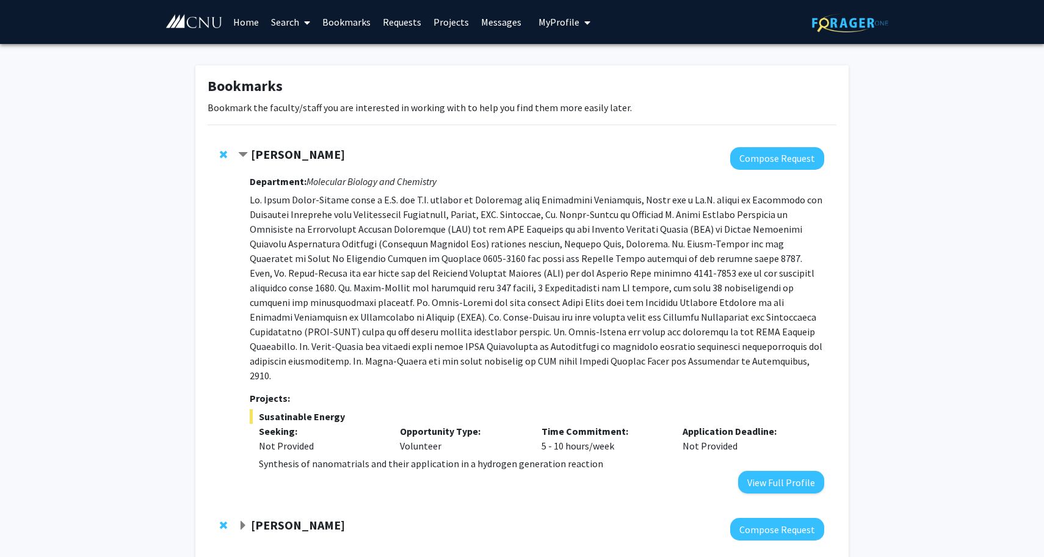
click at [316, 152] on strong "[PERSON_NAME]" at bounding box center [298, 154] width 94 height 15
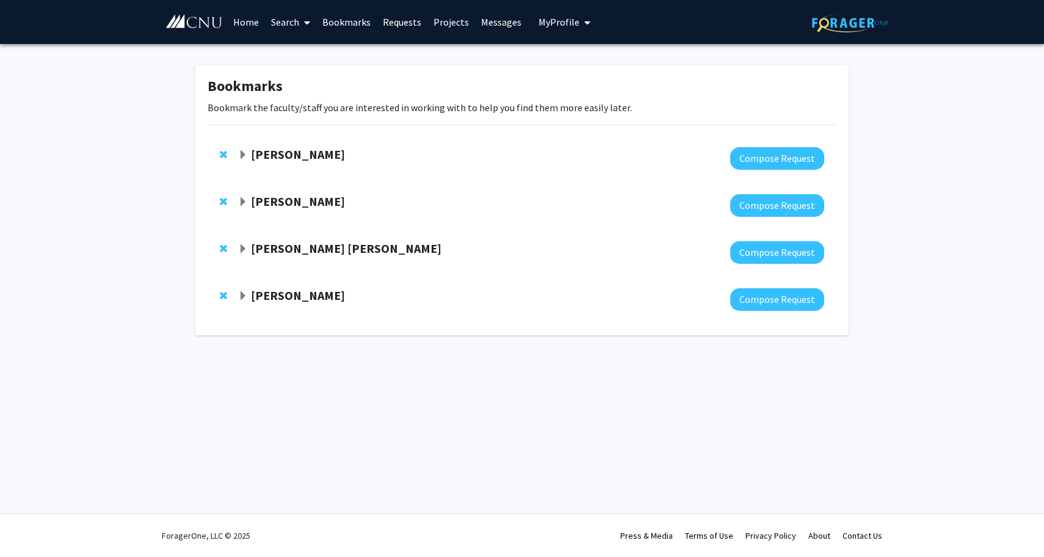
click at [291, 152] on strong "[PERSON_NAME]" at bounding box center [298, 154] width 94 height 15
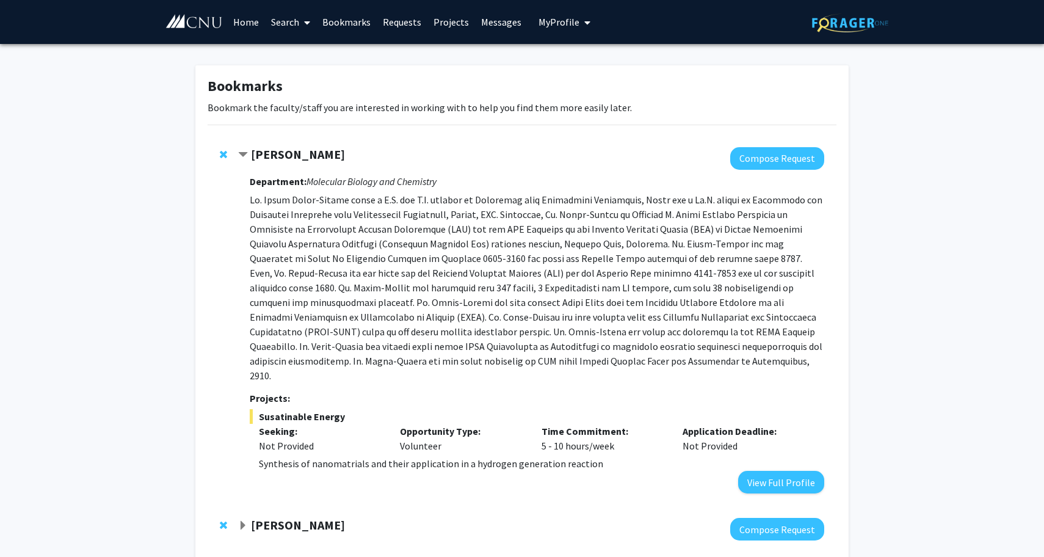
click at [285, 157] on strong "[PERSON_NAME]" at bounding box center [298, 154] width 94 height 15
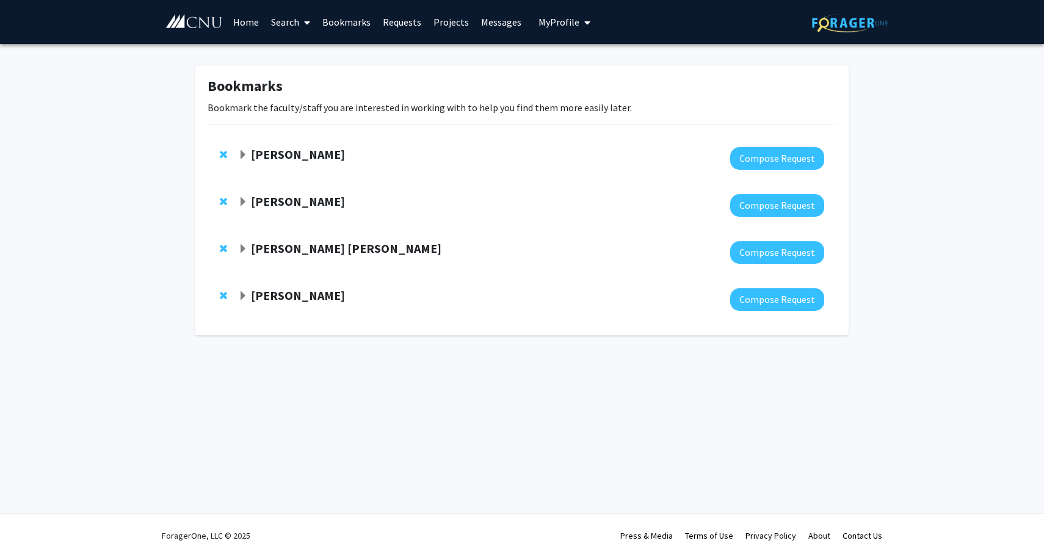
click at [280, 198] on strong "[PERSON_NAME]" at bounding box center [298, 201] width 94 height 15
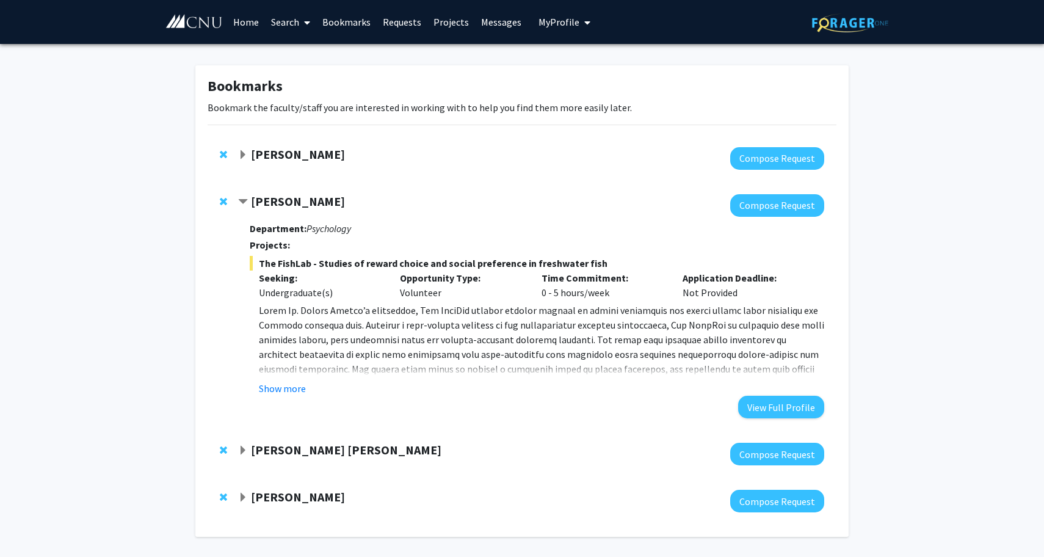
click at [280, 199] on strong "[PERSON_NAME]" at bounding box center [298, 201] width 94 height 15
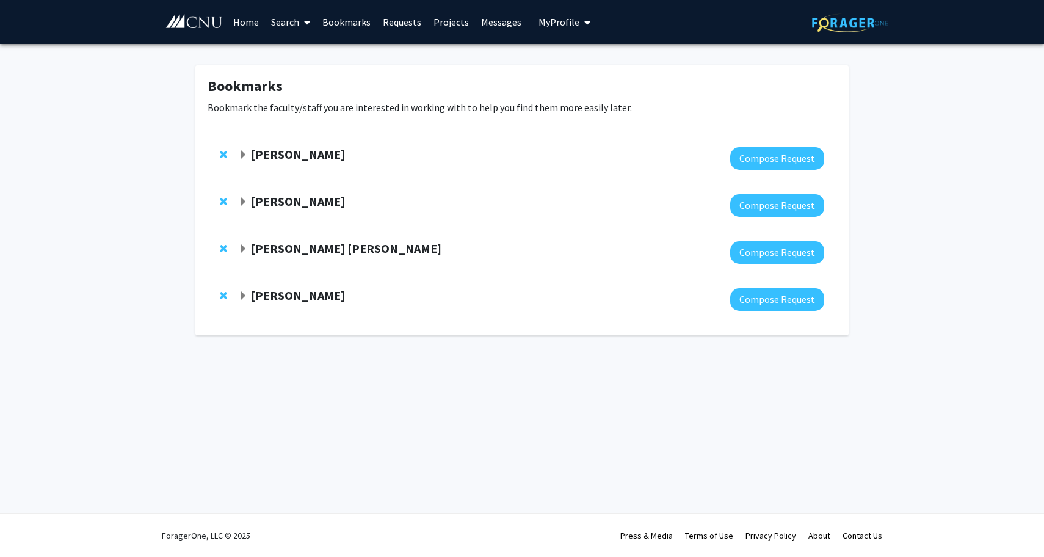
click at [284, 244] on strong "[PERSON_NAME] [PERSON_NAME]" at bounding box center [346, 248] width 191 height 15
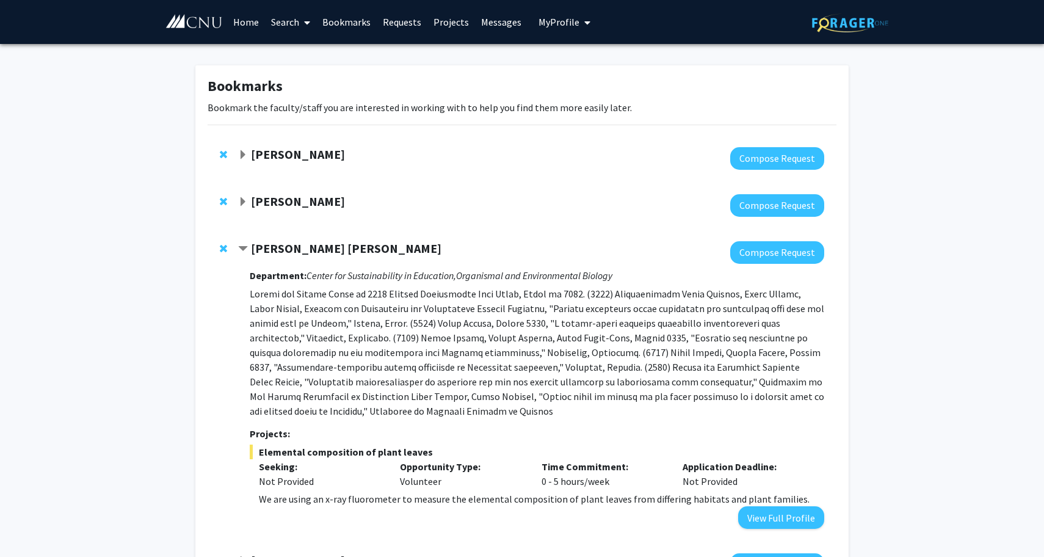
click at [284, 244] on strong "[PERSON_NAME] [PERSON_NAME]" at bounding box center [346, 248] width 191 height 15
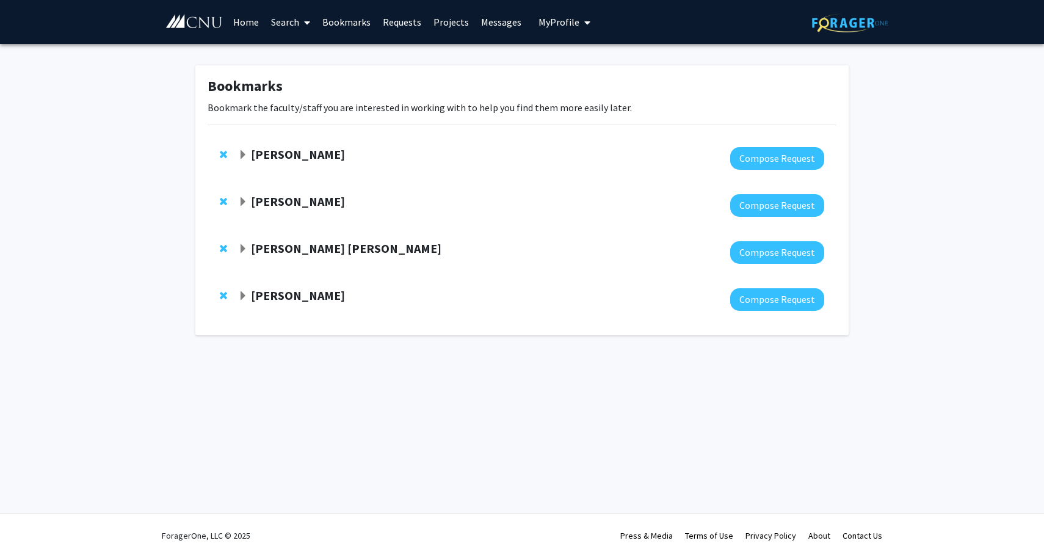
click at [288, 301] on strong "[PERSON_NAME]" at bounding box center [298, 295] width 94 height 15
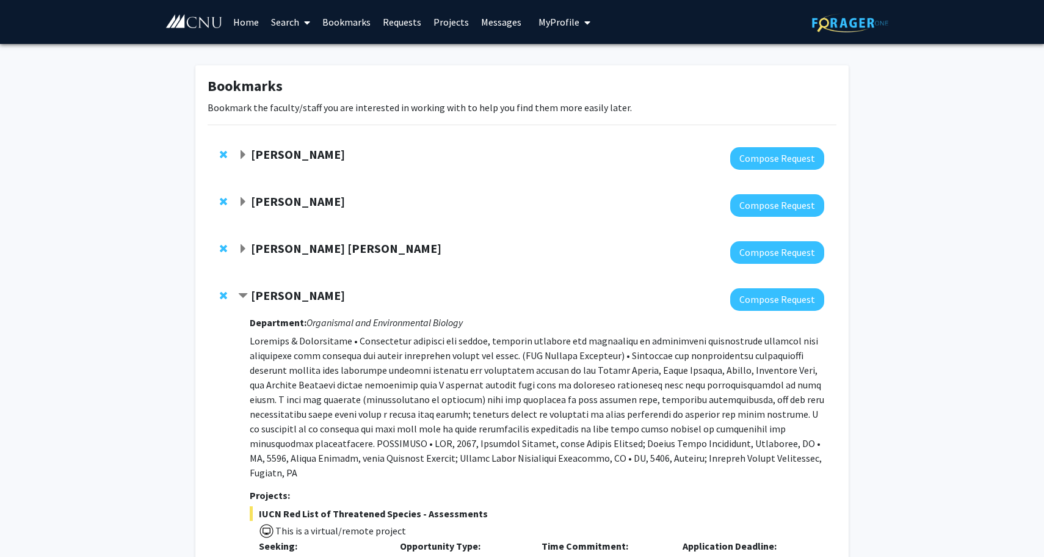
click at [311, 300] on strong "[PERSON_NAME]" at bounding box center [298, 295] width 94 height 15
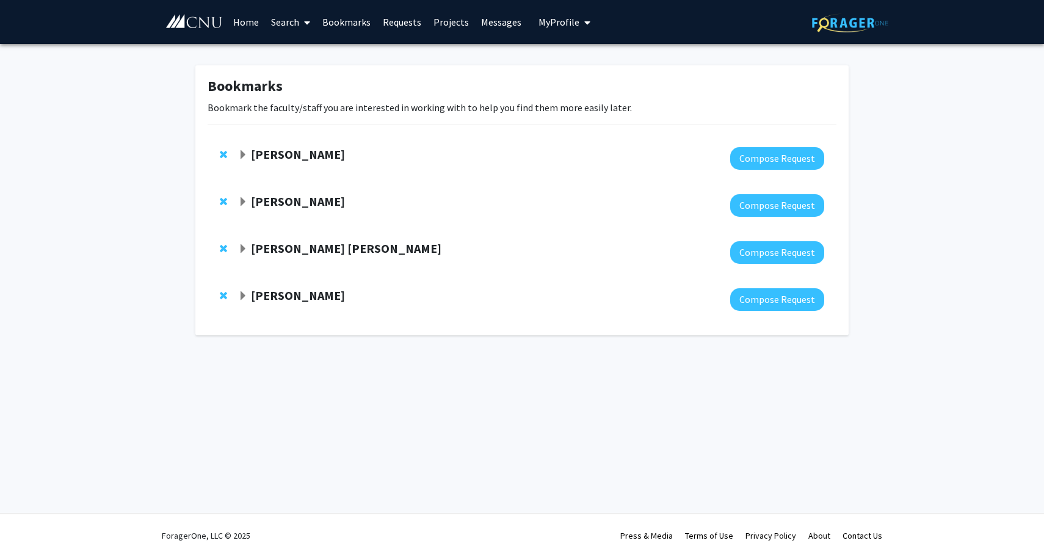
click at [342, 160] on strong "[PERSON_NAME]" at bounding box center [298, 154] width 94 height 15
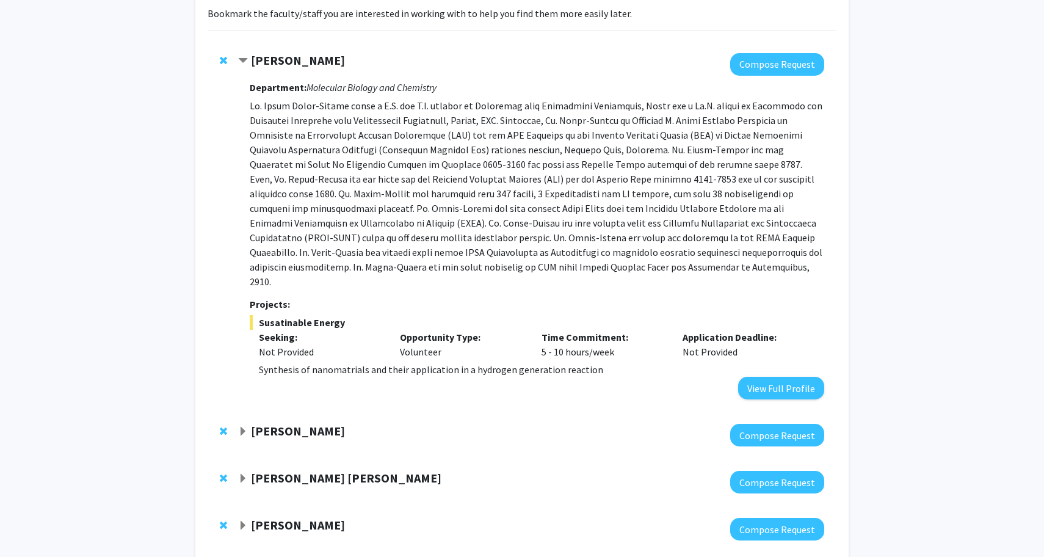
scroll to position [151, 0]
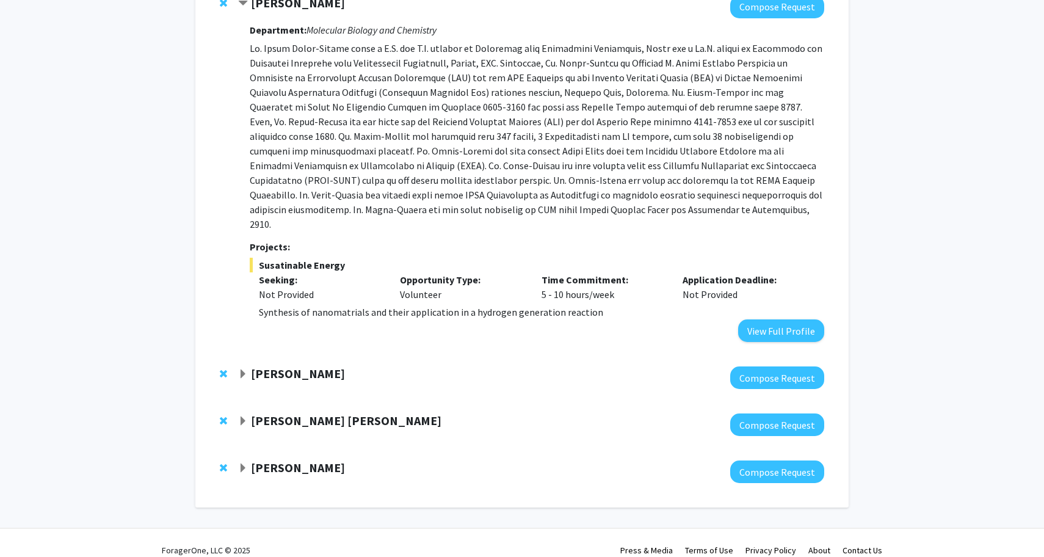
click at [274, 370] on div at bounding box center [531, 377] width 586 height 23
click at [278, 366] on strong "[PERSON_NAME]" at bounding box center [298, 373] width 94 height 15
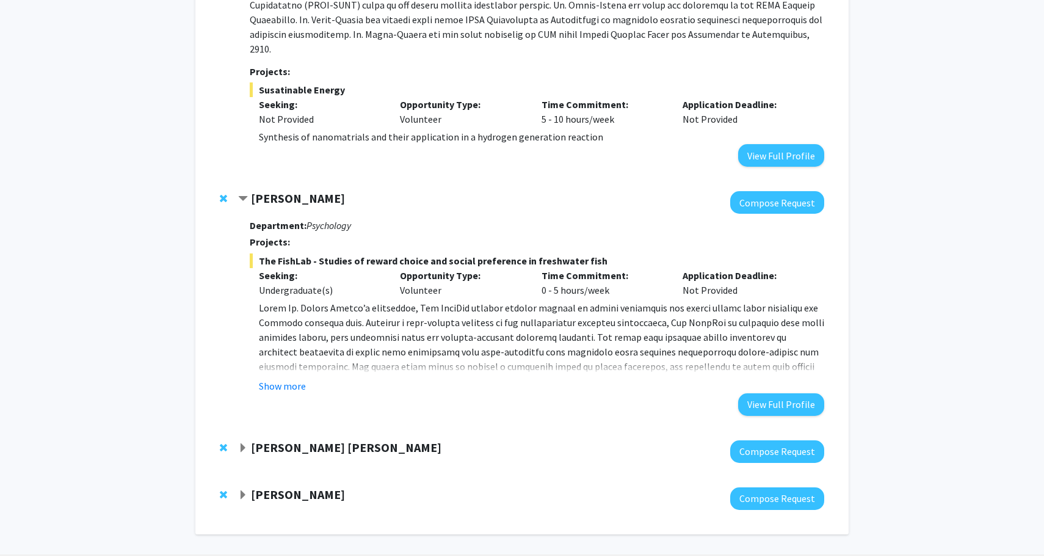
scroll to position [346, 0]
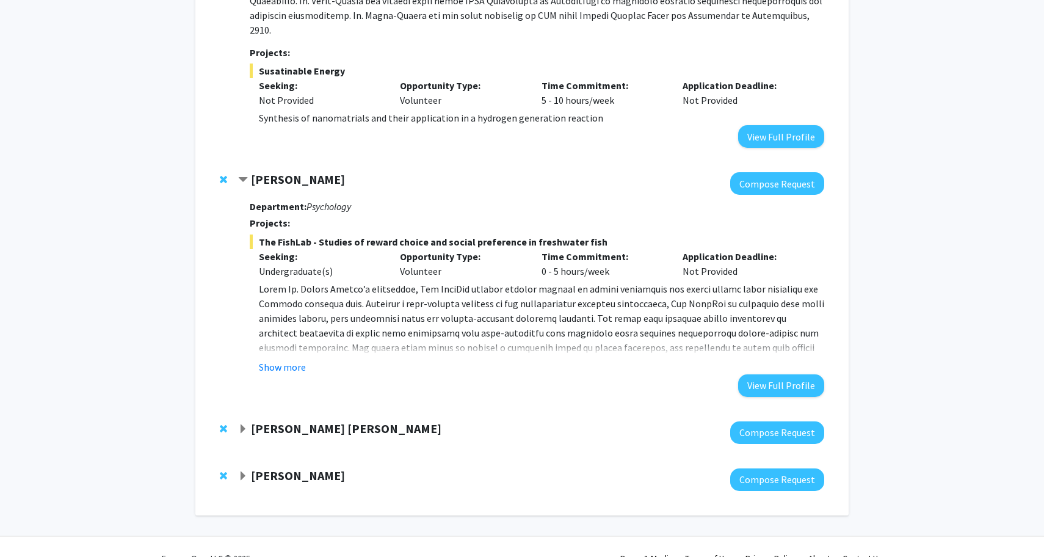
click at [270, 421] on strong "[PERSON_NAME] [PERSON_NAME]" at bounding box center [346, 428] width 191 height 15
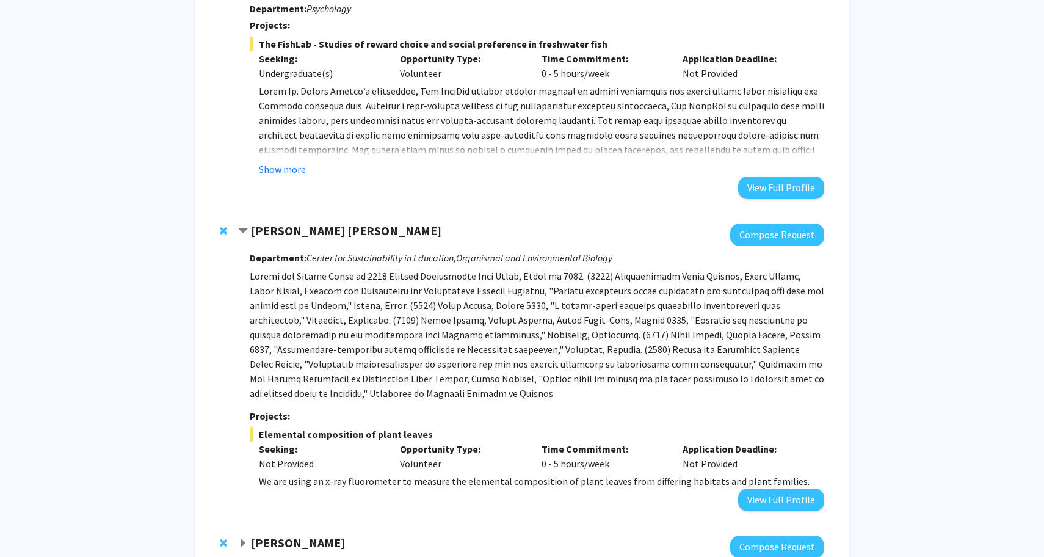
scroll to position [619, 0]
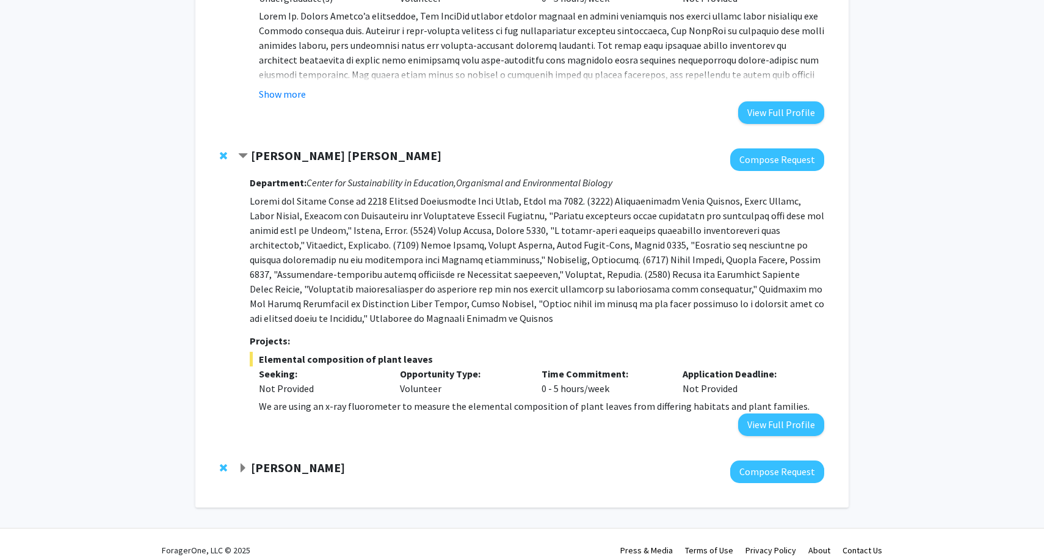
click at [277, 460] on strong "[PERSON_NAME]" at bounding box center [298, 467] width 94 height 15
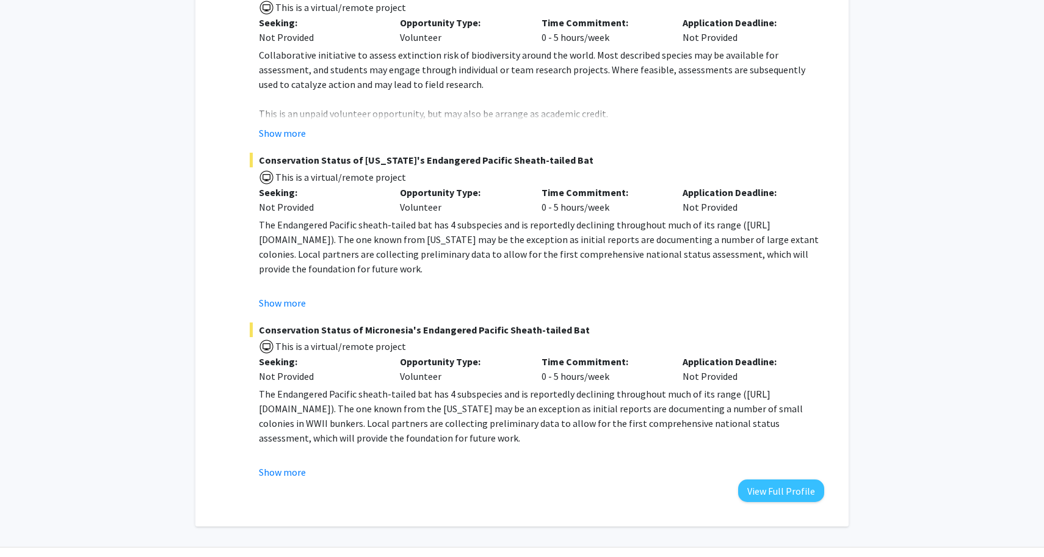
scroll to position [1318, 0]
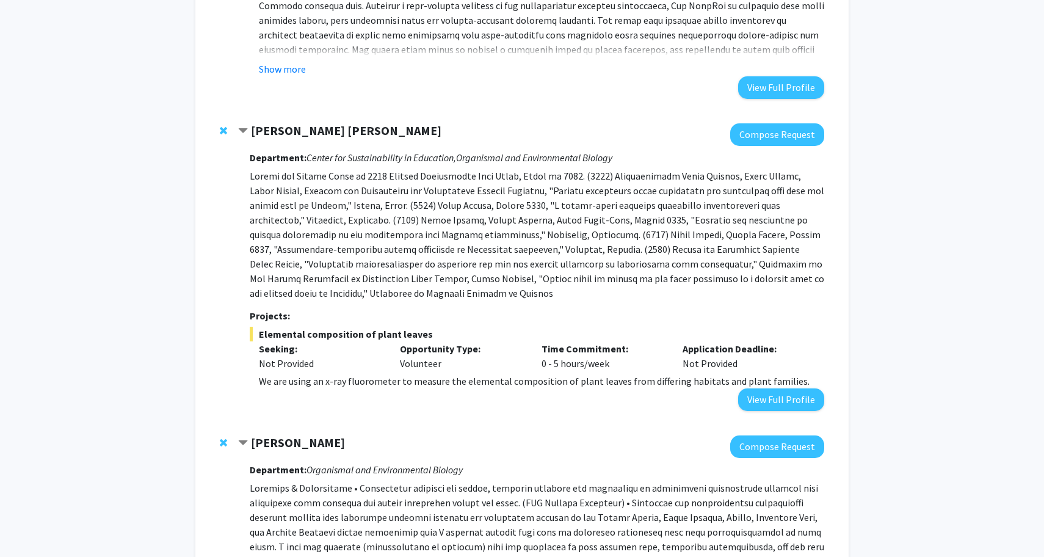
click at [267, 435] on strong "[PERSON_NAME]" at bounding box center [298, 442] width 94 height 15
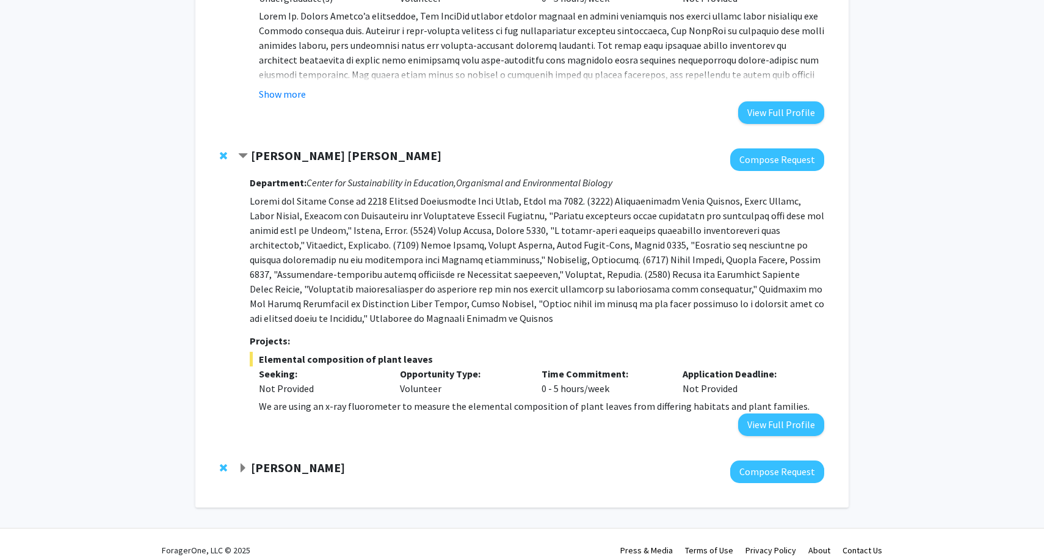
click at [292, 148] on strong "[PERSON_NAME] [PERSON_NAME]" at bounding box center [346, 155] width 191 height 15
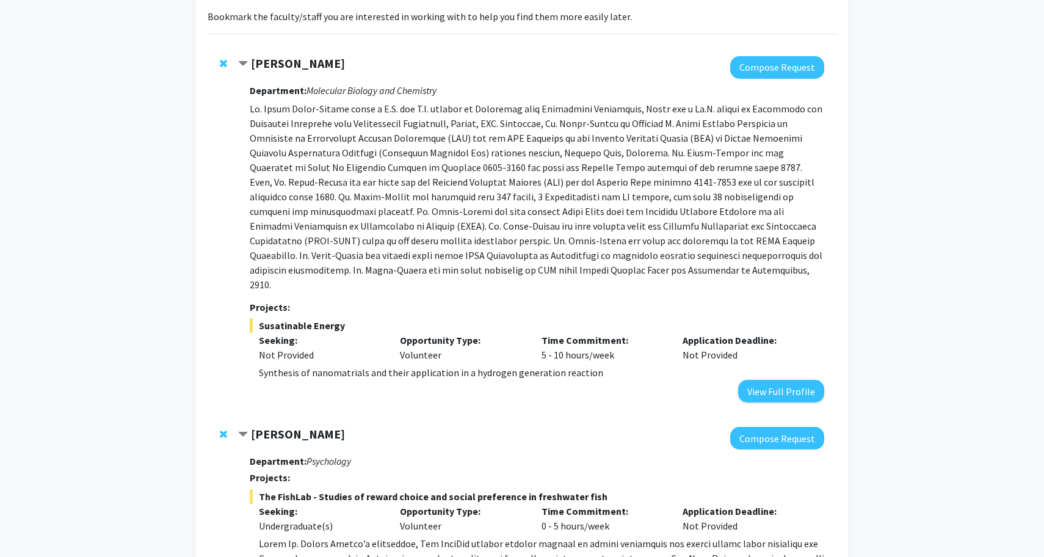
click at [278, 63] on strong "[PERSON_NAME]" at bounding box center [298, 63] width 94 height 15
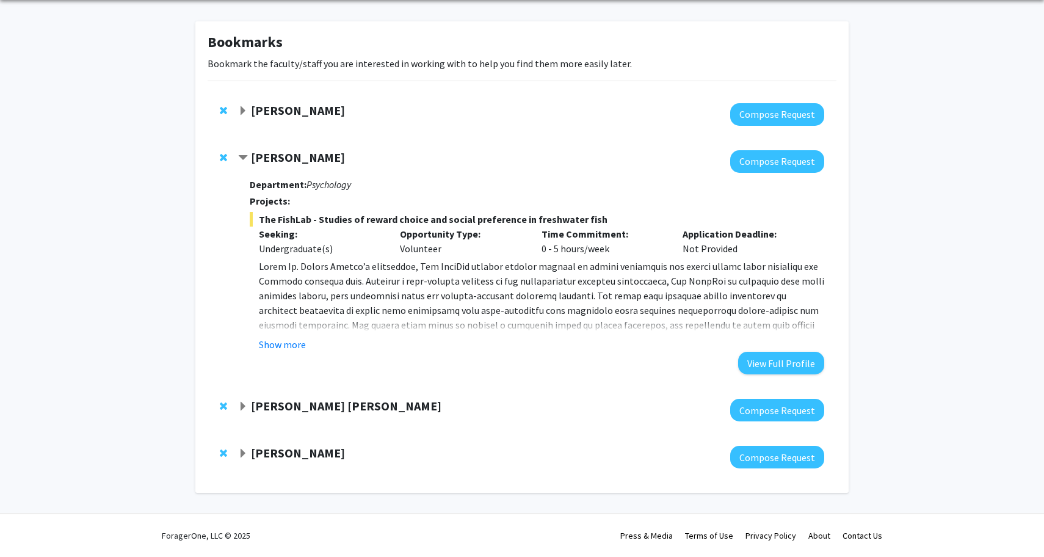
scroll to position [44, 0]
click at [297, 153] on strong "[PERSON_NAME]" at bounding box center [298, 157] width 94 height 15
